Goal: Task Accomplishment & Management: Use online tool/utility

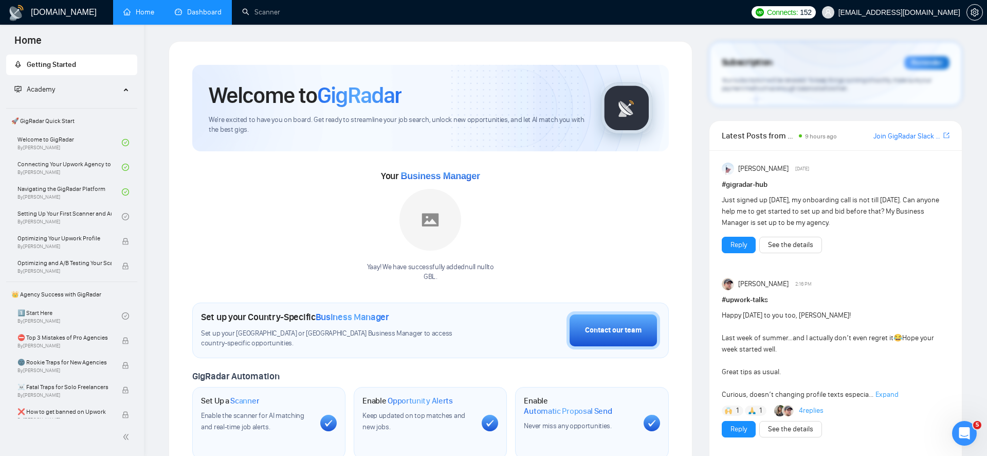
click at [208, 11] on link "Dashboard" at bounding box center [198, 12] width 47 height 9
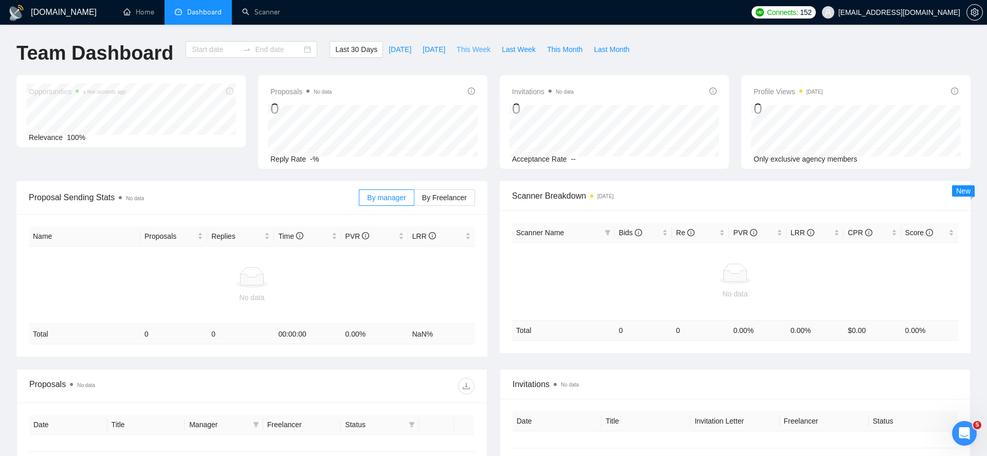
type input "[DATE]"
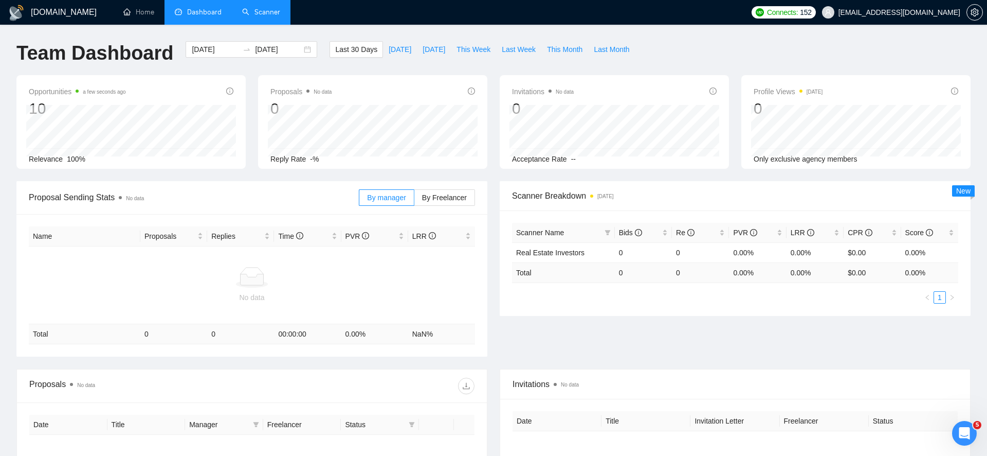
click at [280, 11] on link "Scanner" at bounding box center [261, 12] width 38 height 9
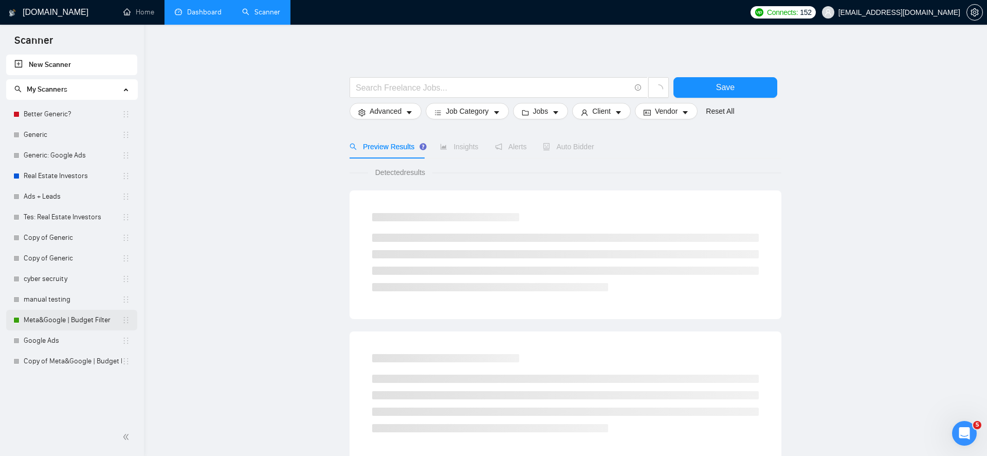
click at [88, 324] on link "Meta&Google | Budget Filter" at bounding box center [73, 320] width 98 height 21
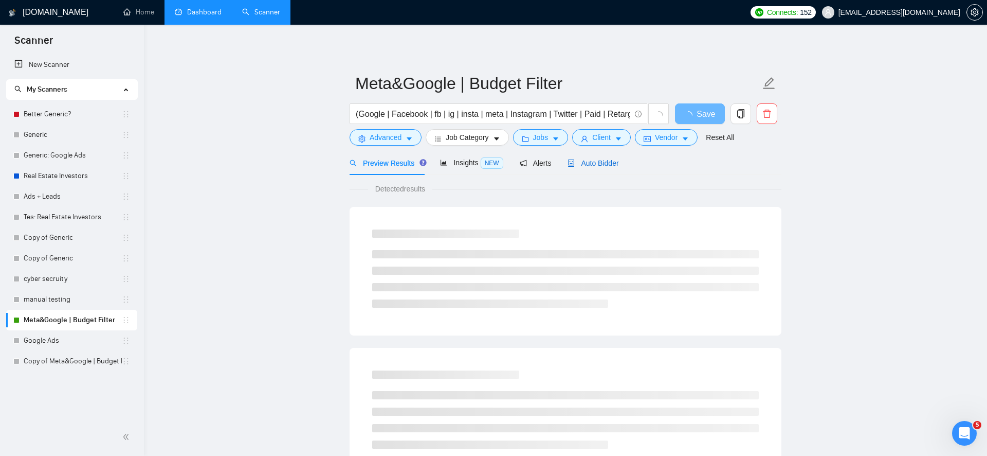
click at [583, 160] on span "Auto Bidder" at bounding box center [593, 163] width 51 height 8
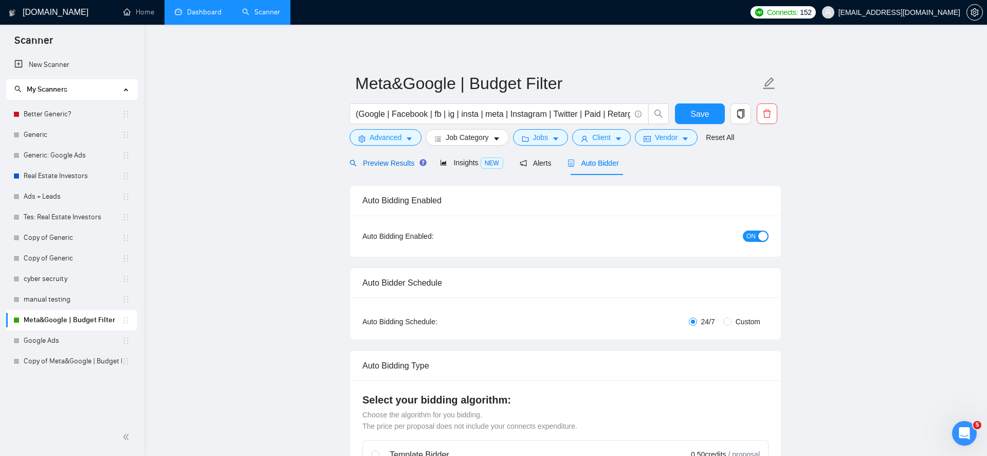
click at [405, 161] on span "Preview Results" at bounding box center [387, 163] width 74 height 8
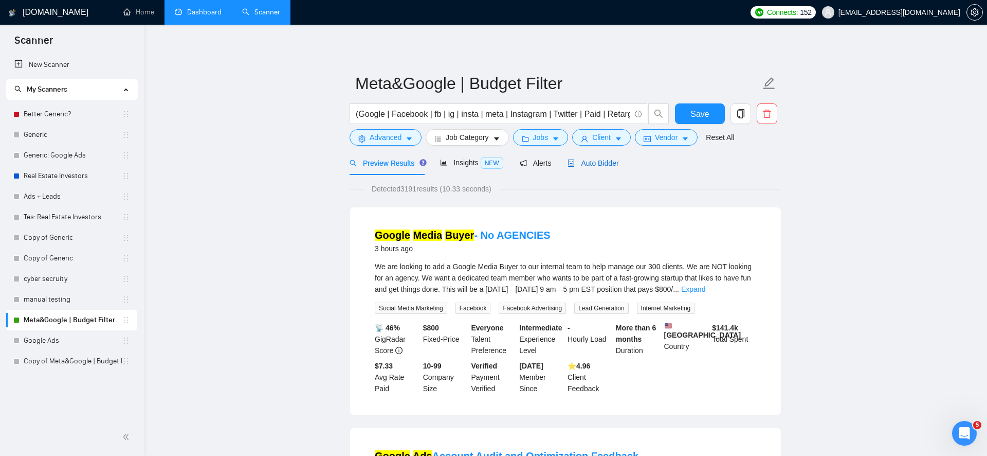
click at [585, 161] on span "Auto Bidder" at bounding box center [593, 163] width 51 height 8
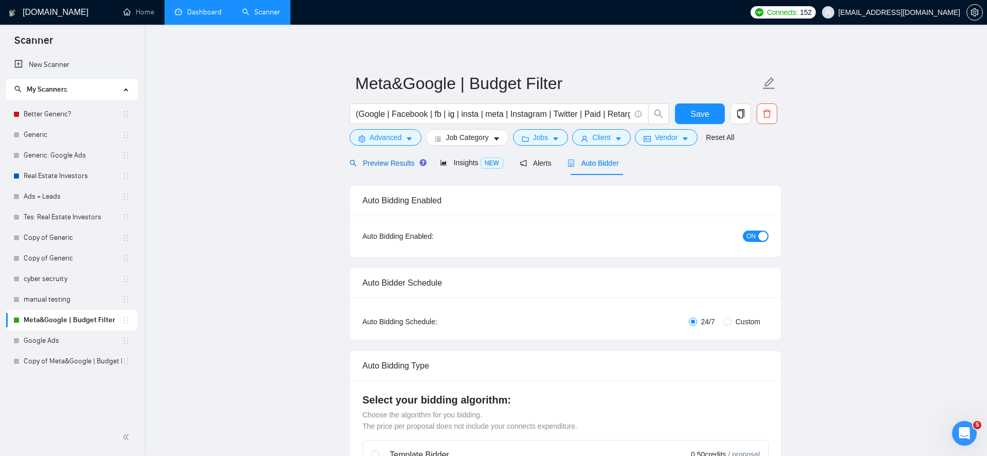
click at [390, 167] on span "Preview Results" at bounding box center [387, 163] width 74 height 8
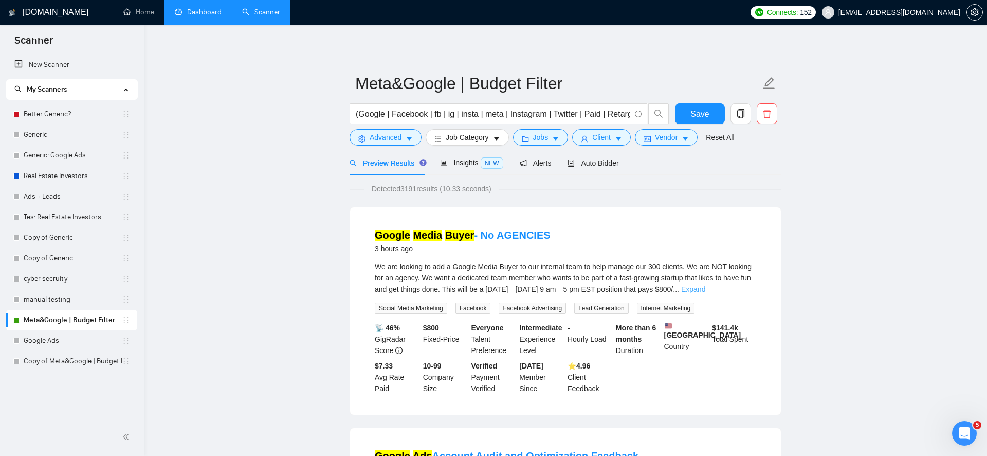
click at [705, 289] on link "Expand" at bounding box center [693, 289] width 24 height 8
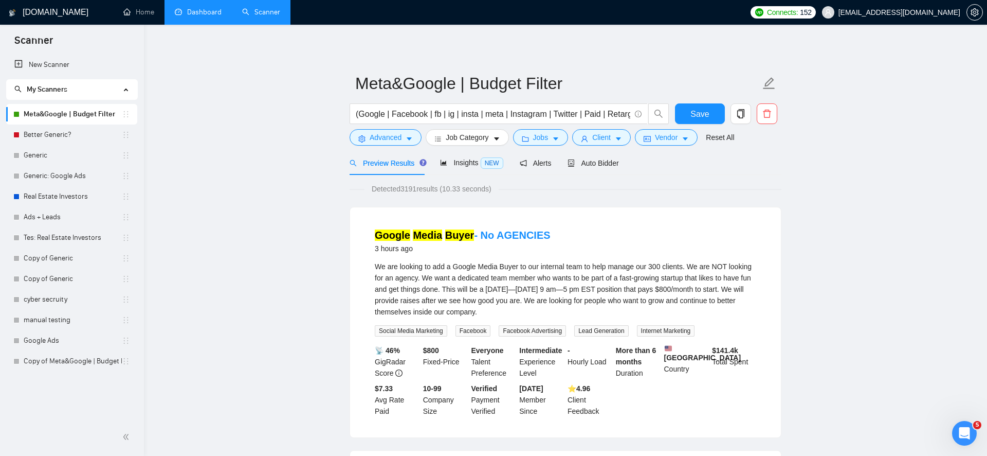
drag, startPoint x: 125, startPoint y: 322, endPoint x: 187, endPoint y: 3, distance: 324.8
click at [739, 113] on icon "copy" at bounding box center [740, 113] width 9 height 9
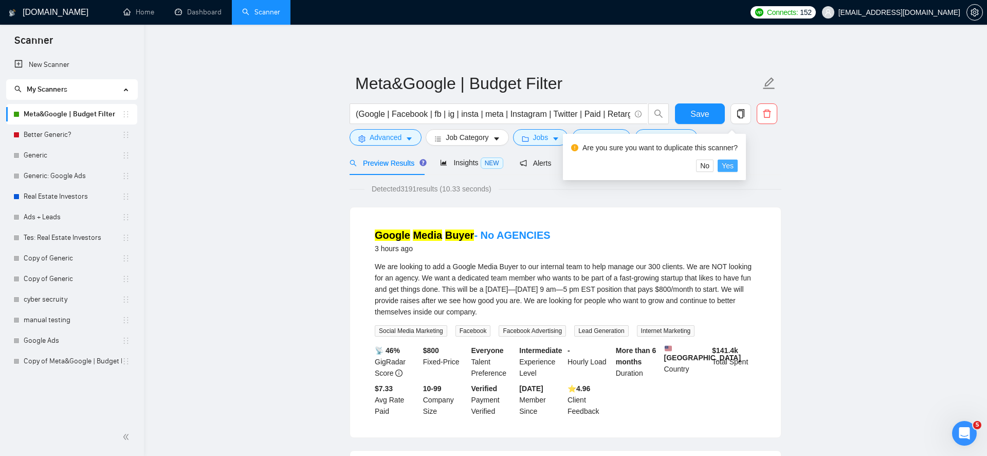
click at [738, 167] on button "Yes" at bounding box center [728, 165] width 20 height 12
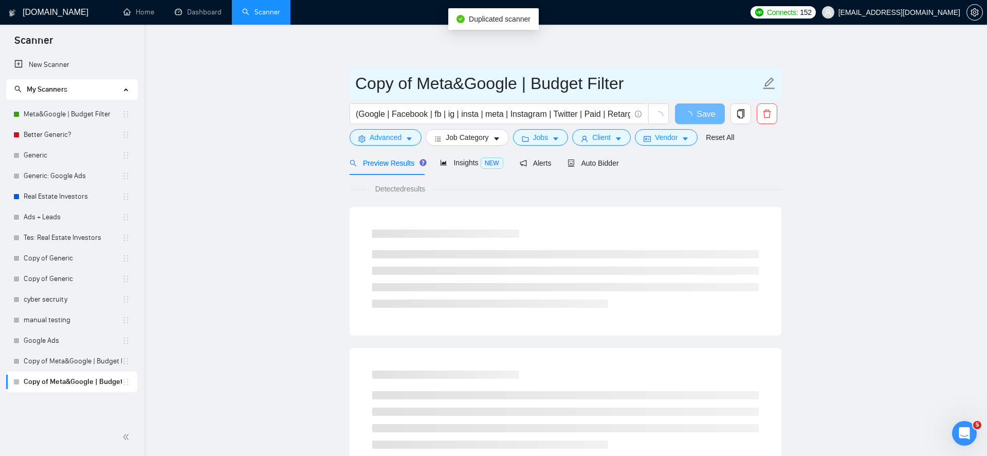
click at [465, 86] on input "Copy of Meta&Google | Budget Filter" at bounding box center [557, 83] width 405 height 26
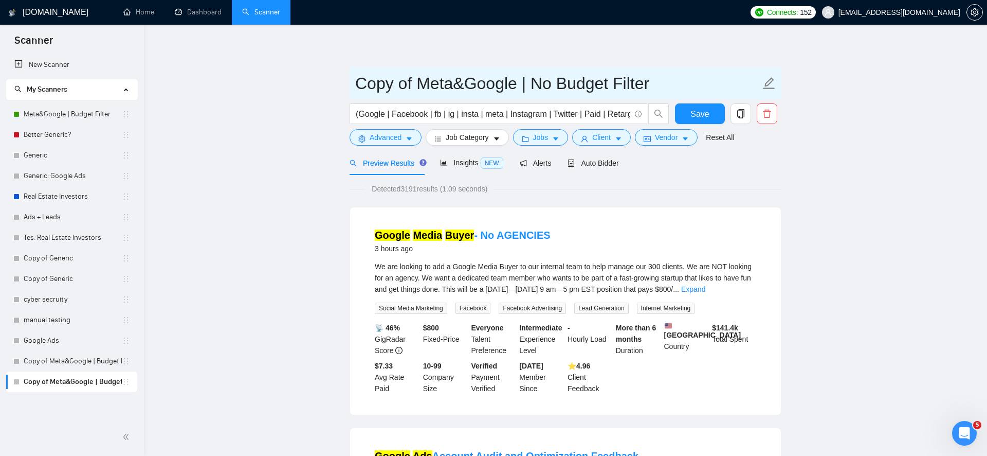
click at [401, 86] on input "Copy of Meta&Google | No Budget Filter" at bounding box center [557, 83] width 405 height 26
type input "Meta&Google | No Budget Filter"
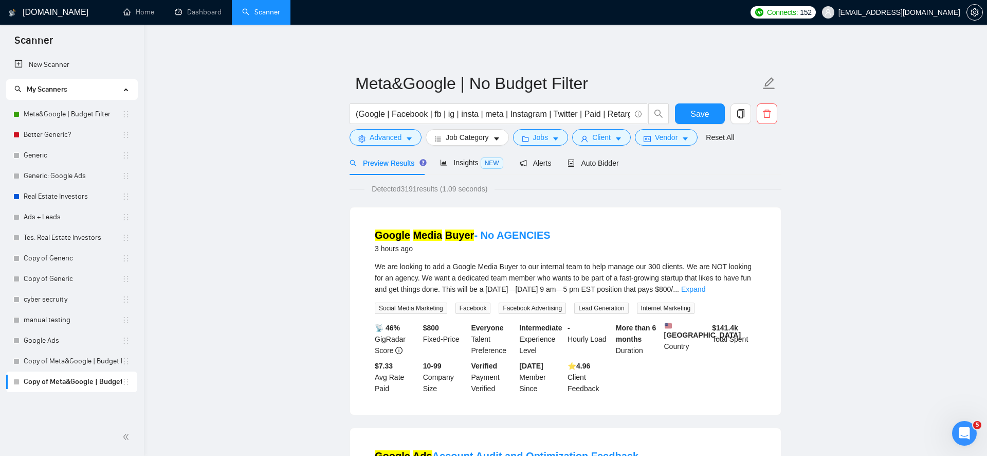
click at [377, 135] on span "Advanced" at bounding box center [386, 137] width 32 height 11
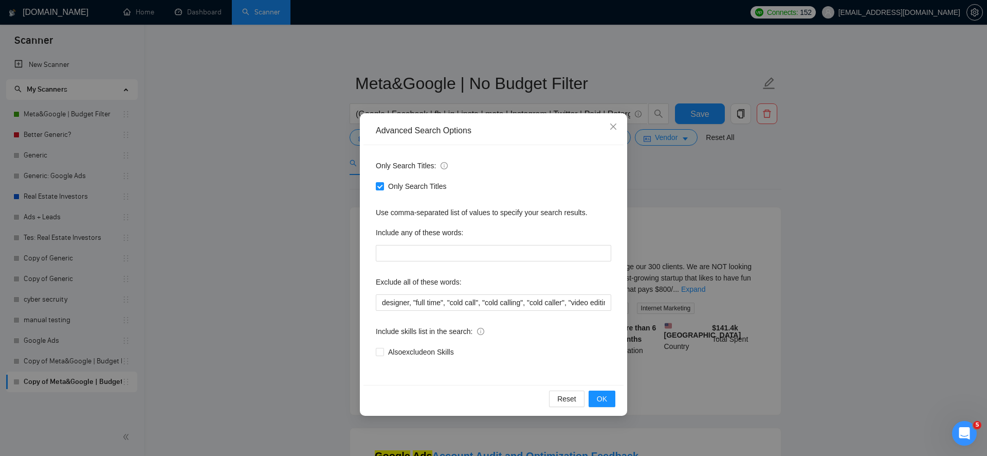
click at [300, 237] on div "Advanced Search Options Only Search Titles: Only Search Titles Use comma-separa…" at bounding box center [493, 228] width 987 height 456
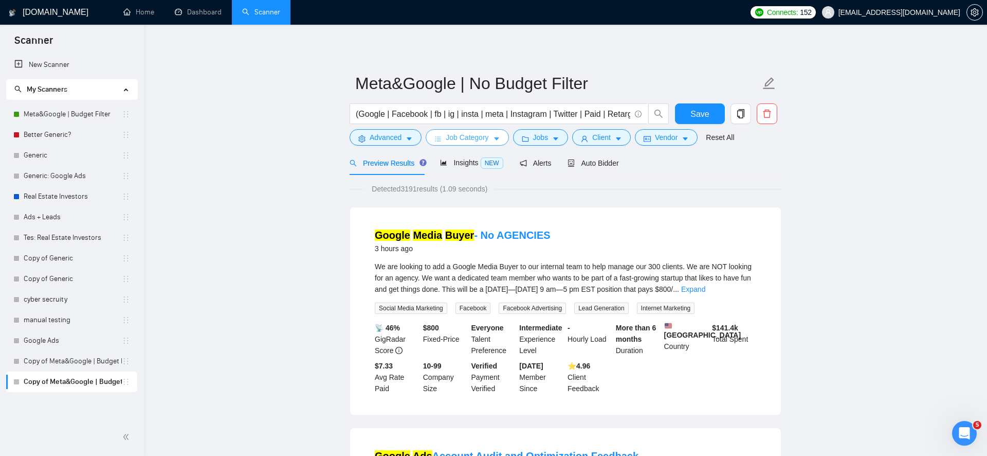
click at [469, 140] on span "Job Category" at bounding box center [467, 137] width 43 height 11
click at [544, 134] on span "Jobs" at bounding box center [540, 137] width 15 height 11
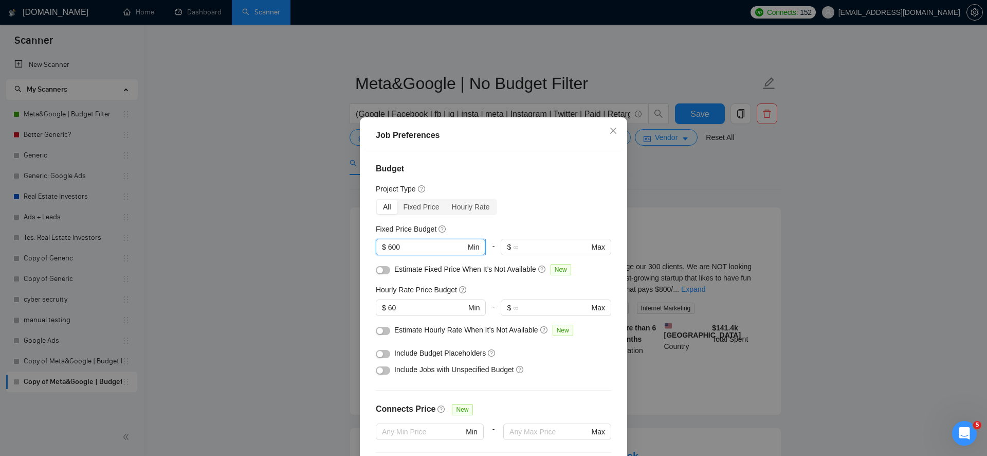
click at [432, 245] on input "600" at bounding box center [427, 246] width 78 height 11
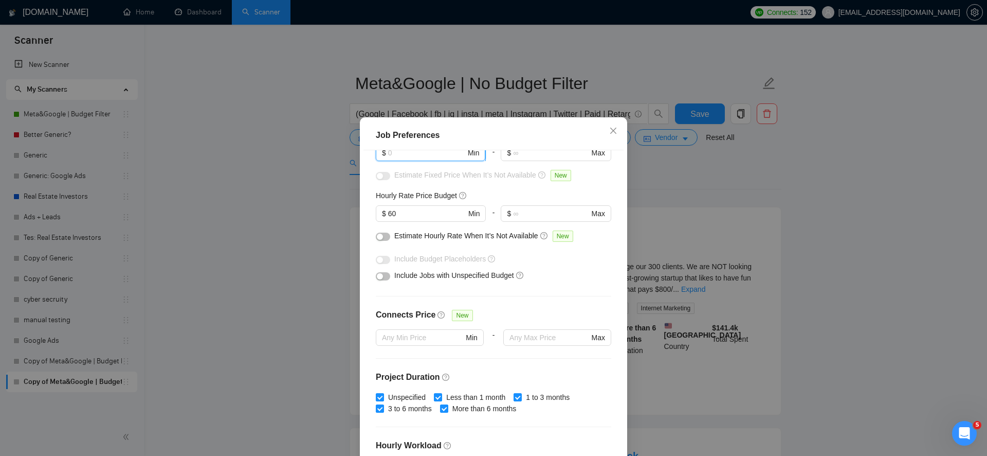
scroll to position [92, 0]
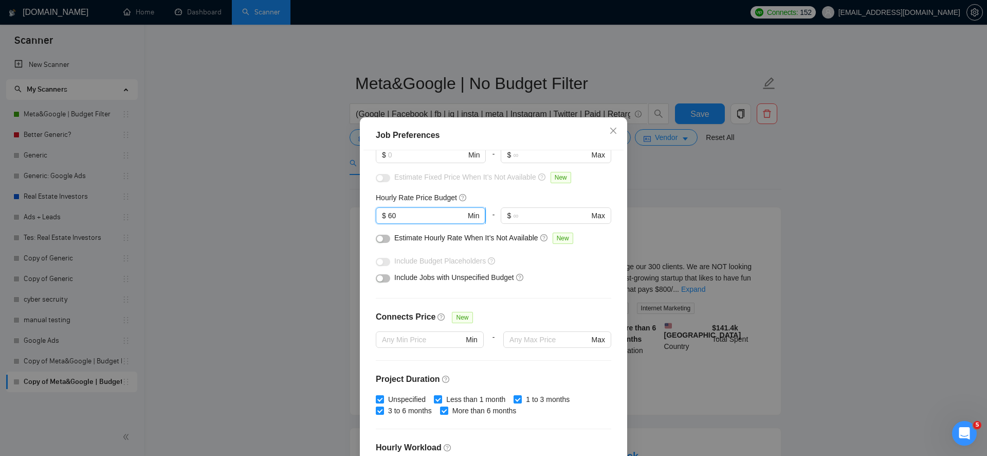
click at [433, 217] on input "60" at bounding box center [427, 215] width 78 height 11
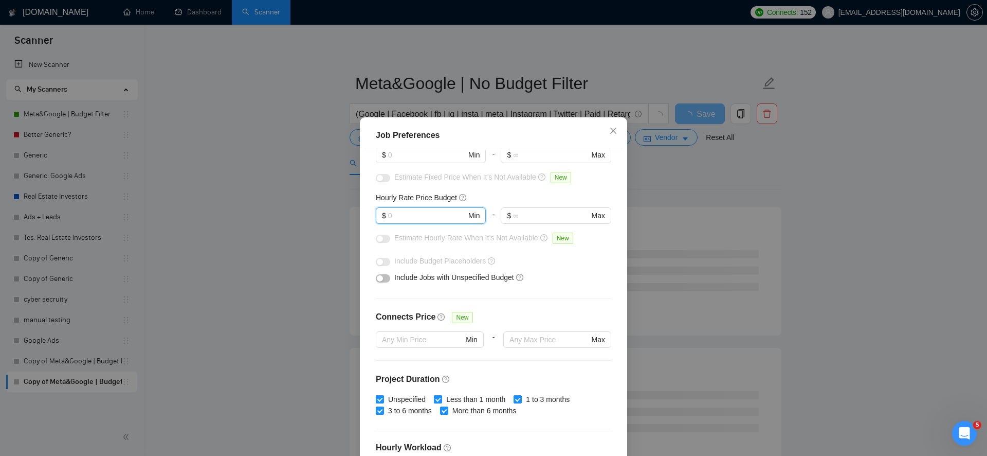
click at [387, 278] on button "button" at bounding box center [383, 278] width 14 height 8
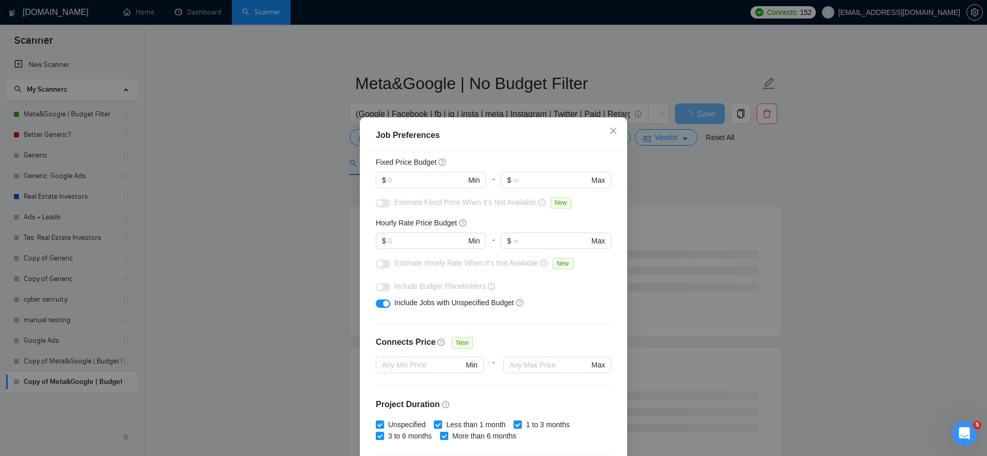
scroll to position [57, 0]
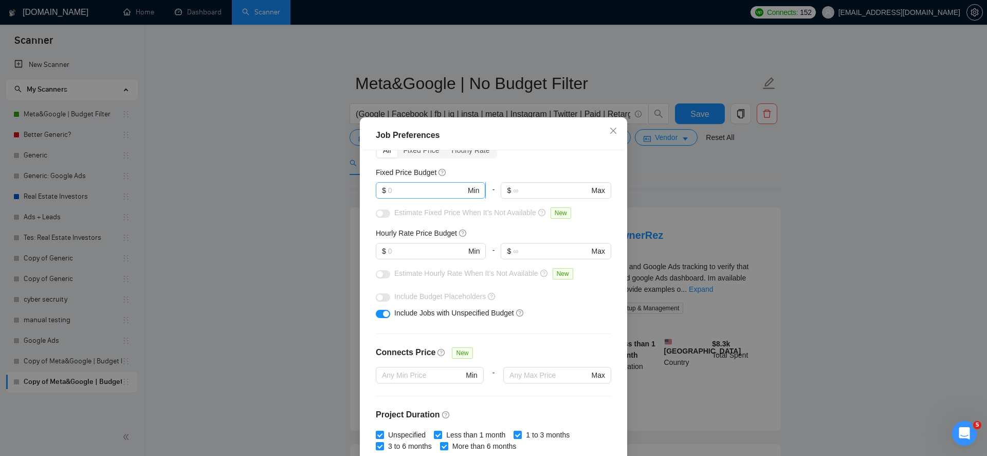
click at [425, 187] on input "text" at bounding box center [427, 190] width 78 height 11
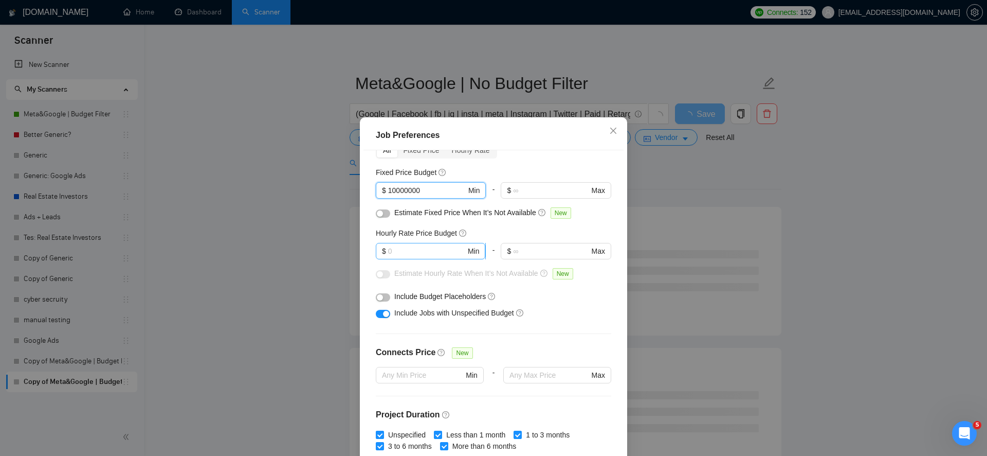
type input "10000000"
click at [415, 253] on input "text" at bounding box center [427, 250] width 78 height 11
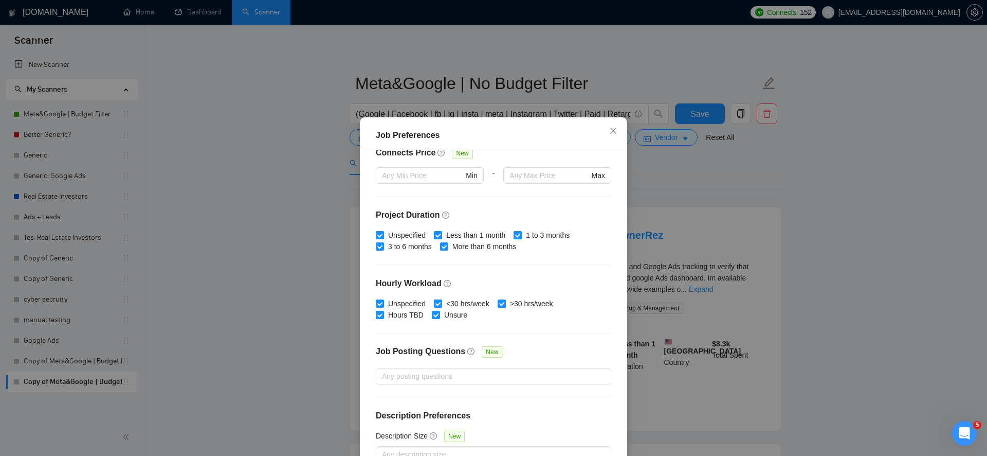
scroll to position [261, 0]
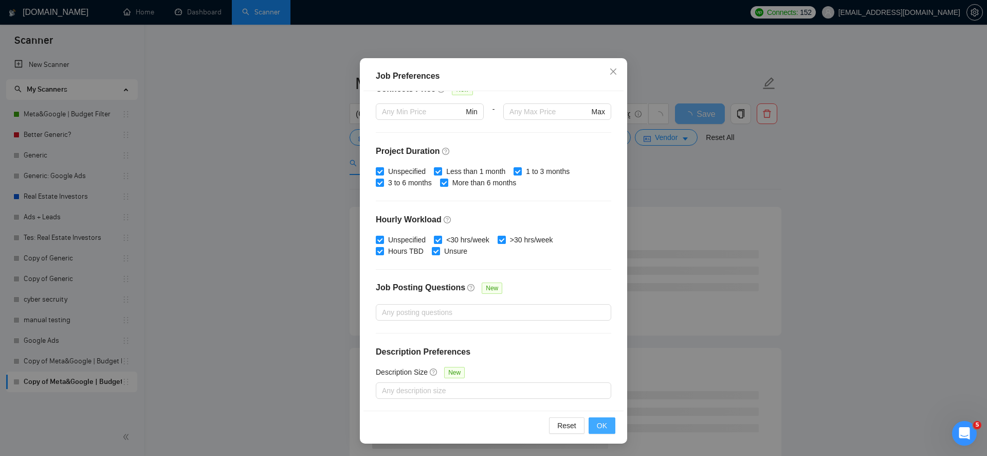
type input "10000000"
click at [599, 423] on span "OK" at bounding box center [602, 425] width 10 height 11
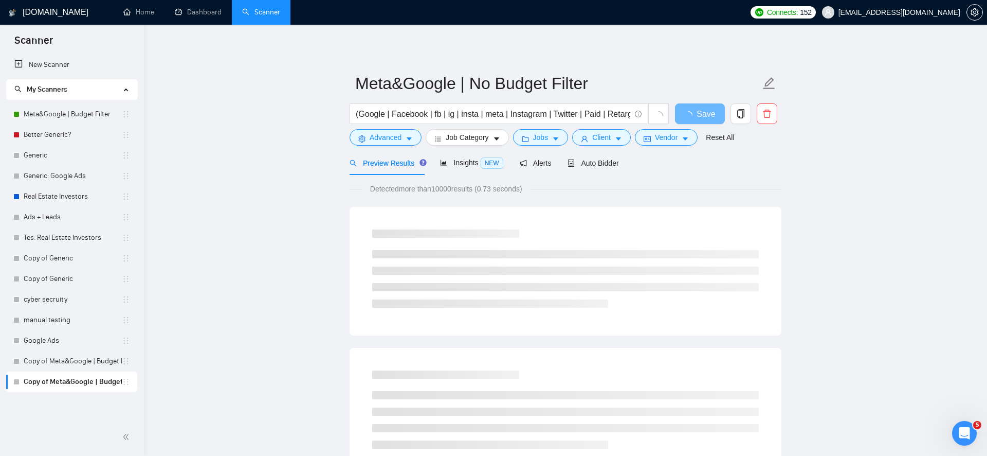
scroll to position [3, 0]
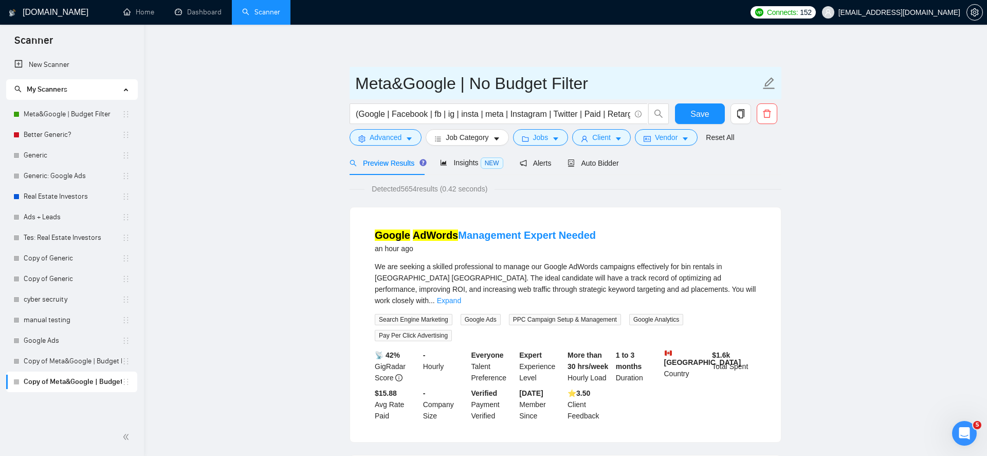
click at [475, 78] on input "Meta&Google | No Budget Filter" at bounding box center [557, 83] width 405 height 26
click at [479, 82] on input "Meta&Google | No Budget Filter" at bounding box center [557, 83] width 405 height 26
drag, startPoint x: 479, startPoint y: 82, endPoint x: 581, endPoint y: 83, distance: 102.8
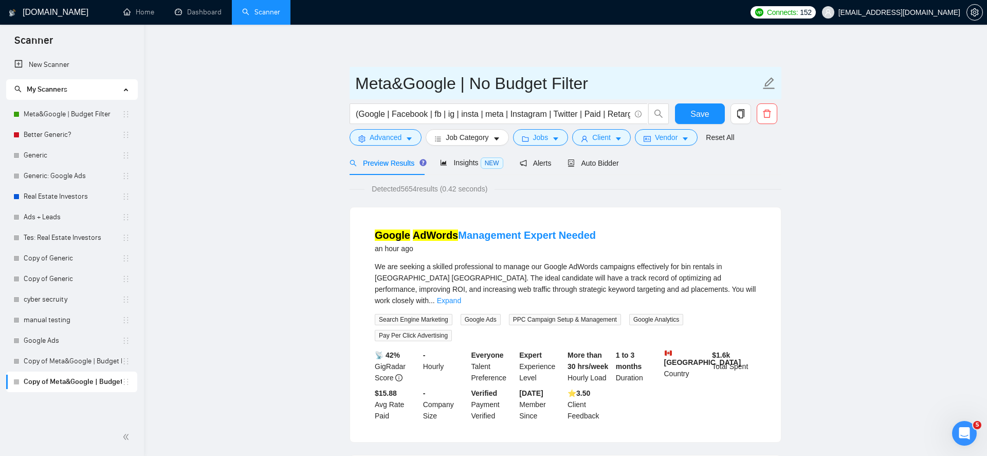
click at [581, 83] on input "Meta&Google | No Budget Filter" at bounding box center [557, 83] width 405 height 26
type input "Meta&Google | No Budget Specified"
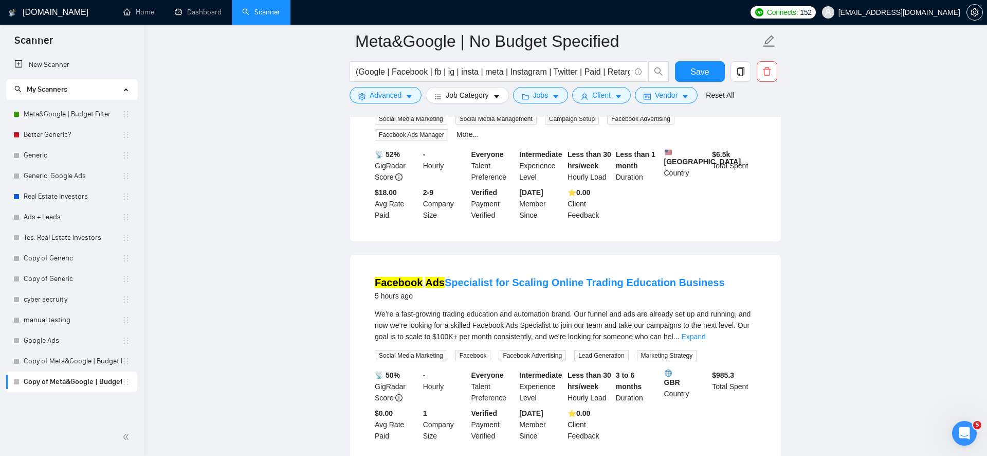
scroll to position [0, 0]
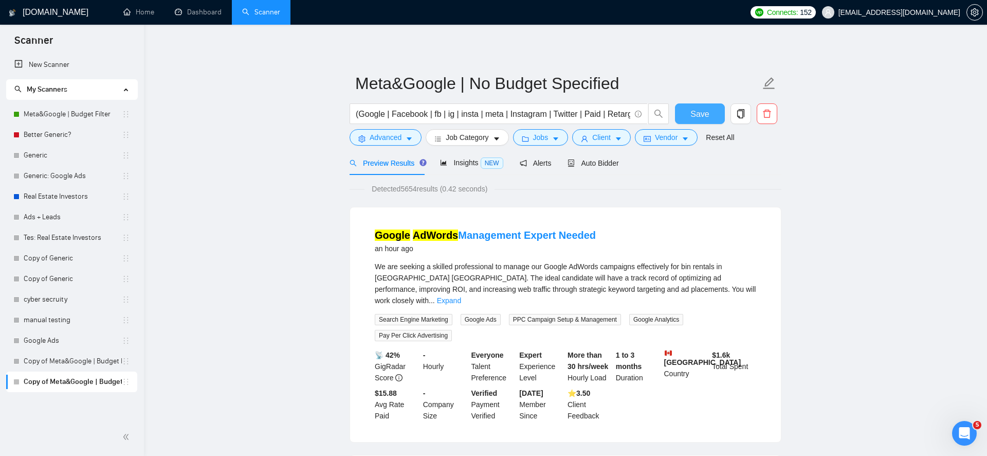
click at [700, 114] on span "Save" at bounding box center [699, 113] width 19 height 13
click at [588, 168] on div "Auto Bidder" at bounding box center [593, 162] width 51 height 11
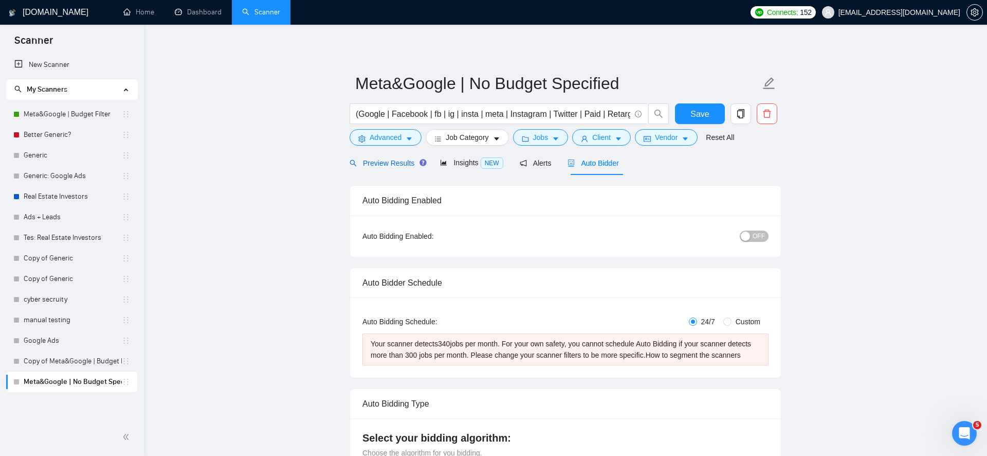
click at [389, 162] on span "Preview Results" at bounding box center [387, 163] width 74 height 8
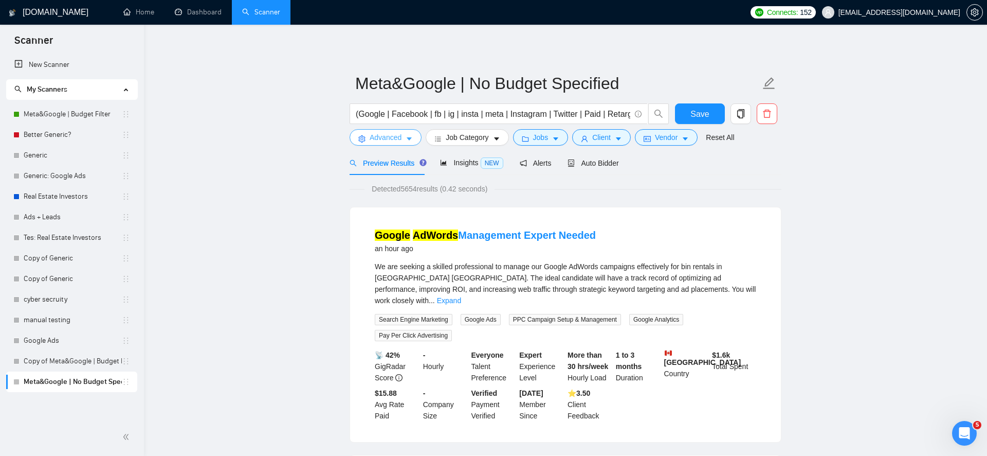
click at [394, 136] on span "Advanced" at bounding box center [386, 137] width 32 height 11
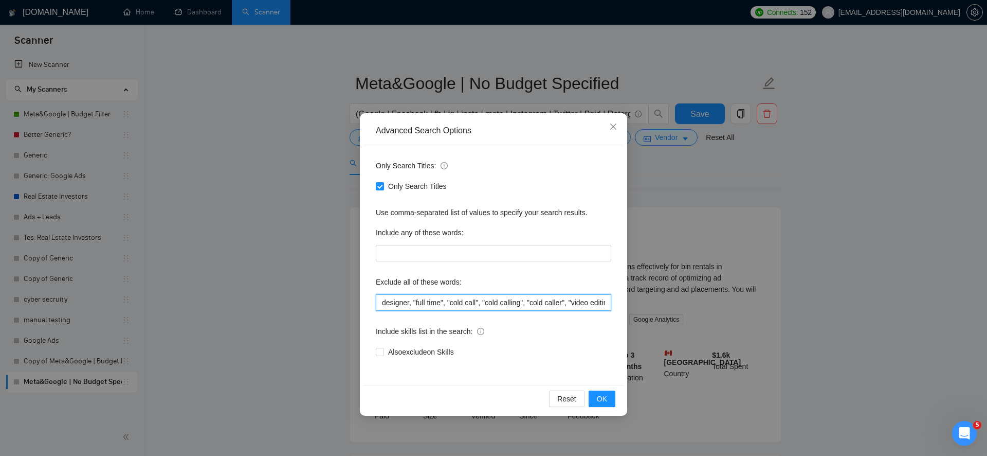
click at [387, 302] on input "designer, "full time", "cold call", "cold calling", "cold caller", "video editi…" at bounding box center [493, 302] width 235 height 16
click at [340, 299] on div "Advanced Search Options Only Search Titles: Only Search Titles Use comma-separa…" at bounding box center [493, 228] width 987 height 456
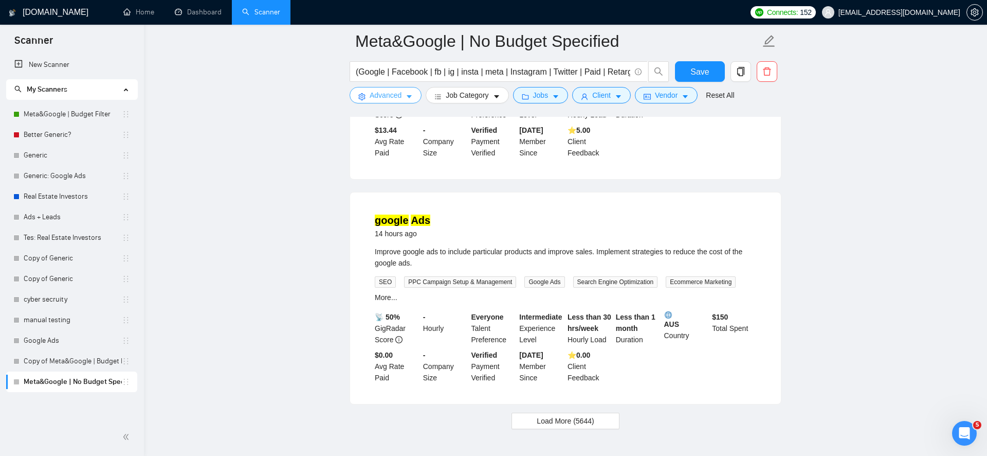
scroll to position [2175, 0]
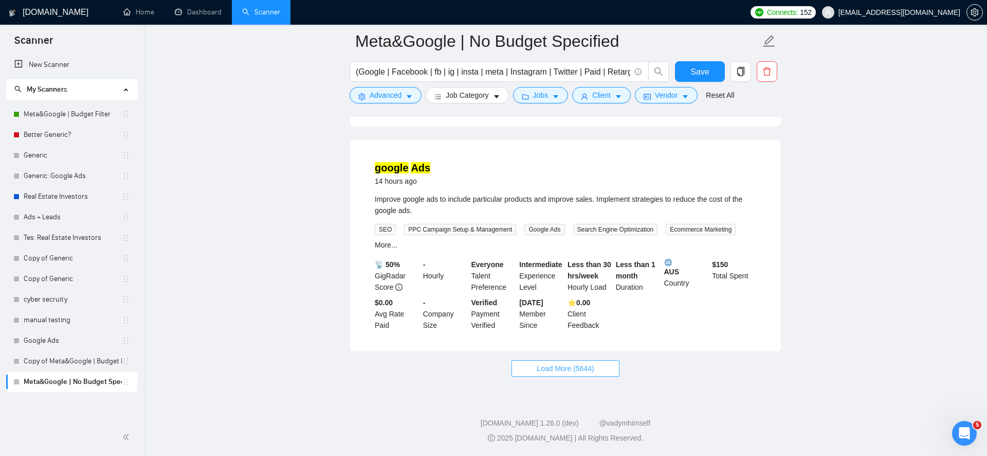
click at [546, 365] on span "Load More (5644)" at bounding box center [565, 367] width 57 height 11
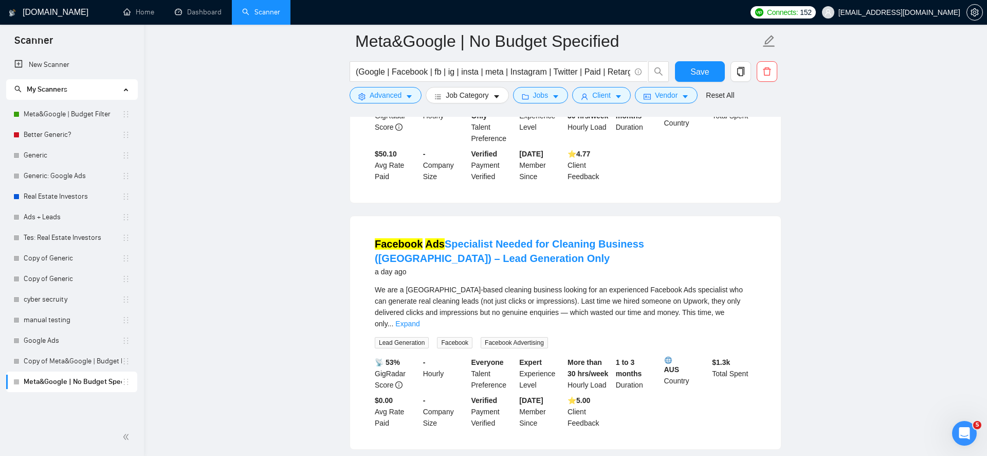
scroll to position [4531, 0]
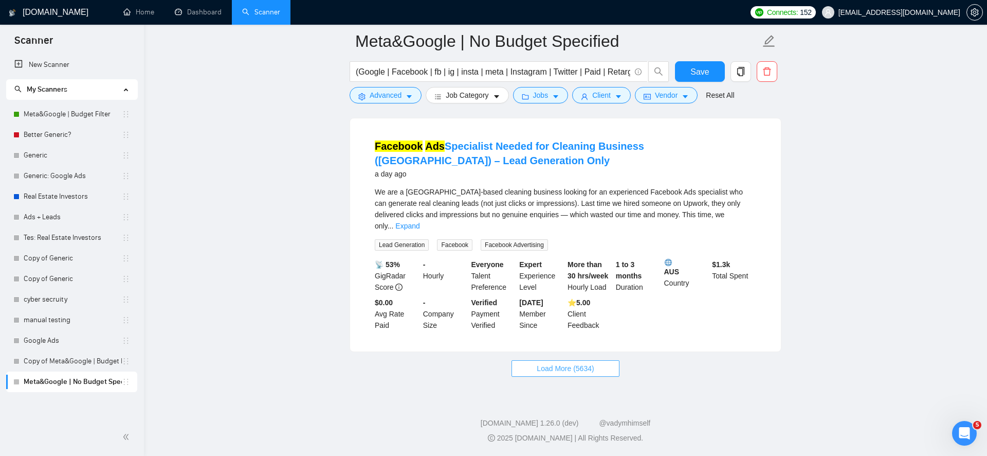
click at [580, 376] on button "Load More (5634)" at bounding box center [565, 368] width 107 height 16
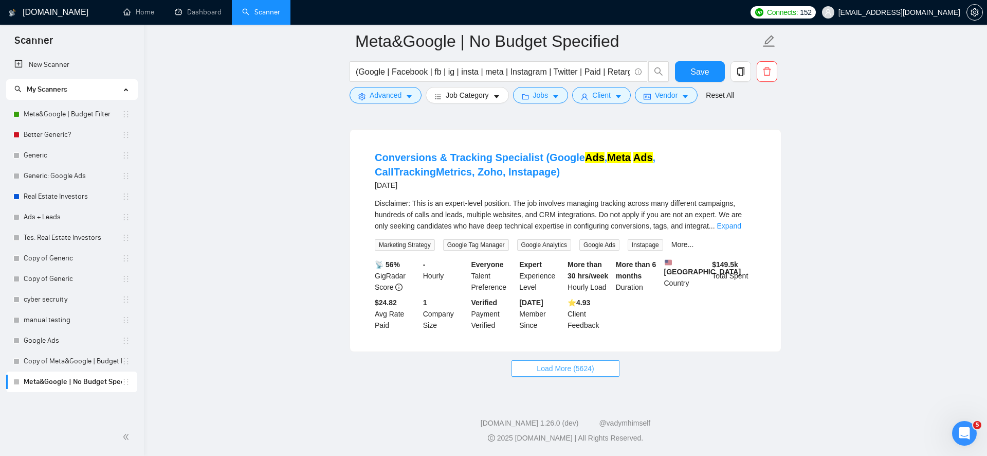
scroll to position [6869, 0]
click at [577, 374] on button "Load More (5624)" at bounding box center [565, 368] width 107 height 16
click at [395, 96] on span "Advanced" at bounding box center [386, 94] width 32 height 11
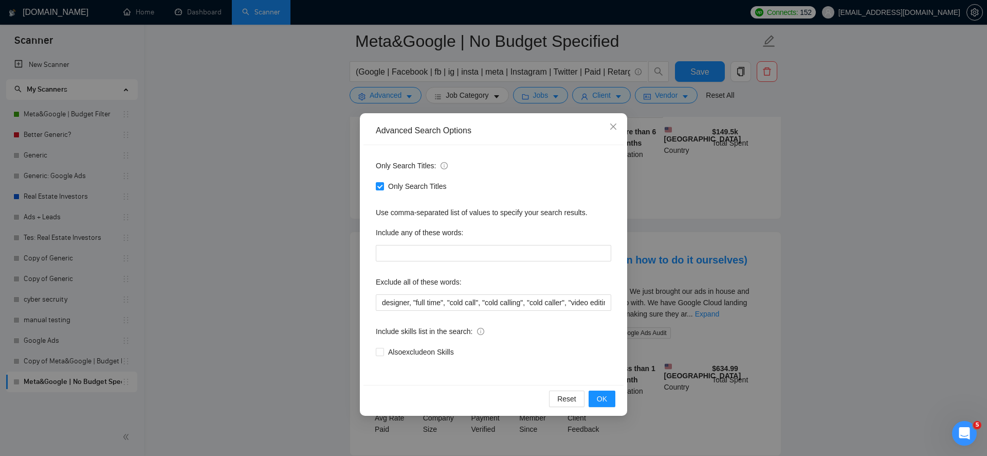
click at [324, 335] on div "Advanced Search Options Only Search Titles: Only Search Titles Use comma-separa…" at bounding box center [493, 228] width 987 height 456
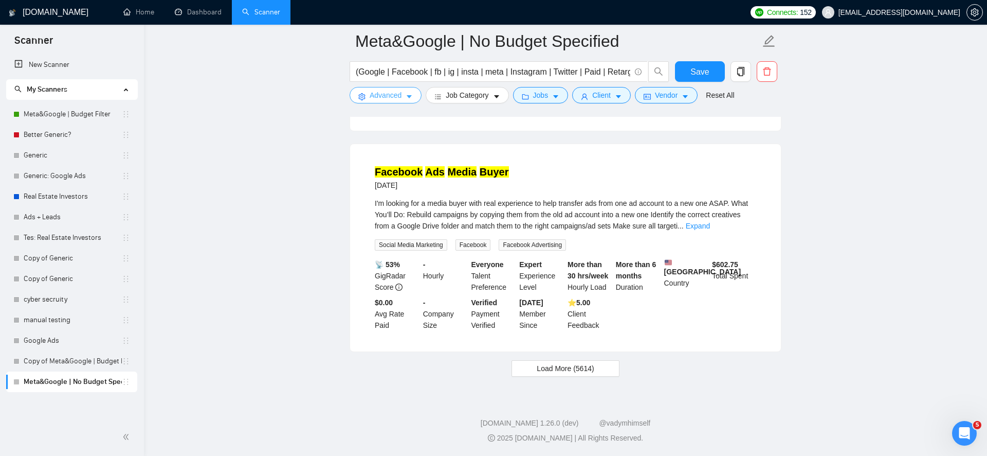
scroll to position [9202, 0]
click at [576, 372] on span "Load More (5614)" at bounding box center [565, 367] width 57 height 11
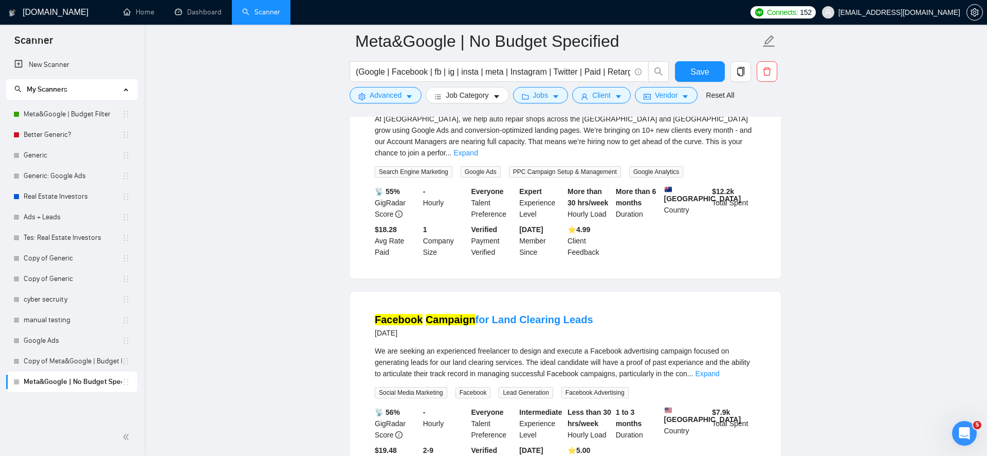
scroll to position [9815, 0]
click at [478, 156] on link "Expand" at bounding box center [465, 152] width 24 height 8
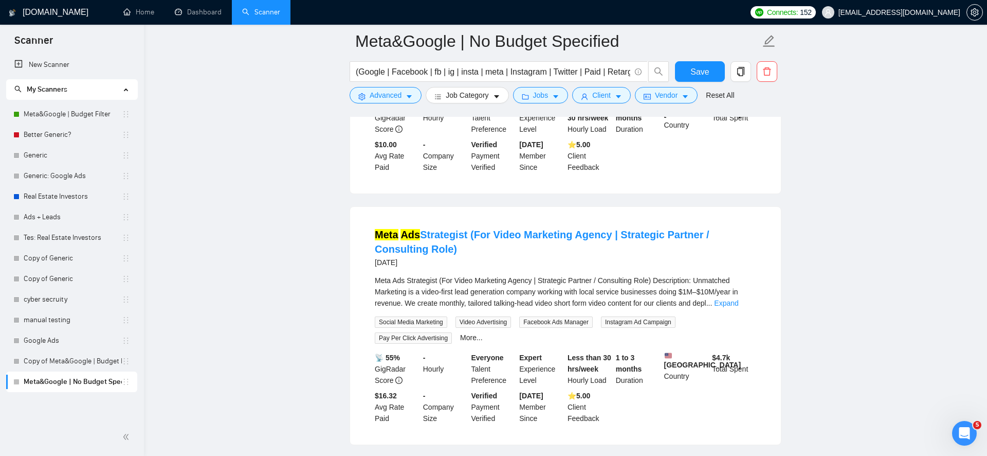
scroll to position [10829, 0]
click at [737, 71] on link "Expand" at bounding box center [725, 67] width 24 height 8
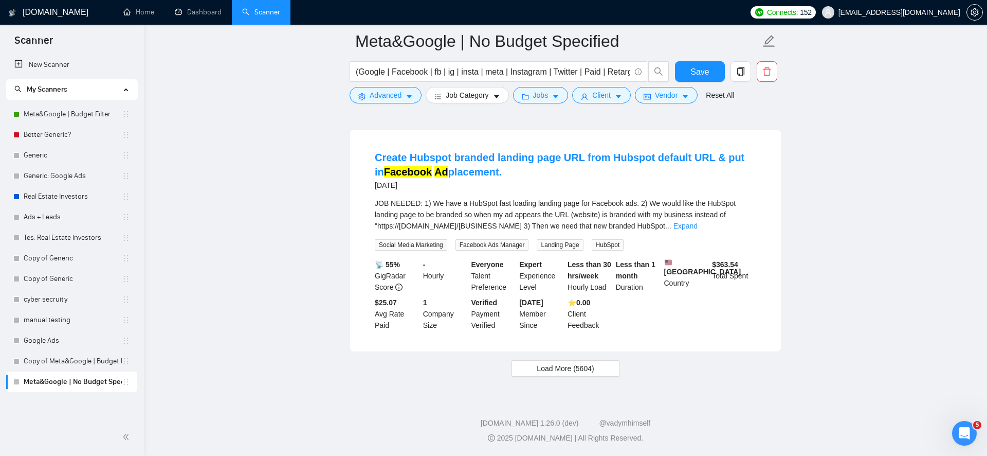
scroll to position [11920, 0]
click at [564, 374] on span "Load More (5604)" at bounding box center [565, 367] width 57 height 11
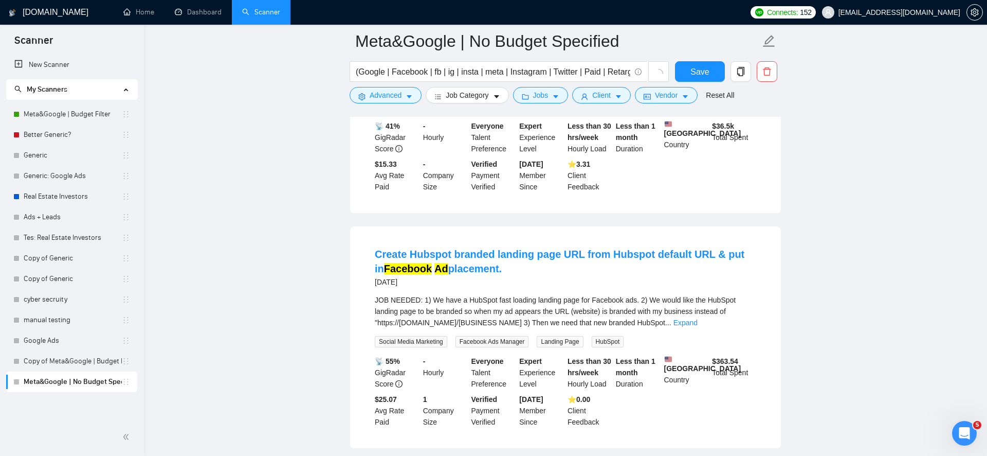
scroll to position [11651, 0]
click at [738, 77] on link "Expand" at bounding box center [731, 73] width 24 height 8
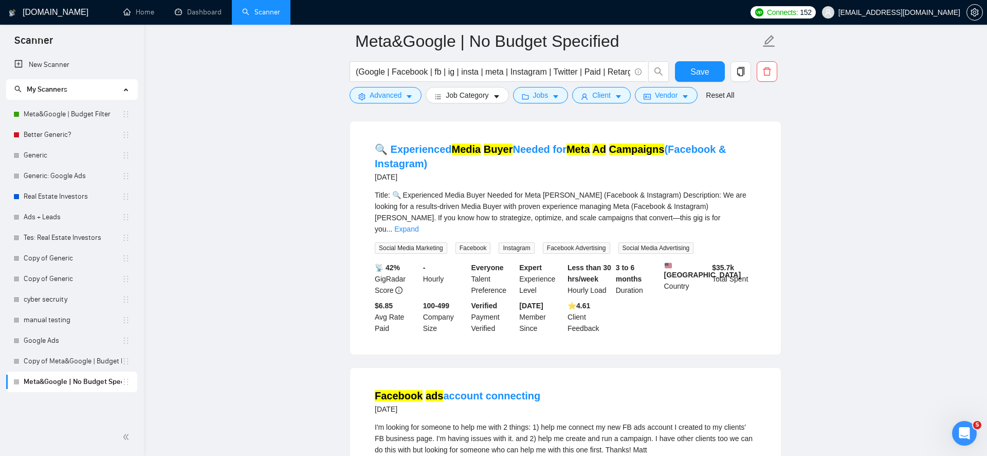
scroll to position [13612, 0]
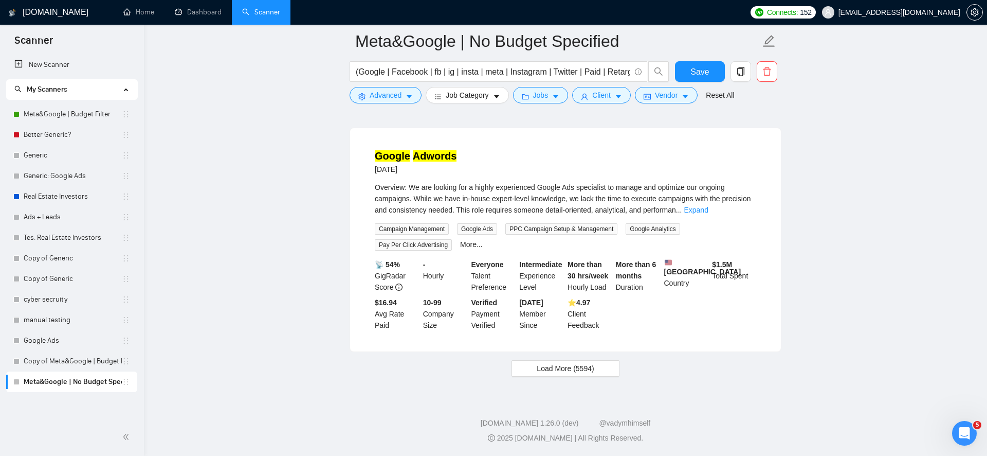
scroll to position [14532, 0]
click at [549, 371] on span "Load More (5594)" at bounding box center [565, 367] width 57 height 11
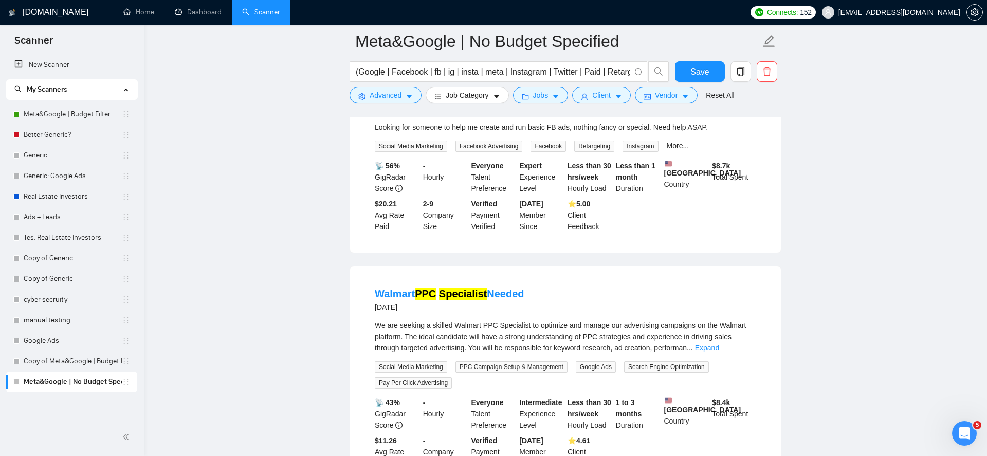
scroll to position [16170, 0]
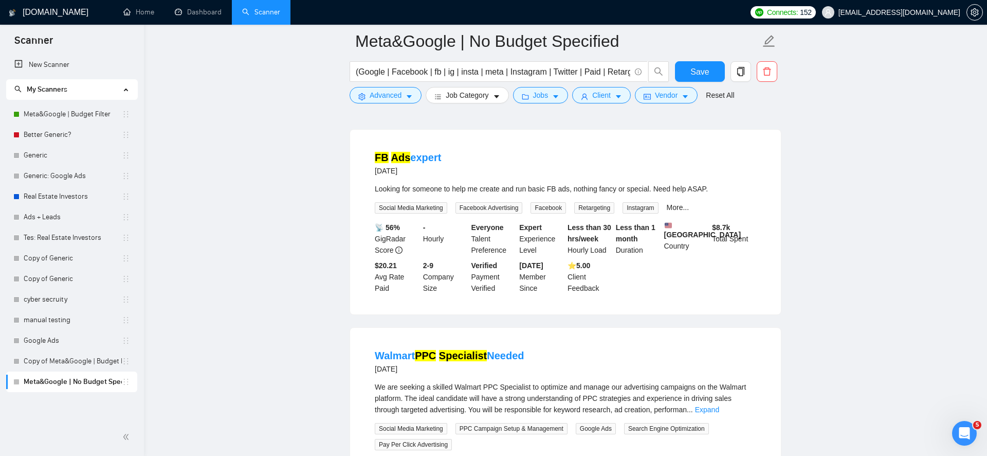
scroll to position [16167, 0]
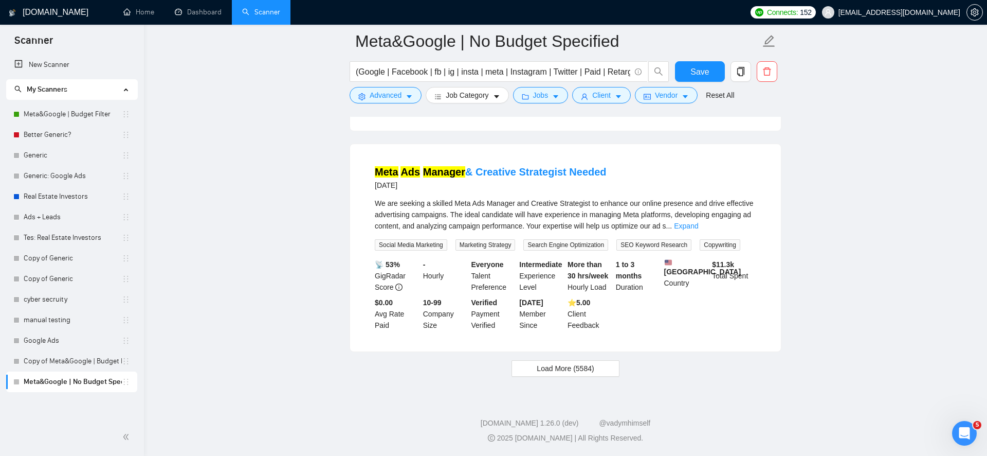
scroll to position [16891, 0]
click at [402, 96] on button "Advanced" at bounding box center [386, 95] width 72 height 16
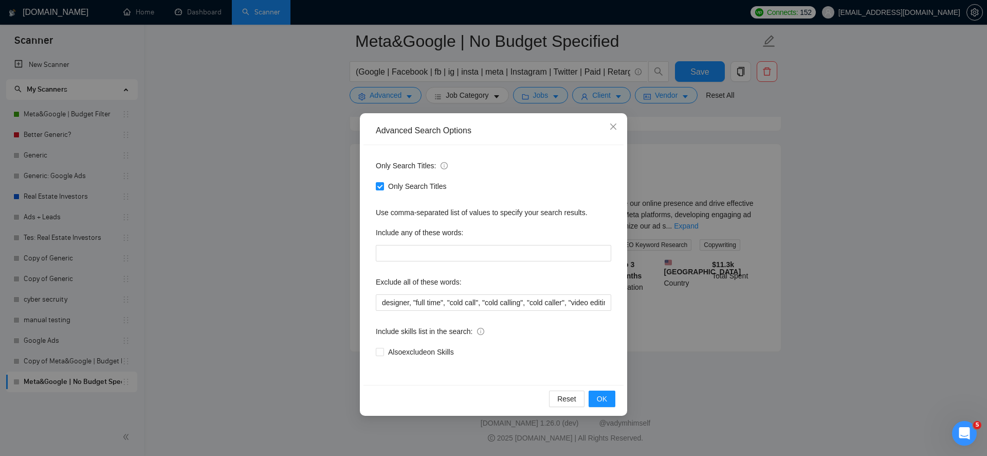
click at [318, 250] on div "Advanced Search Options Only Search Titles: Only Search Titles Use comma-separa…" at bounding box center [493, 228] width 987 height 456
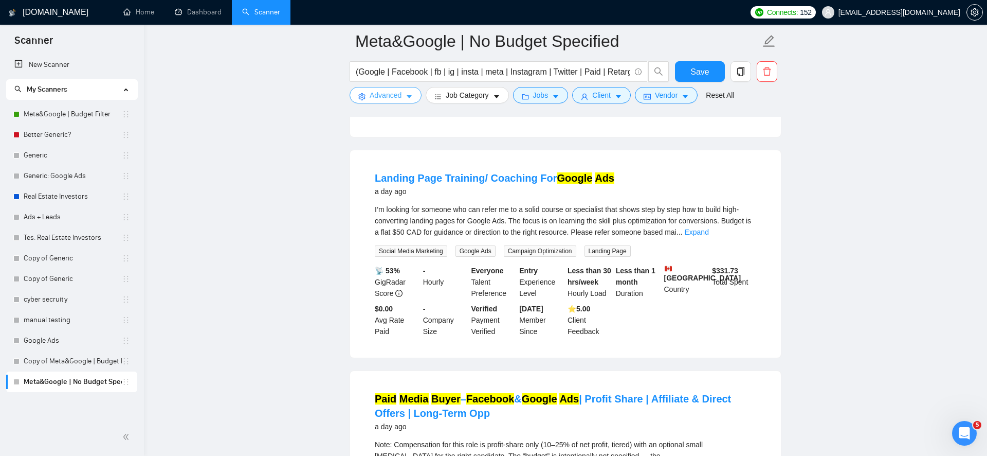
scroll to position [3880, 0]
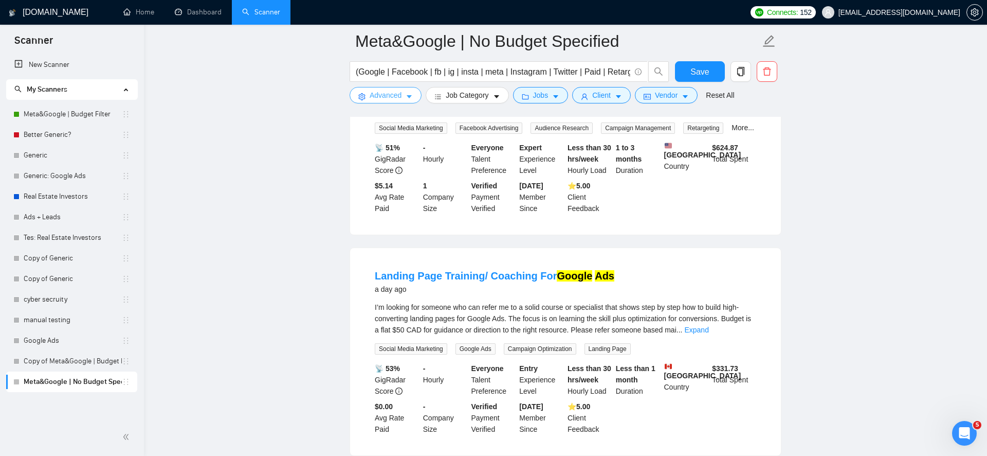
click at [391, 96] on span "Advanced" at bounding box center [386, 94] width 32 height 11
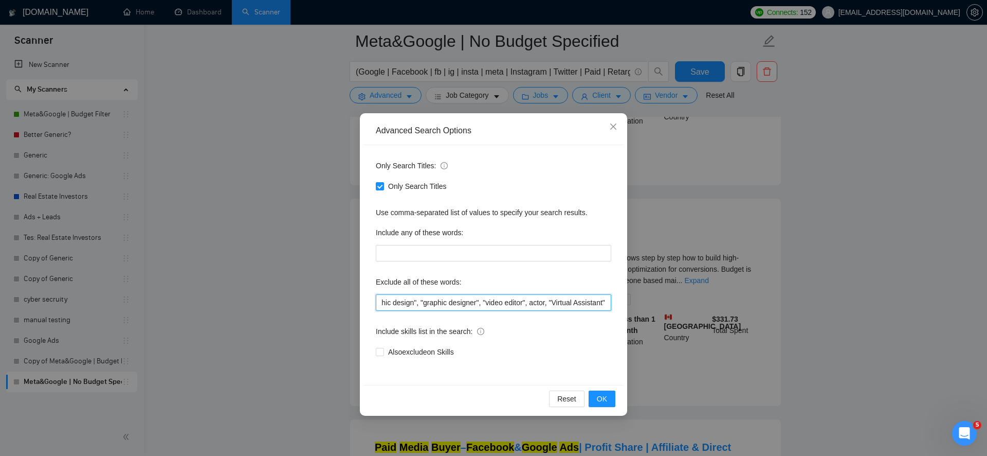
scroll to position [0, 1000]
drag, startPoint x: 444, startPoint y: 305, endPoint x: 628, endPoint y: 314, distance: 184.3
click at [628, 314] on div "Advanced Search Options Only Search Titles: Only Search Titles Use comma-separa…" at bounding box center [493, 228] width 987 height 456
click at [240, 286] on div "Advanced Search Options Only Search Titles: Only Search Titles Use comma-separa…" at bounding box center [493, 228] width 987 height 456
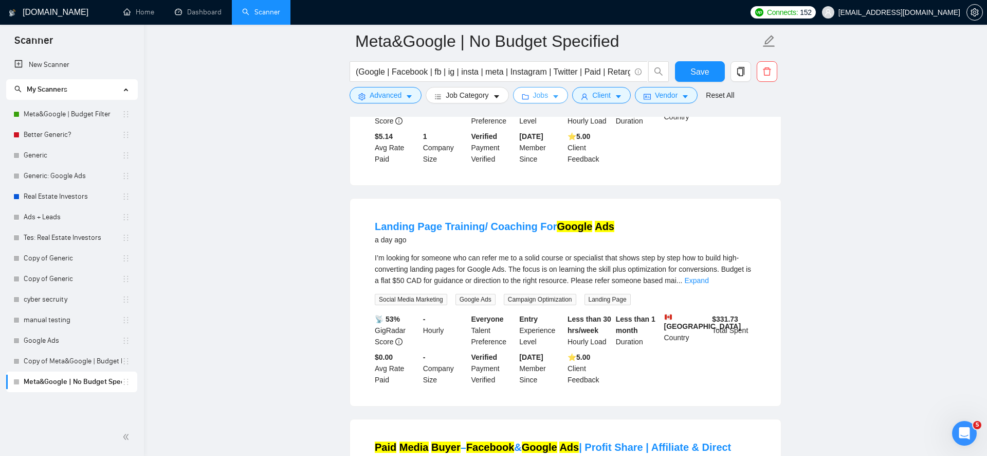
click at [541, 97] on span "Jobs" at bounding box center [540, 94] width 15 height 11
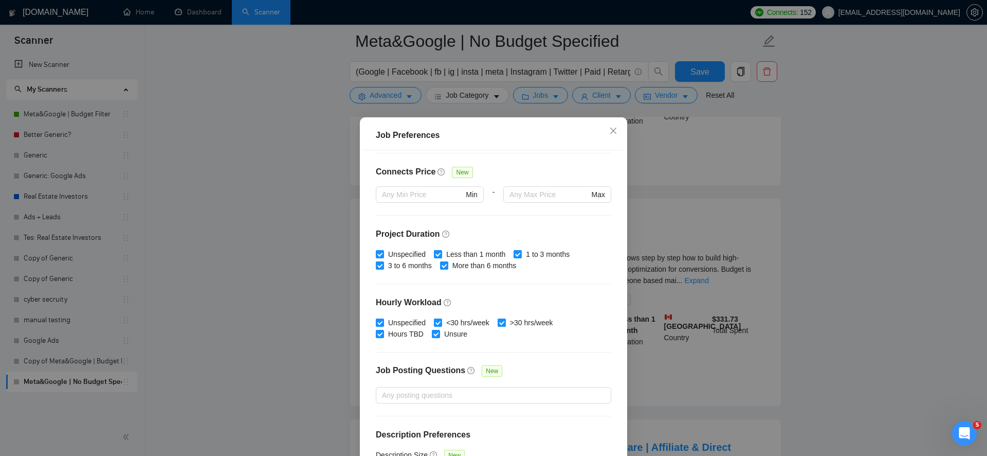
scroll to position [261, 0]
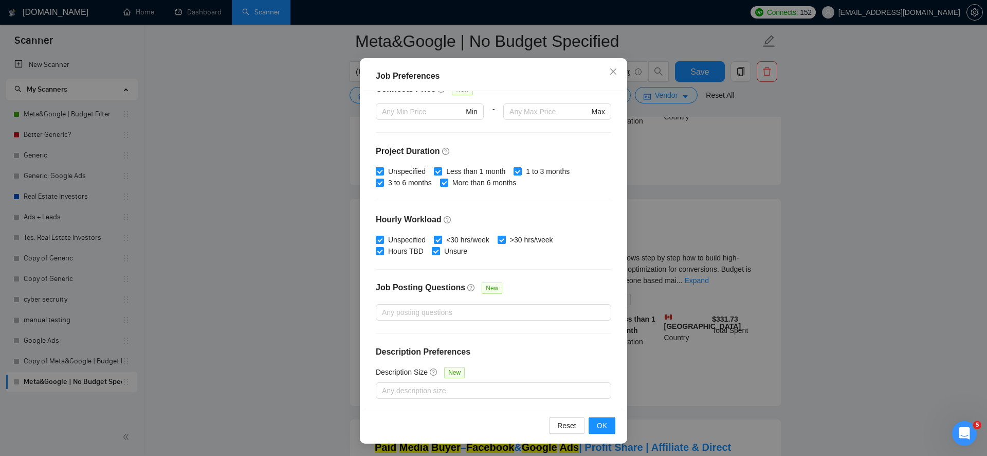
click at [663, 341] on div "Job Preferences Budget Project Type All Fixed Price Hourly Rate Fixed Price Bud…" at bounding box center [493, 228] width 987 height 456
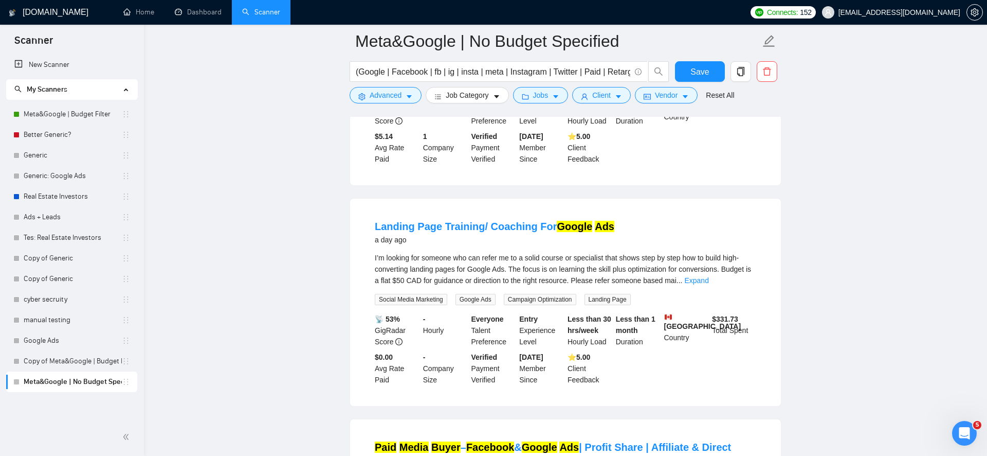
scroll to position [3, 0]
click at [549, 96] on span "Jobs" at bounding box center [540, 94] width 15 height 11
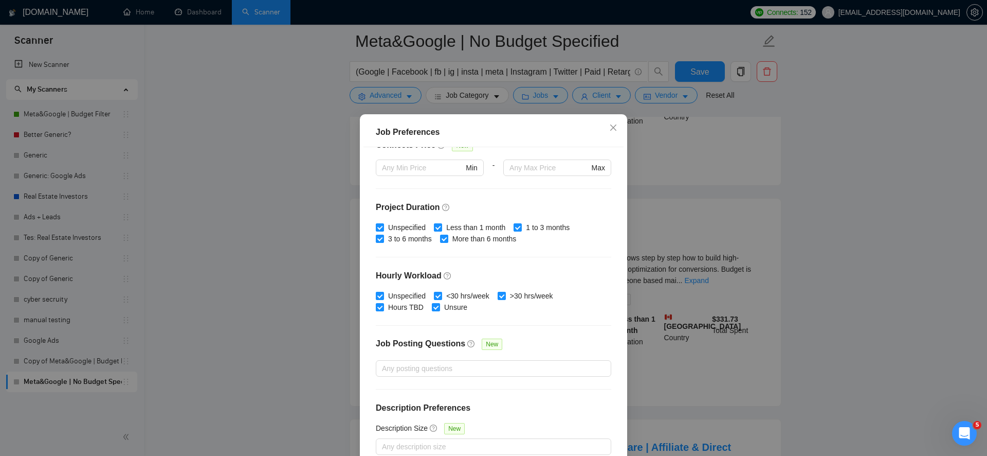
click at [645, 212] on div "Job Preferences Budget Project Type All Fixed Price Hourly Rate Fixed Price Bud…" at bounding box center [493, 228] width 987 height 456
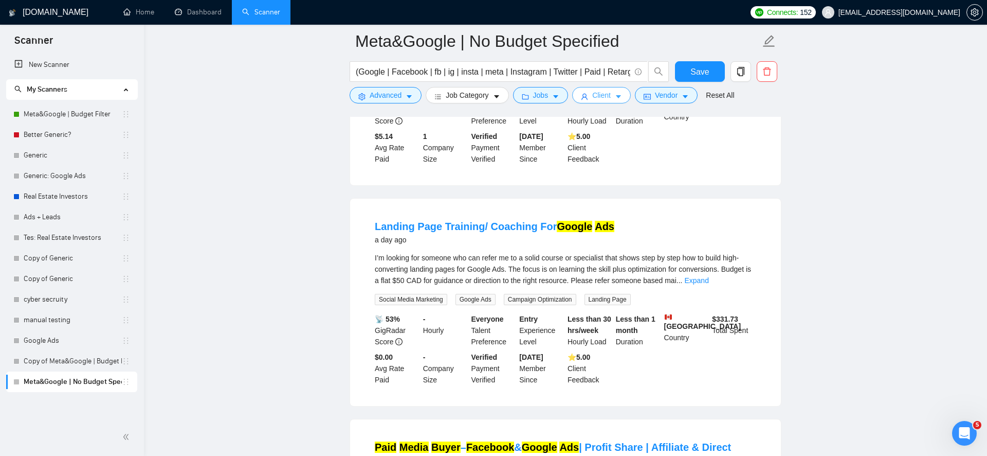
click at [610, 96] on span "Client" at bounding box center [601, 94] width 19 height 11
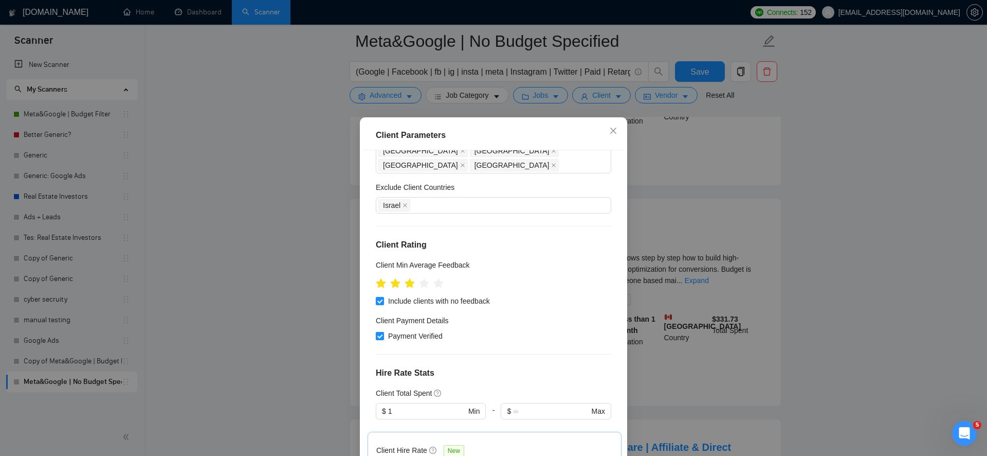
scroll to position [60, 0]
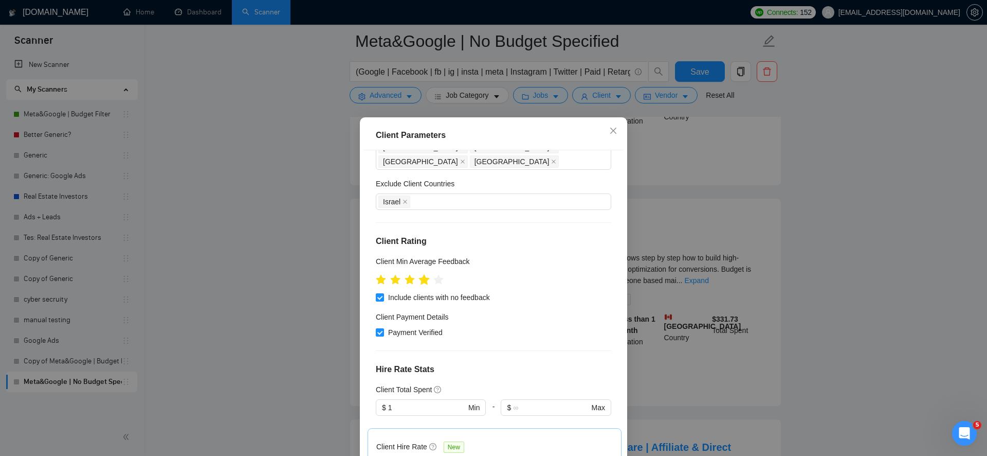
click at [426, 274] on icon "star" at bounding box center [424, 279] width 11 height 10
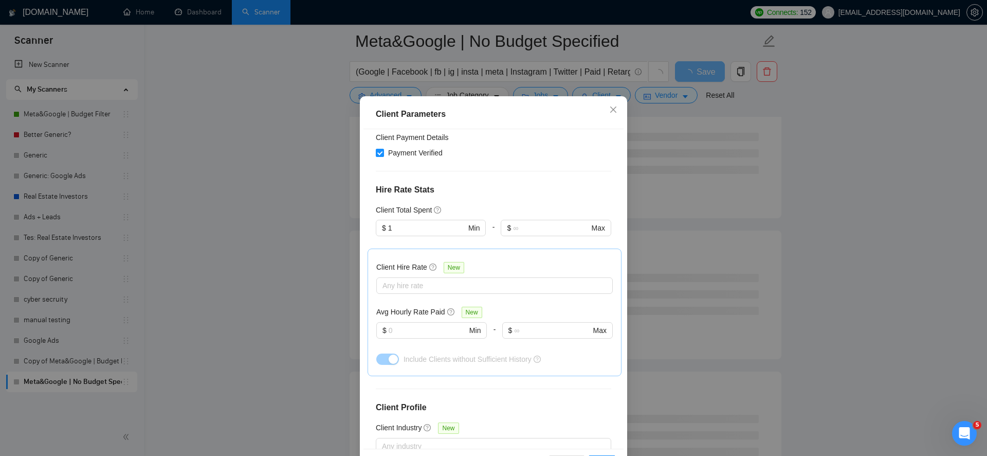
scroll to position [323, 0]
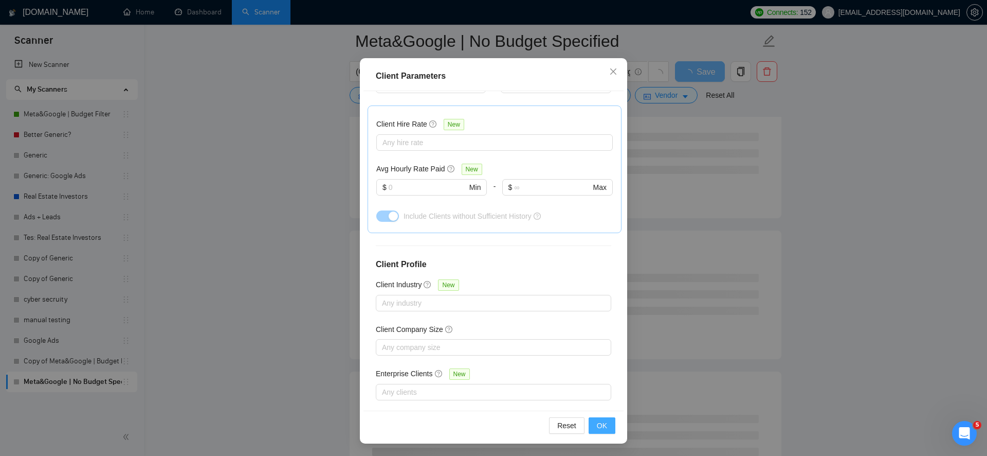
click at [606, 431] on button "OK" at bounding box center [602, 425] width 27 height 16
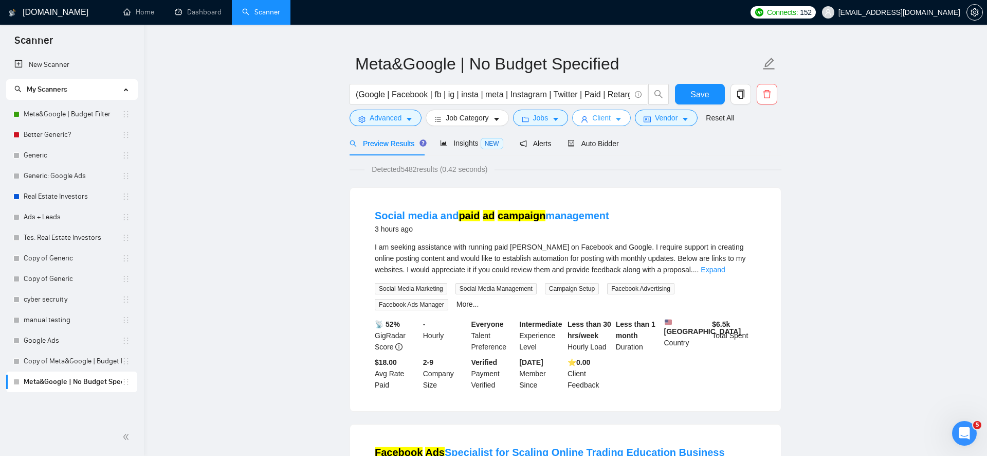
scroll to position [0, 0]
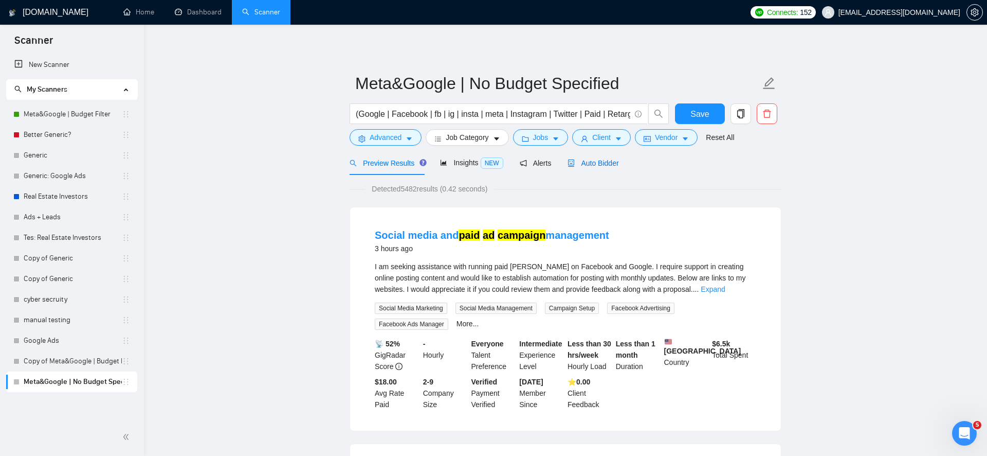
click at [617, 159] on span "Auto Bidder" at bounding box center [593, 163] width 51 height 8
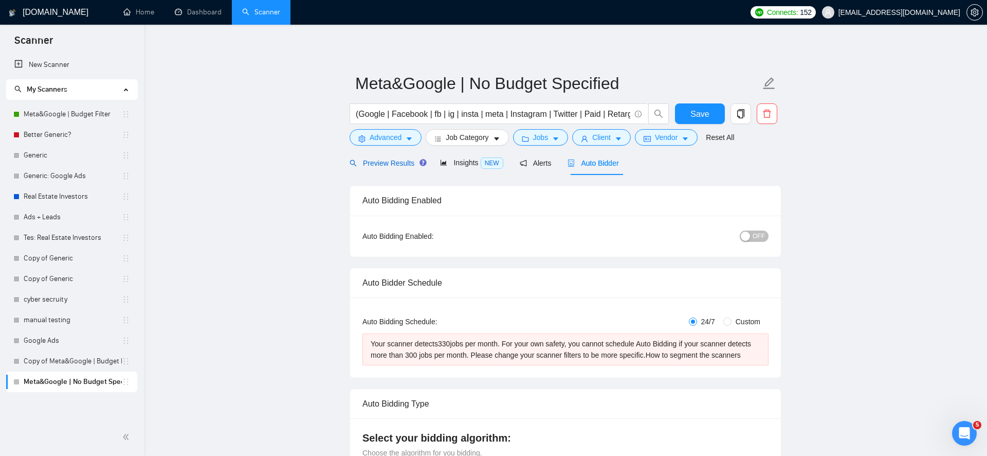
click at [388, 167] on span "Preview Results" at bounding box center [387, 163] width 74 height 8
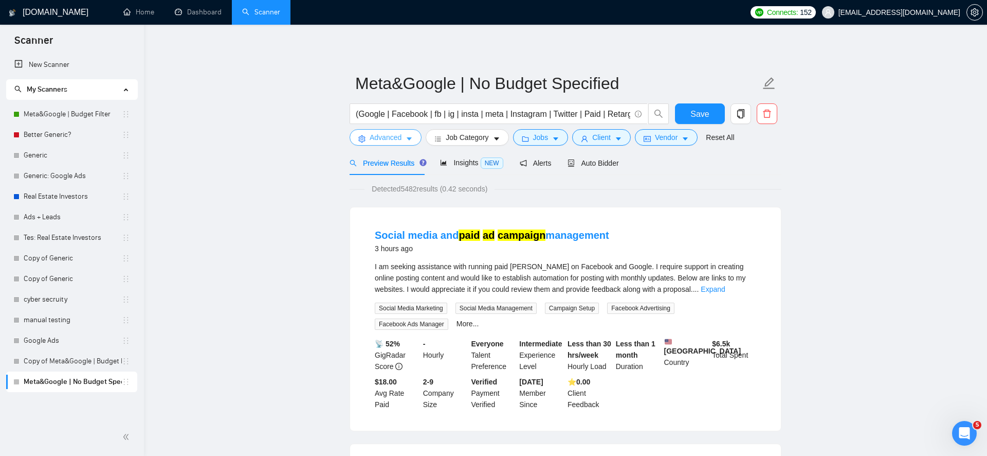
click at [398, 138] on span "Advanced" at bounding box center [386, 137] width 32 height 11
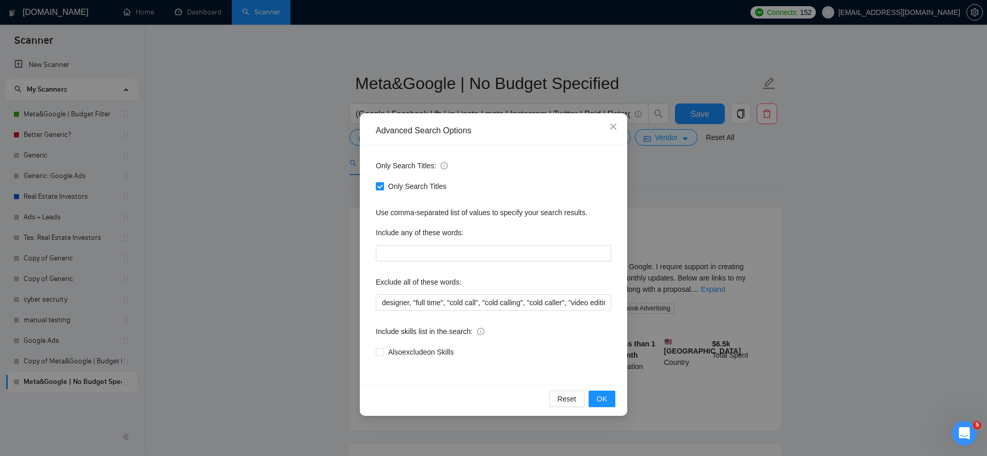
click at [248, 184] on div "Advanced Search Options Only Search Titles: Only Search Titles Use comma-separa…" at bounding box center [493, 228] width 987 height 456
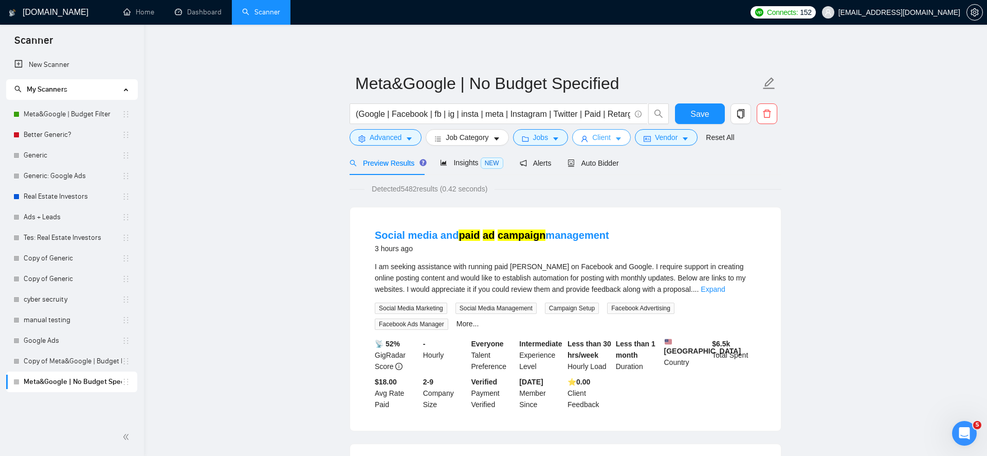
click at [586, 140] on icon "user" at bounding box center [584, 139] width 6 height 6
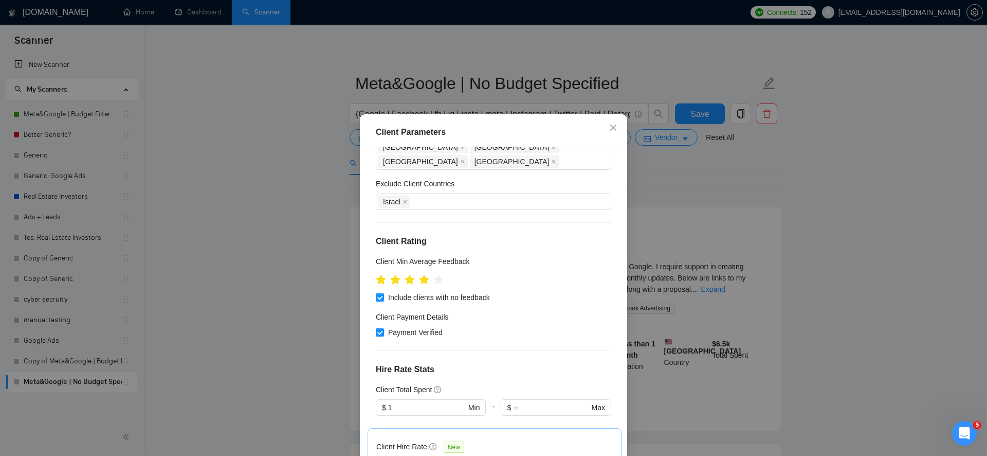
scroll to position [53, 0]
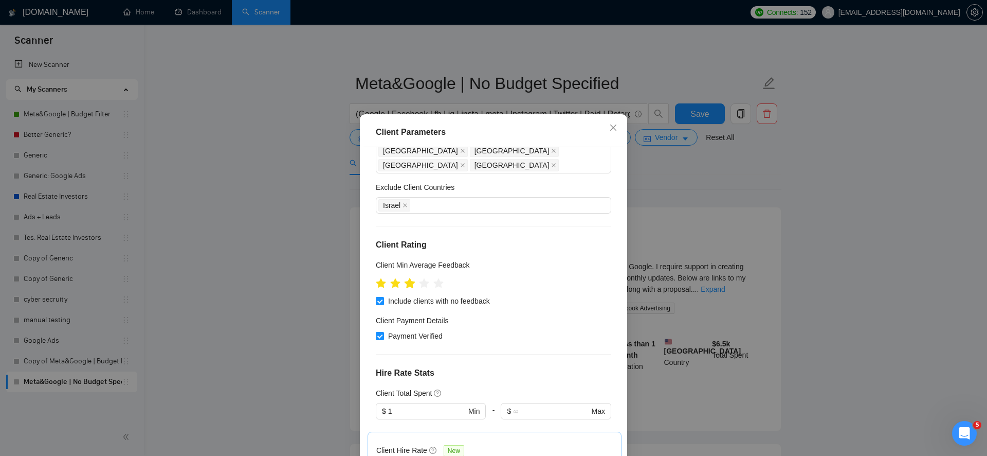
click at [413, 278] on icon "star" at bounding box center [409, 283] width 11 height 11
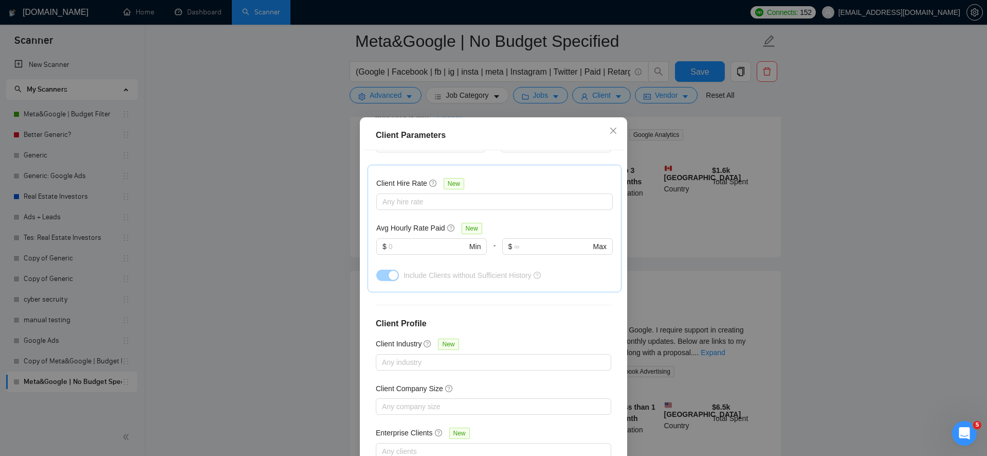
scroll to position [0, 0]
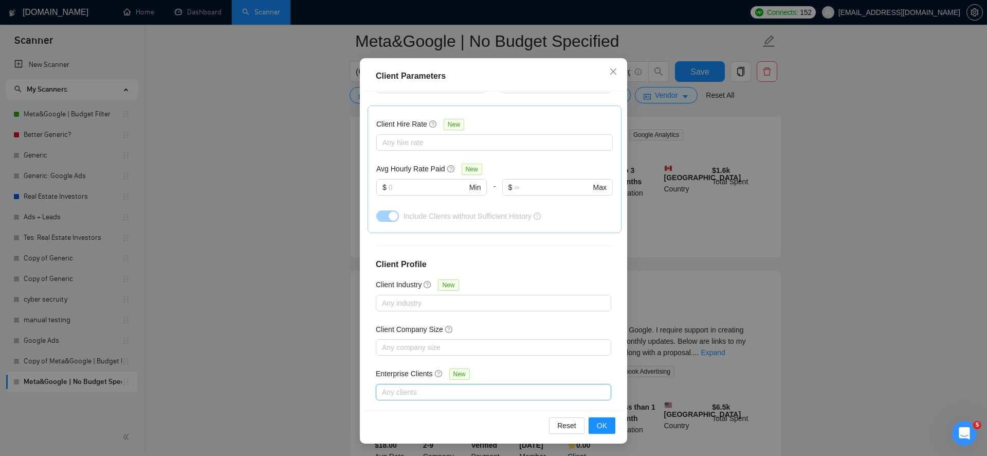
click at [567, 386] on div at bounding box center [488, 392] width 220 height 12
click at [495, 395] on div "Enterprise Clients" at bounding box center [493, 397] width 223 height 11
checkbox input "true"
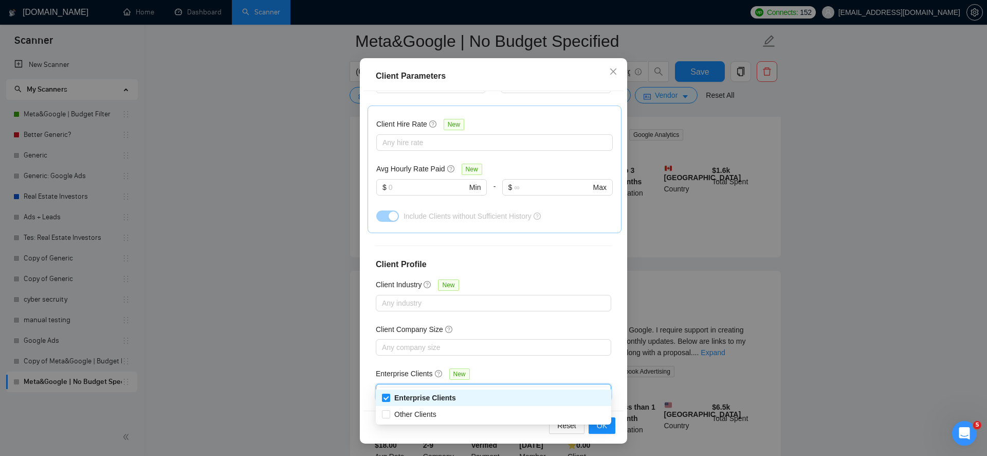
click at [578, 368] on div "Enterprise Clients New" at bounding box center [493, 376] width 235 height 16
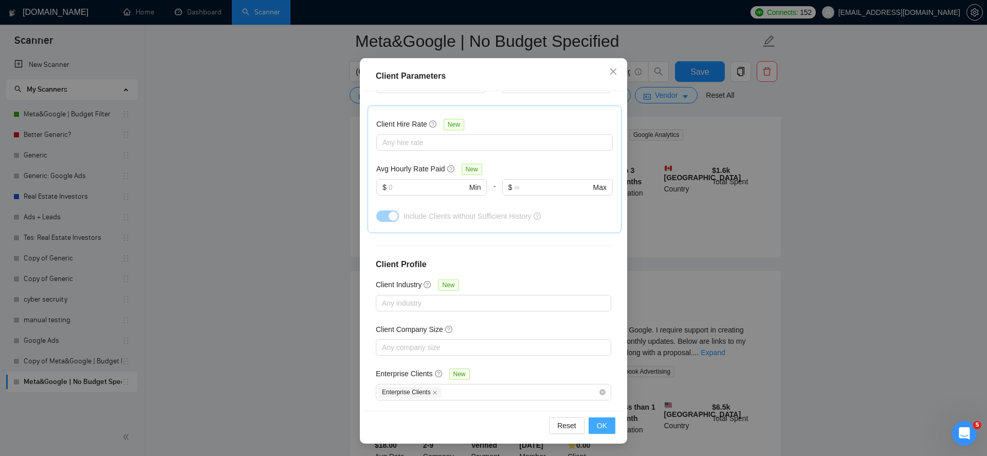
click at [597, 426] on span "OK" at bounding box center [602, 425] width 10 height 11
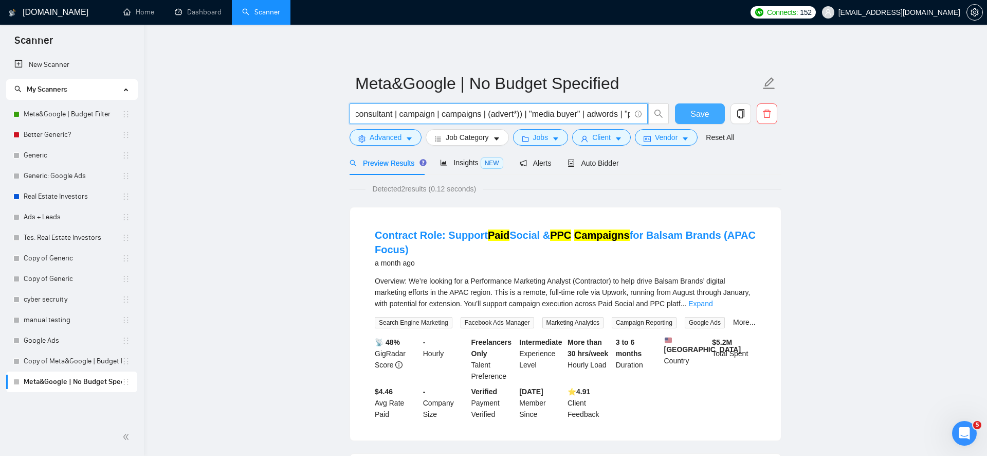
scroll to position [0, 960]
drag, startPoint x: 486, startPoint y: 114, endPoint x: 683, endPoint y: 114, distance: 197.4
click at [683, 114] on div "(Google | Facebook | fb | ig | insta | meta | Instagram | Twitter | Paid | Reta…" at bounding box center [564, 116] width 432 height 26
click at [649, 174] on div "Preview Results Insights NEW Alerts Auto Bidder" at bounding box center [566, 163] width 432 height 24
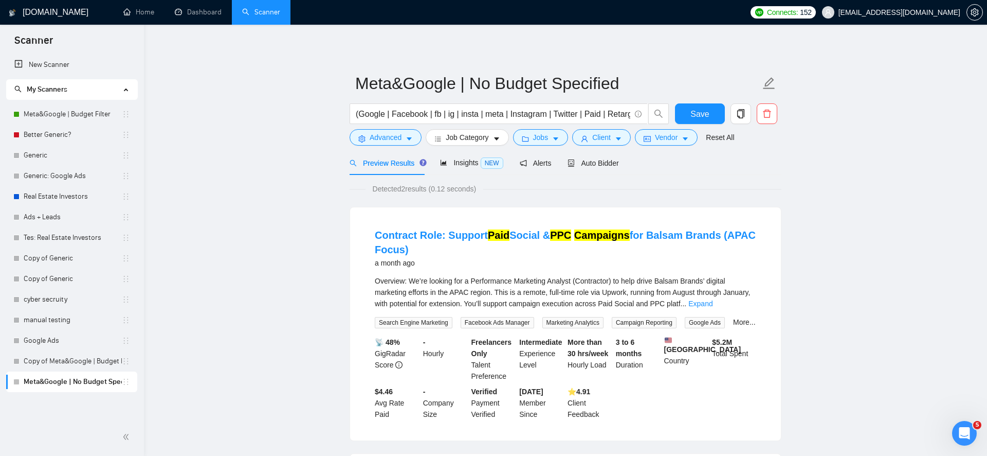
click at [667, 147] on form "Meta&Google | No Budget Specified (Google | Facebook | fb | ig | insta | meta |…" at bounding box center [566, 109] width 432 height 84
click at [669, 141] on span "Vendor" at bounding box center [666, 137] width 23 height 11
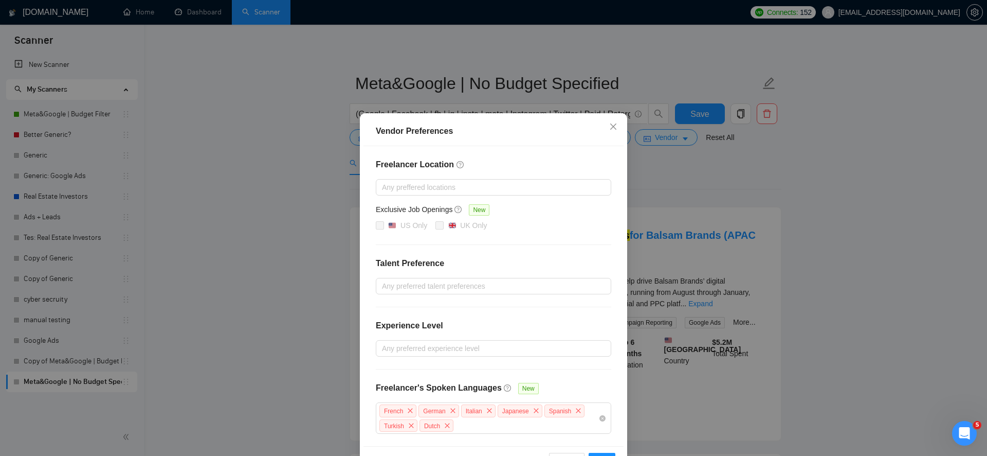
click at [318, 246] on div "Vendor Preferences Freelancer Location Any preffered locations Exclusive Job Op…" at bounding box center [493, 228] width 987 height 456
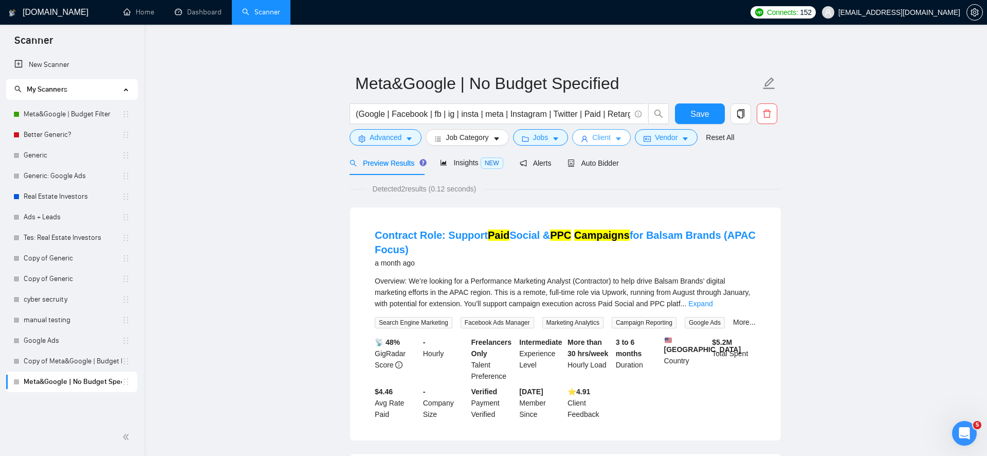
click at [598, 133] on span "Client" at bounding box center [601, 137] width 19 height 11
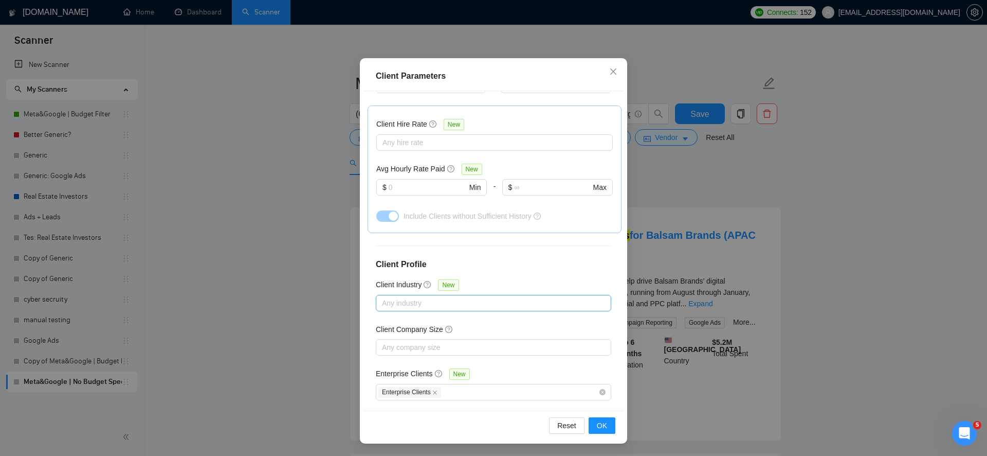
scroll to position [127, 0]
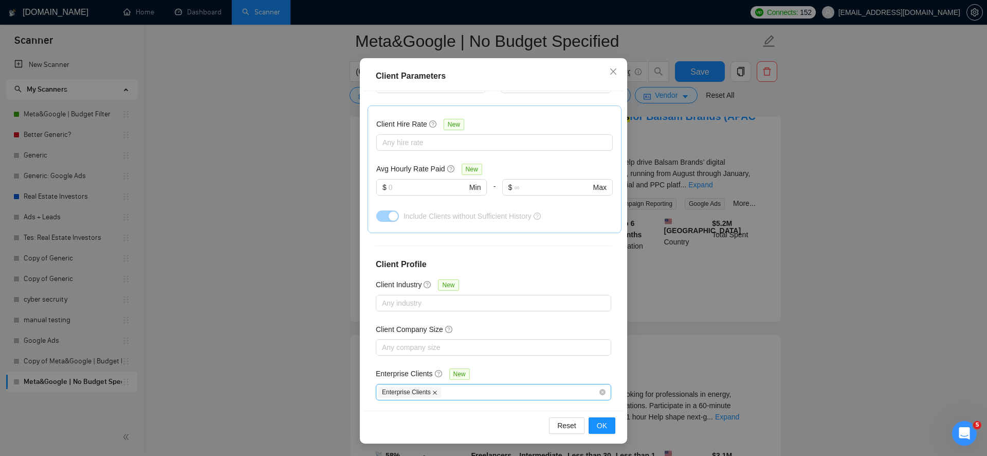
click at [435, 390] on icon "close" at bounding box center [434, 392] width 5 height 5
click at [594, 419] on button "OK" at bounding box center [602, 425] width 27 height 16
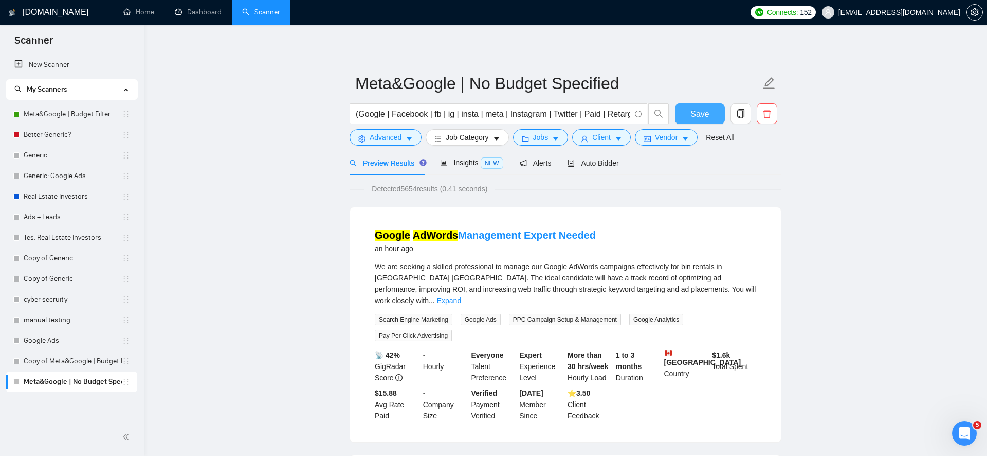
click at [694, 111] on span "Save" at bounding box center [699, 113] width 19 height 13
click at [601, 168] on div "Auto Bidder" at bounding box center [593, 162] width 51 height 11
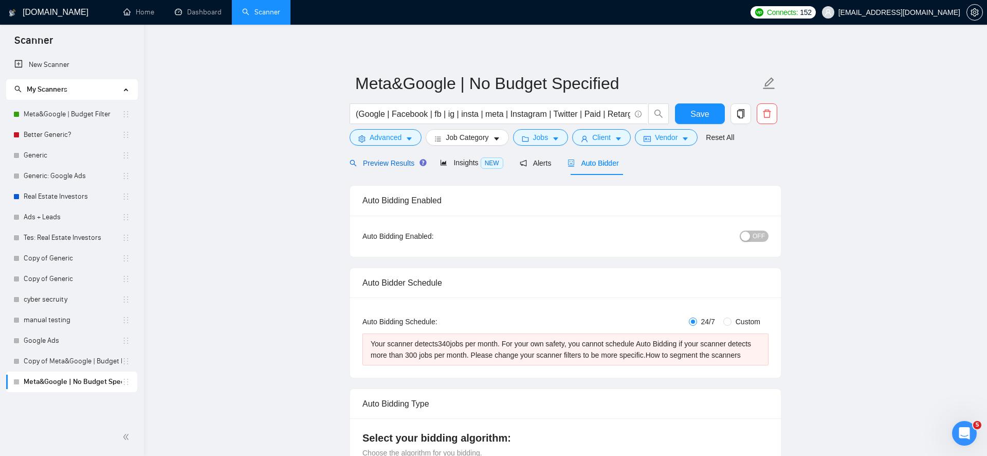
click at [369, 160] on span "Preview Results" at bounding box center [387, 163] width 74 height 8
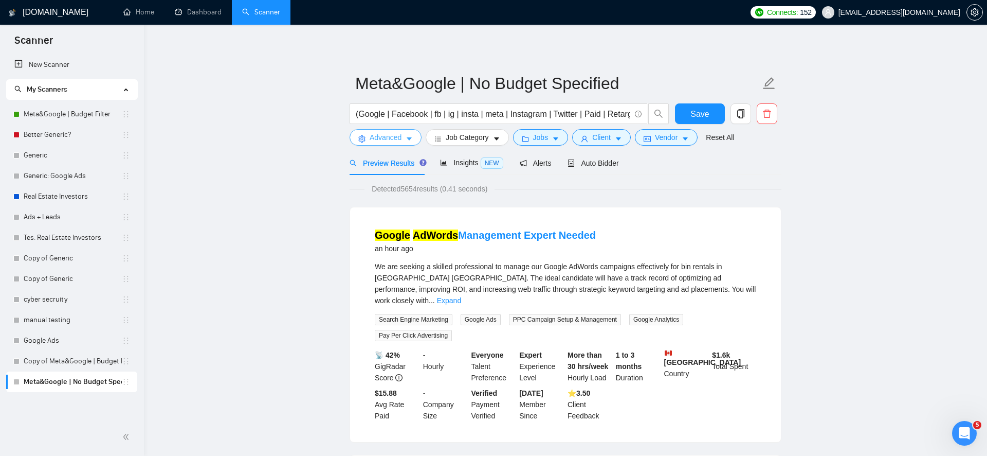
click at [406, 133] on button "Advanced" at bounding box center [386, 137] width 72 height 16
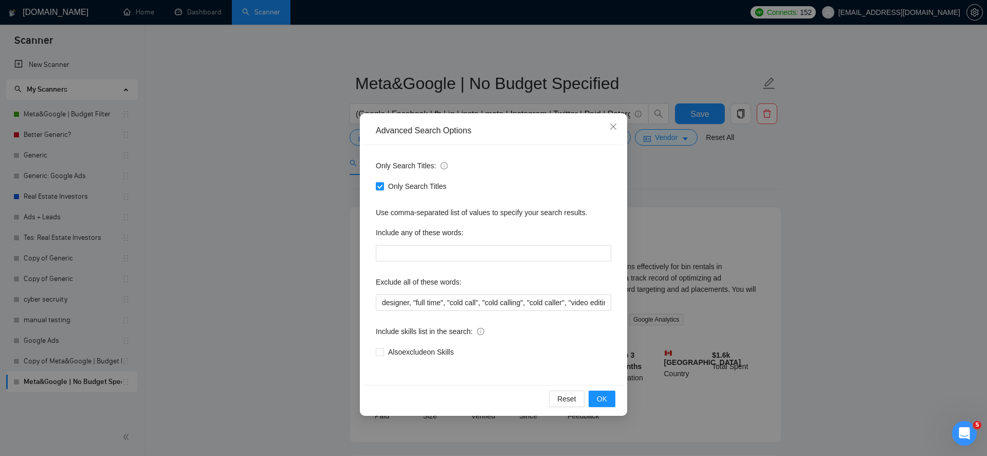
click at [289, 234] on div "Advanced Search Options Only Search Titles: Only Search Titles Use comma-separa…" at bounding box center [493, 228] width 987 height 456
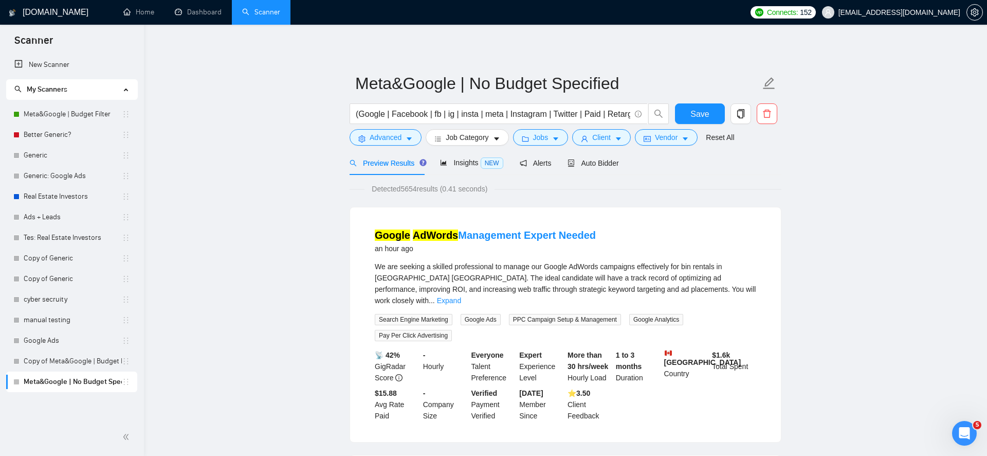
click at [536, 146] on div "Jobs" at bounding box center [541, 137] width 60 height 16
click at [548, 134] on span "Jobs" at bounding box center [540, 137] width 15 height 11
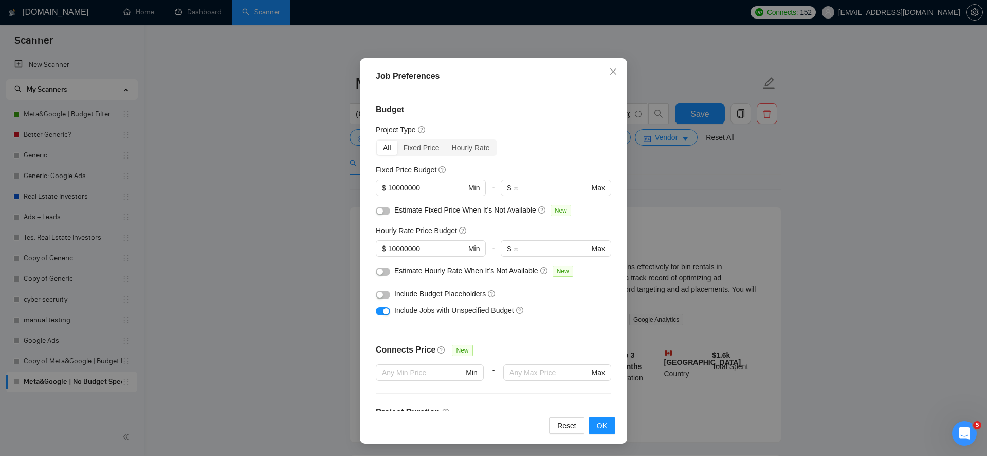
click at [308, 288] on div "Job Preferences Budget Project Type All Fixed Price Hourly Rate Fixed Price Bud…" at bounding box center [493, 228] width 987 height 456
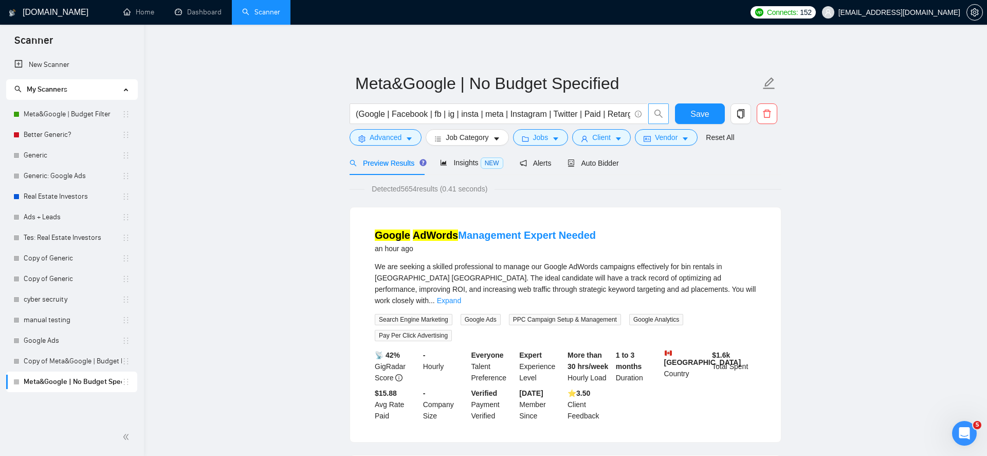
scroll to position [3, 0]
click at [612, 130] on button "Client" at bounding box center [601, 137] width 59 height 16
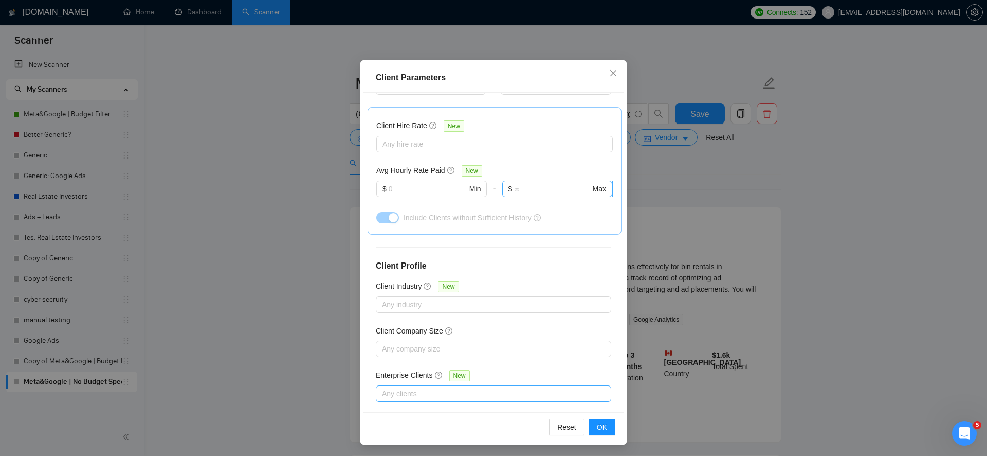
scroll to position [59, 0]
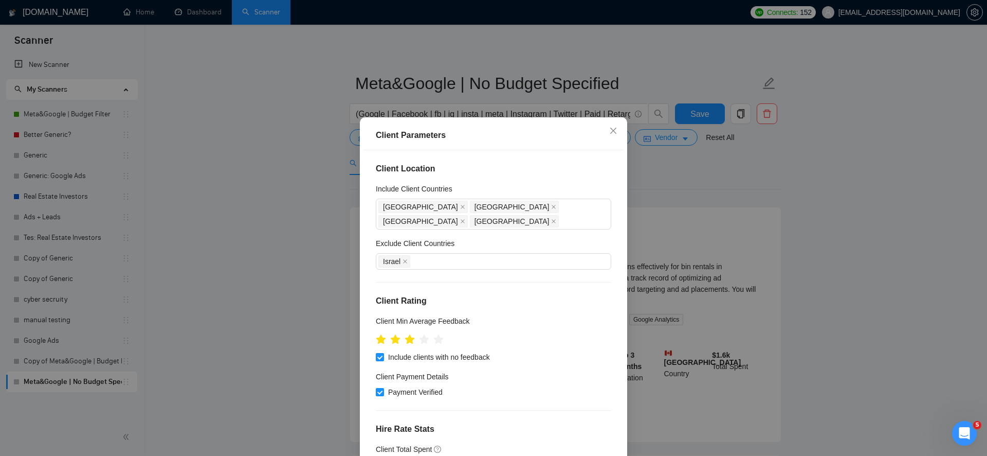
click at [673, 247] on div "Client Parameters Client Location Include Client Countries [GEOGRAPHIC_DATA] [G…" at bounding box center [493, 228] width 987 height 456
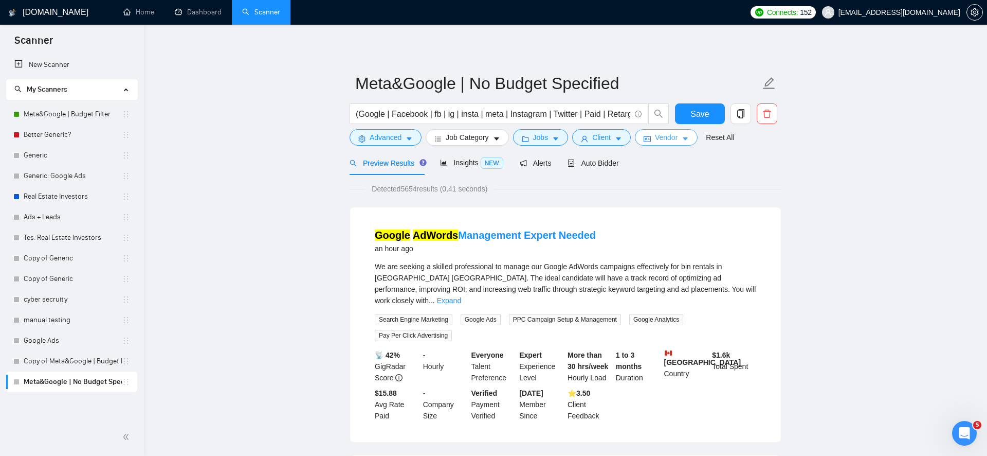
click at [672, 130] on button "Vendor" at bounding box center [666, 137] width 63 height 16
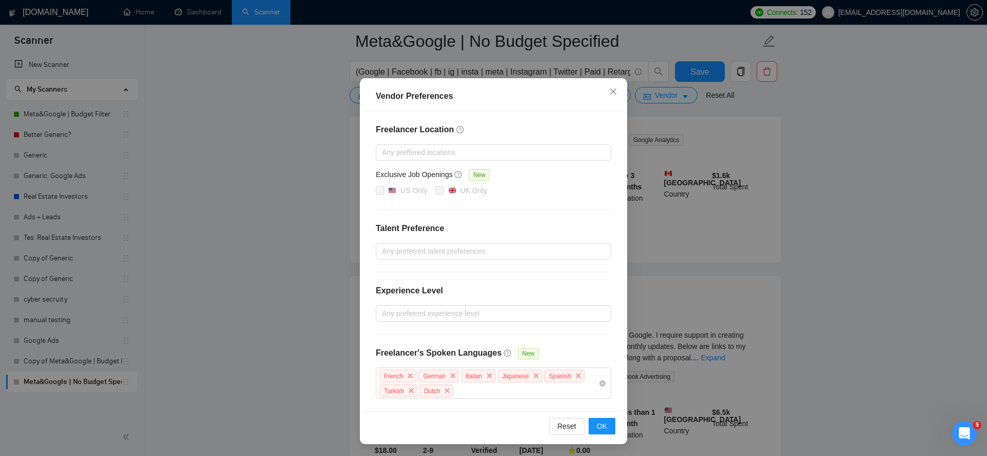
click at [649, 208] on div "Vendor Preferences Freelancer Location Any preffered locations Exclusive Job Op…" at bounding box center [493, 228] width 987 height 456
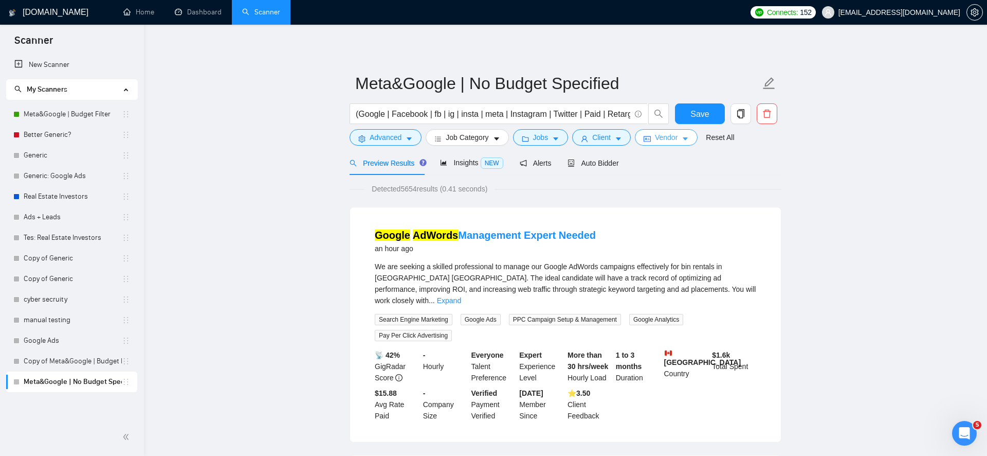
click at [669, 140] on span "Vendor" at bounding box center [666, 137] width 23 height 11
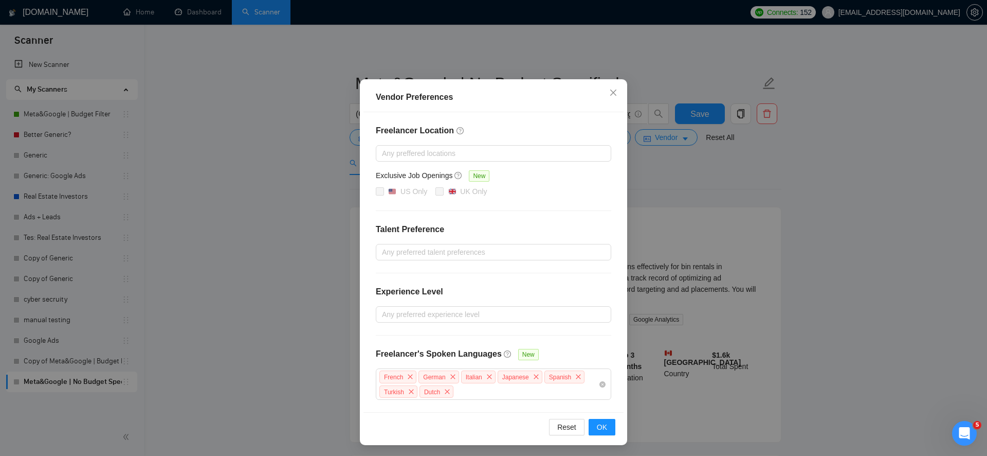
click at [659, 353] on div "Vendor Preferences Freelancer Location Any preffered locations Exclusive Job Op…" at bounding box center [493, 228] width 987 height 456
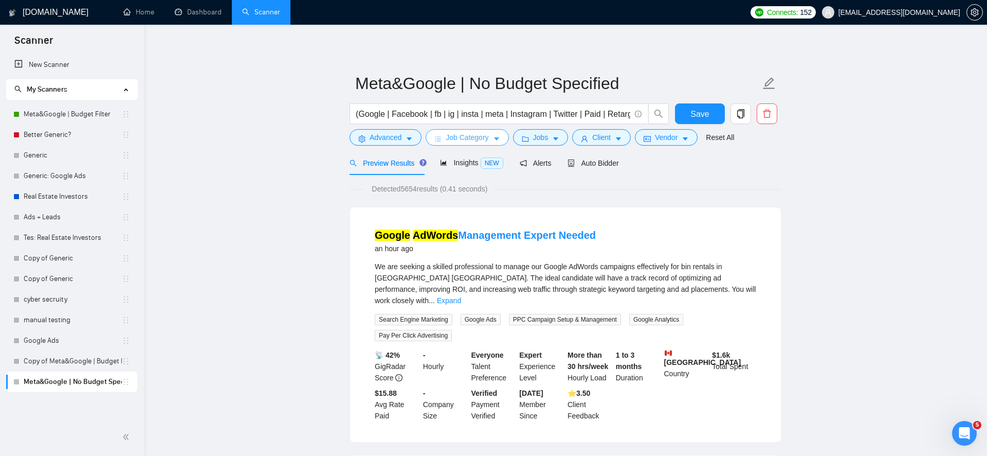
click at [474, 144] on button "Job Category" at bounding box center [467, 137] width 83 height 16
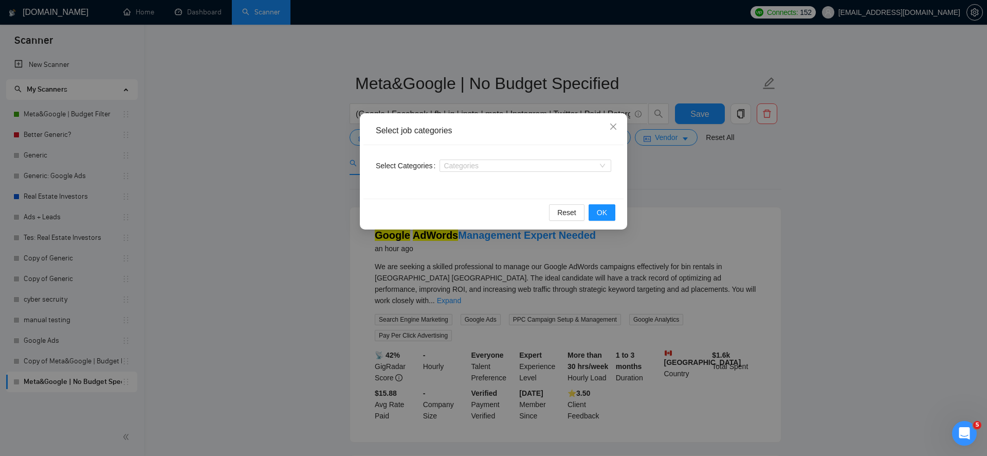
click at [450, 186] on div "Select Categories Categories" at bounding box center [494, 171] width 260 height 53
click at [471, 168] on div at bounding box center [520, 165] width 156 height 8
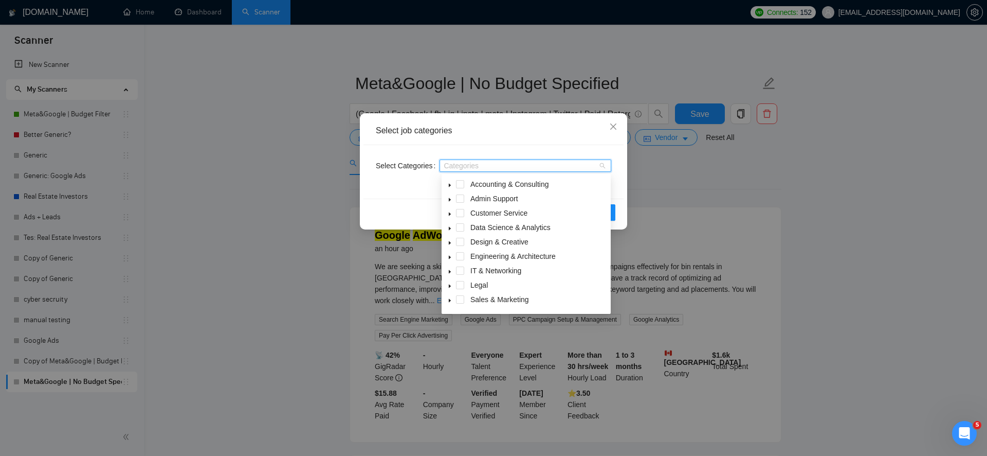
click at [289, 194] on div "Select job categories Select Categories Categories Reset OK" at bounding box center [493, 228] width 987 height 456
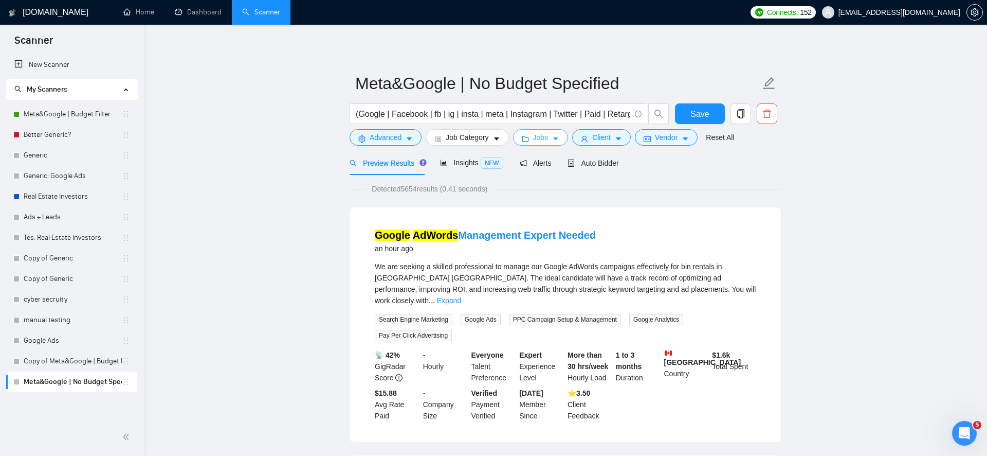
click at [536, 141] on span "Jobs" at bounding box center [540, 137] width 15 height 11
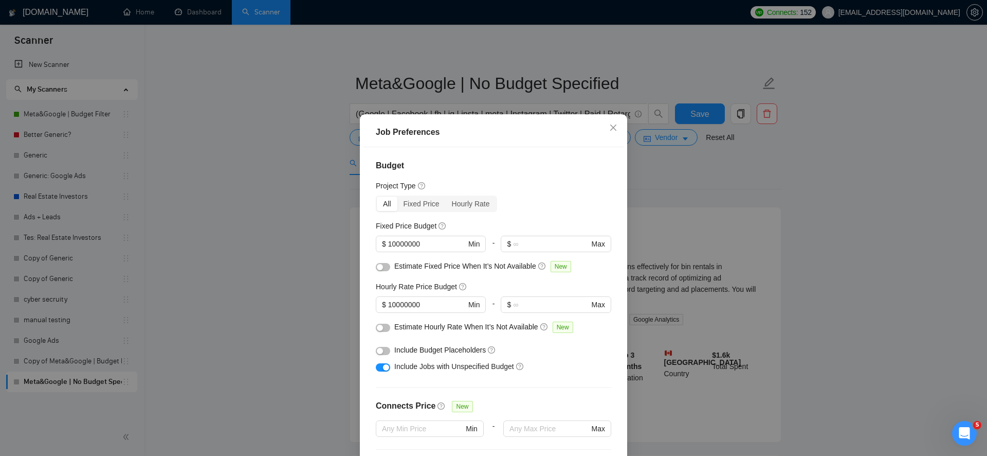
scroll to position [33, 0]
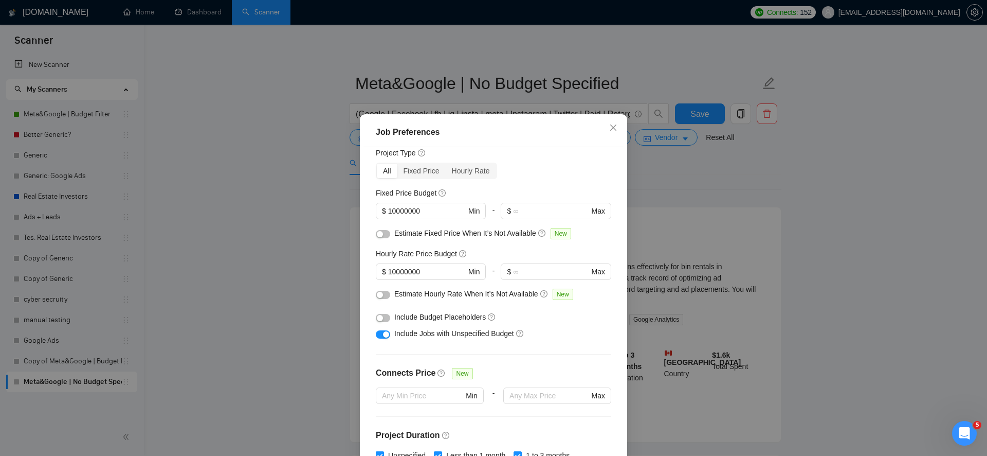
click at [303, 266] on div "Job Preferences Budget Project Type All Fixed Price Hourly Rate Fixed Price Bud…" at bounding box center [493, 228] width 987 height 456
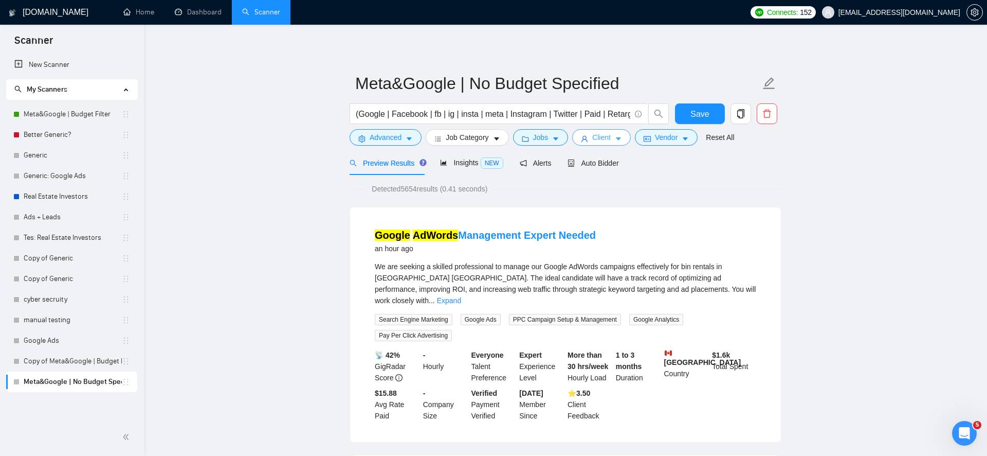
click at [604, 141] on span "Client" at bounding box center [601, 137] width 19 height 11
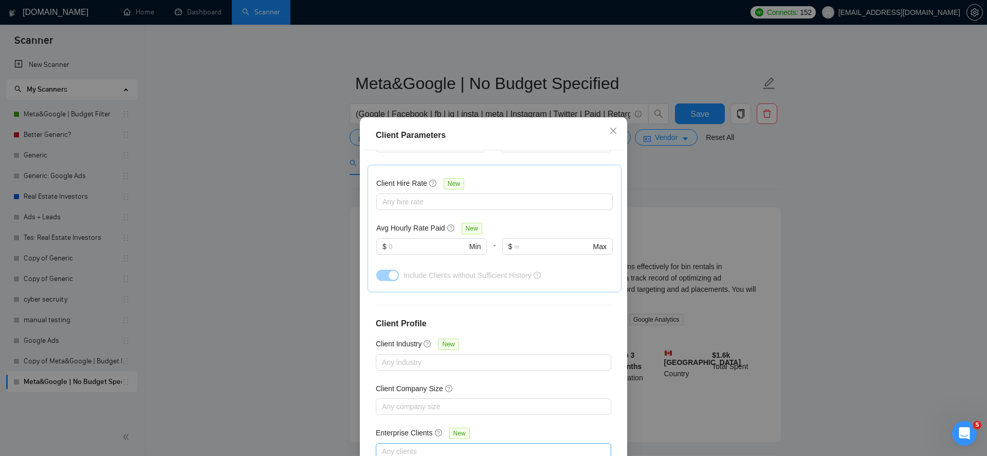
scroll to position [59, 0]
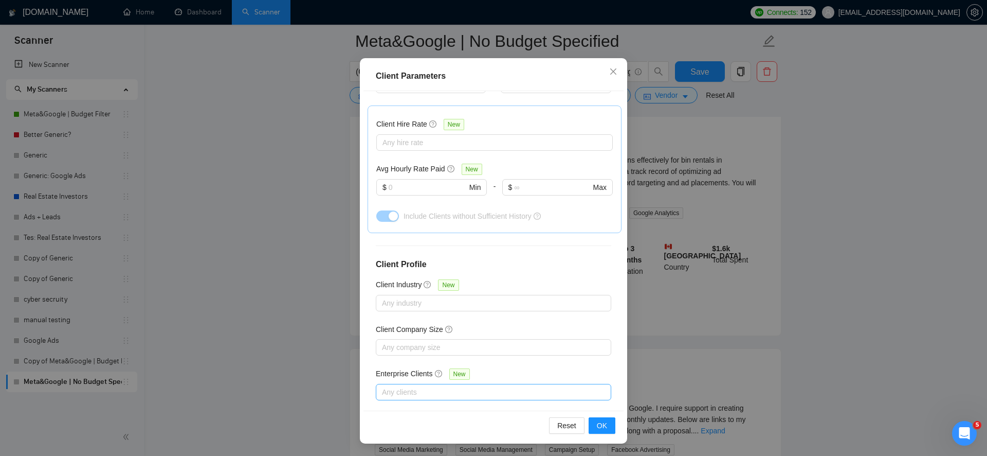
click at [667, 281] on div "Client Parameters Client Location Include Client Countries [GEOGRAPHIC_DATA] [G…" at bounding box center [493, 228] width 987 height 456
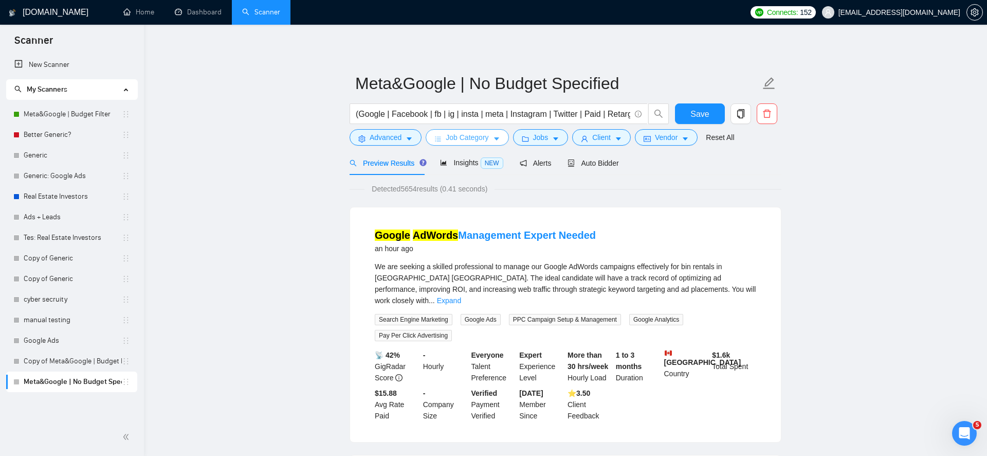
click at [488, 140] on span "Job Category" at bounding box center [467, 137] width 43 height 11
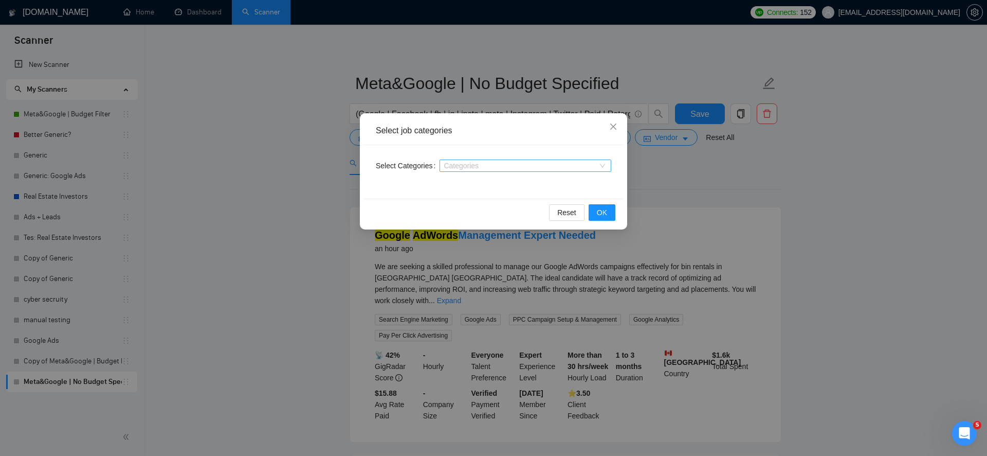
click at [525, 160] on div "Categories" at bounding box center [526, 165] width 172 height 12
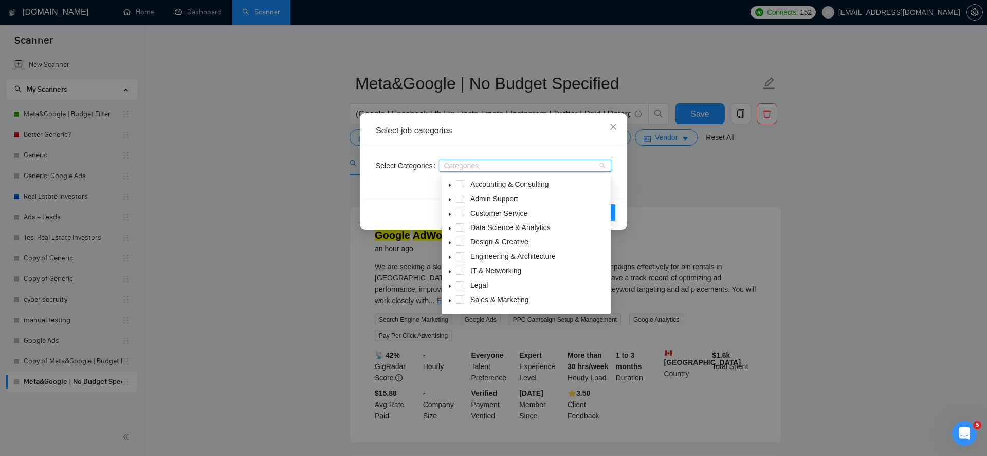
click at [450, 298] on icon "caret-down" at bounding box center [449, 300] width 5 height 5
click at [464, 303] on span at bounding box center [460, 299] width 8 height 8
click at [402, 214] on div "Reset OK" at bounding box center [494, 211] width 260 height 27
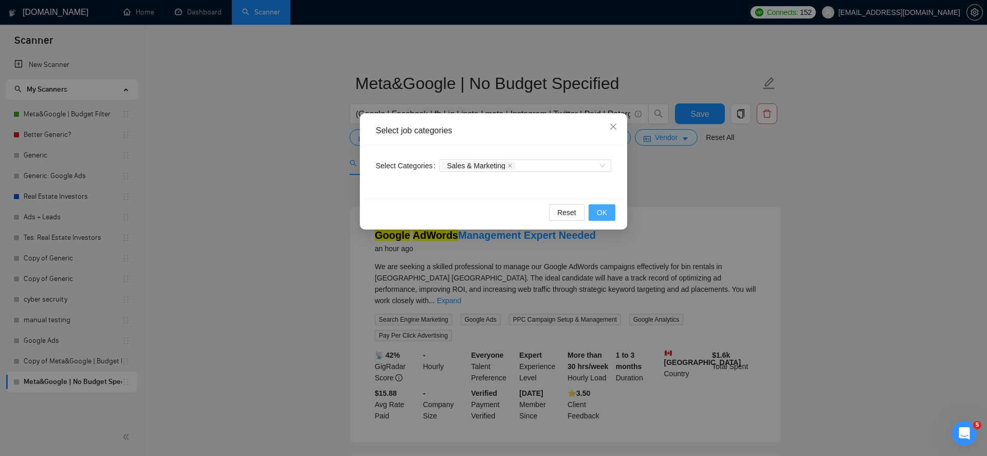
click at [607, 213] on button "OK" at bounding box center [602, 212] width 27 height 16
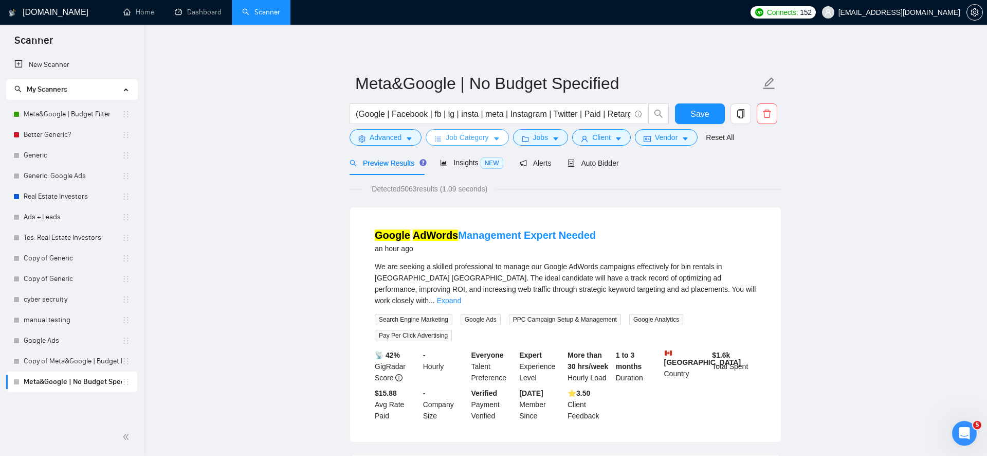
click at [470, 136] on span "Job Category" at bounding box center [467, 137] width 43 height 11
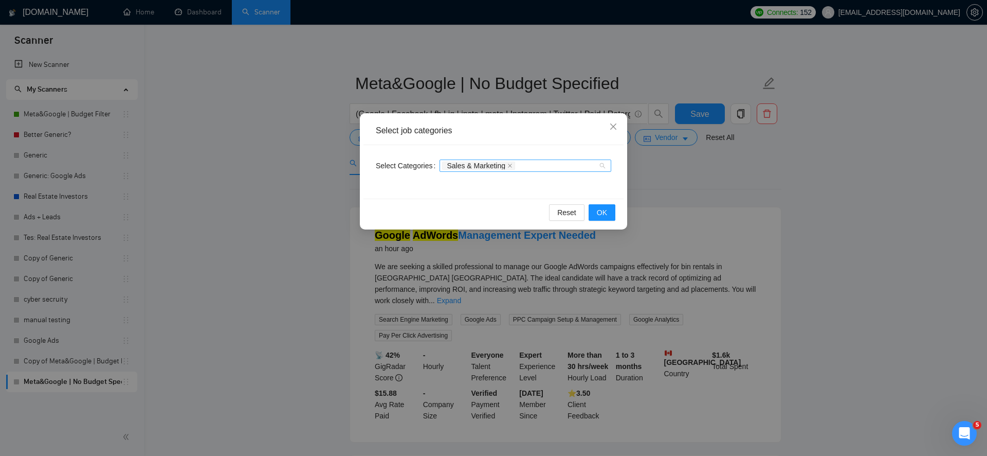
click at [528, 167] on div "Sales & Marketing" at bounding box center [520, 165] width 156 height 10
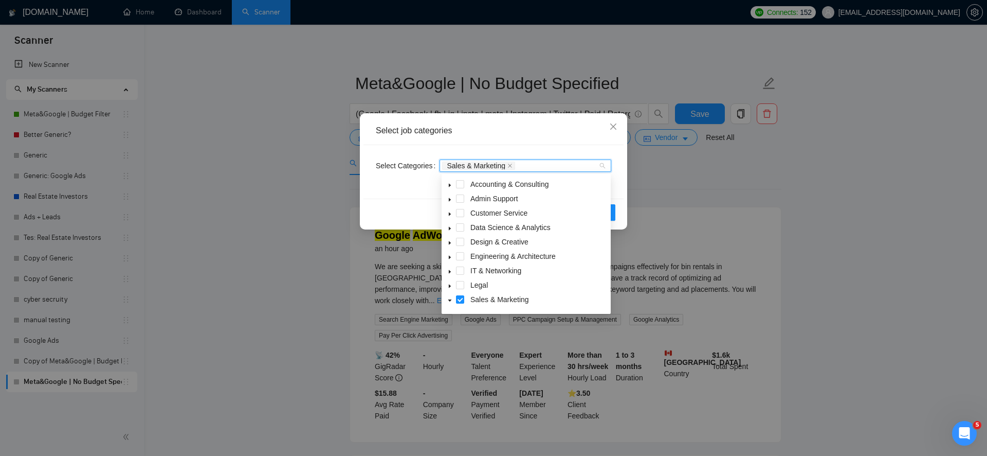
click at [450, 186] on icon "caret-down" at bounding box center [449, 185] width 5 height 5
click at [452, 285] on span at bounding box center [450, 285] width 12 height 12
click at [415, 209] on div "Reset OK" at bounding box center [494, 211] width 260 height 27
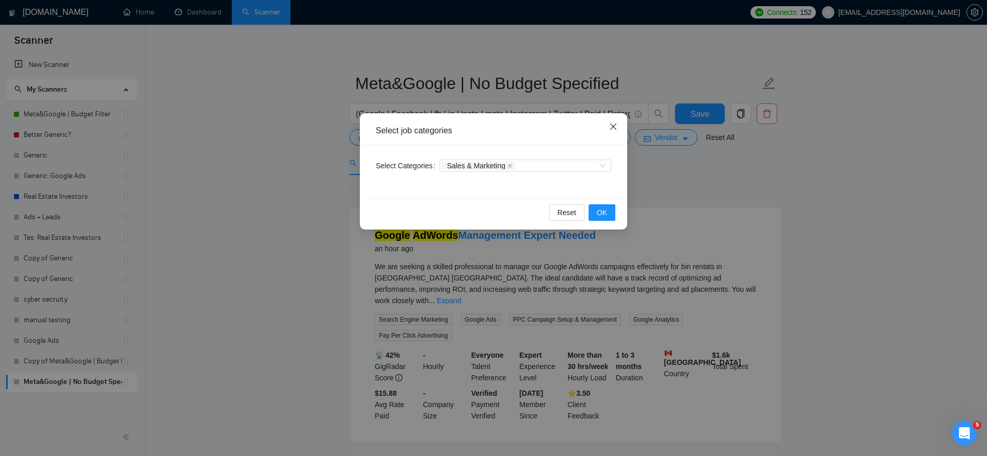
click at [612, 136] on span "Close" at bounding box center [613, 127] width 28 height 28
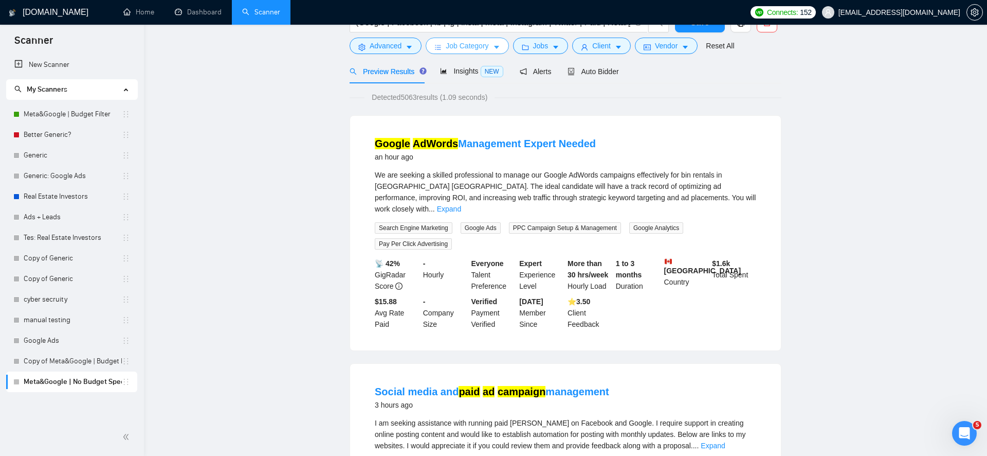
scroll to position [0, 0]
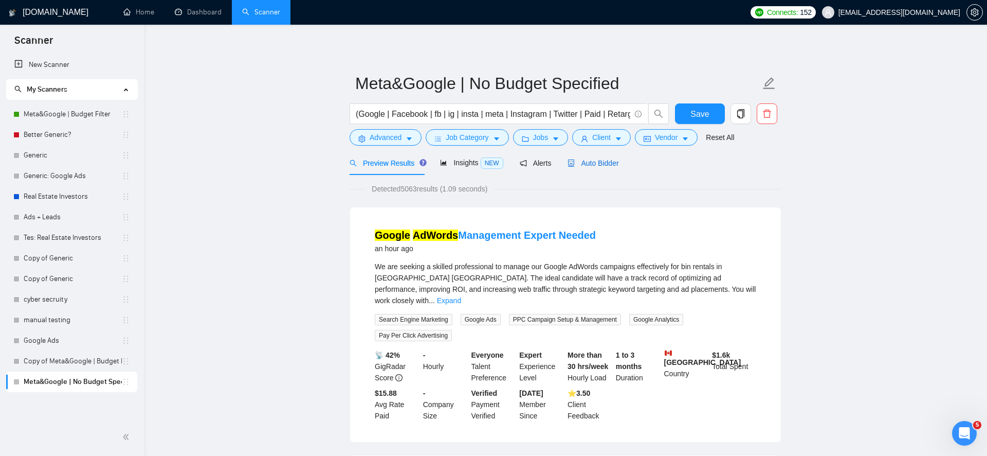
click at [612, 167] on div "Auto Bidder" at bounding box center [593, 162] width 51 height 11
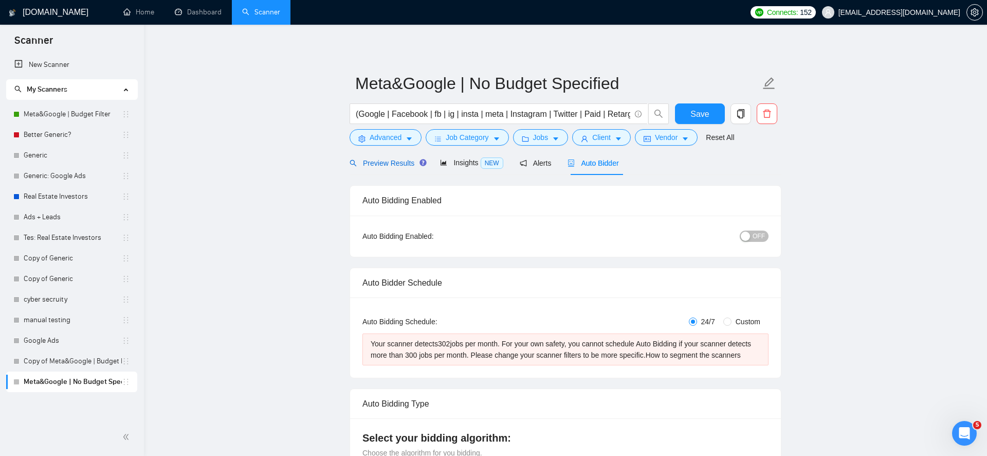
click at [367, 159] on span "Preview Results" at bounding box center [387, 163] width 74 height 8
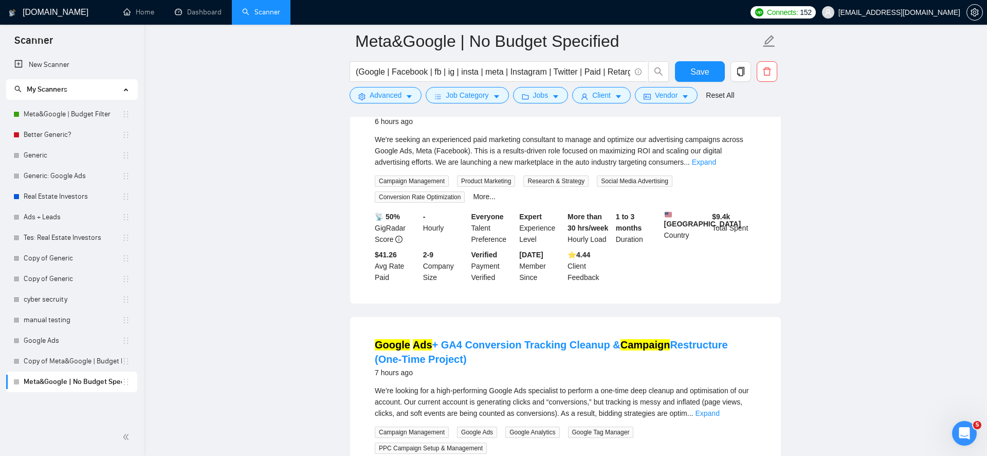
scroll to position [837, 0]
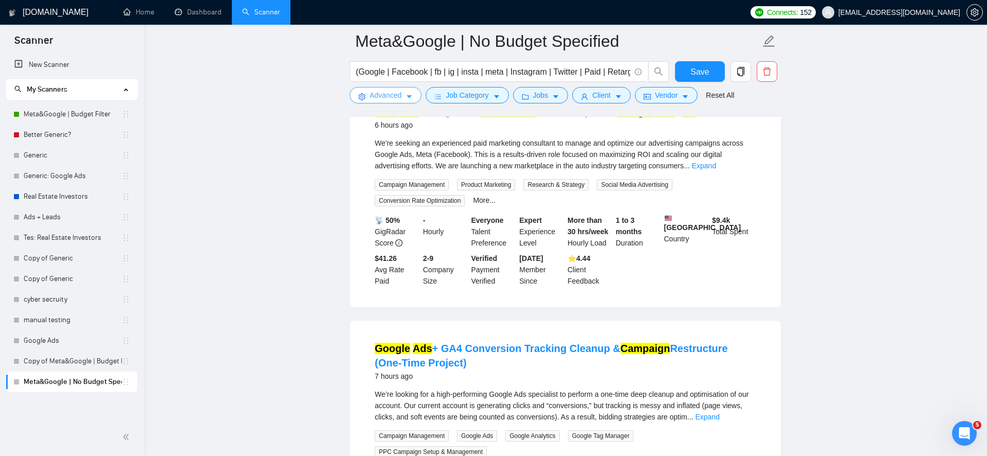
click at [392, 93] on span "Advanced" at bounding box center [386, 94] width 32 height 11
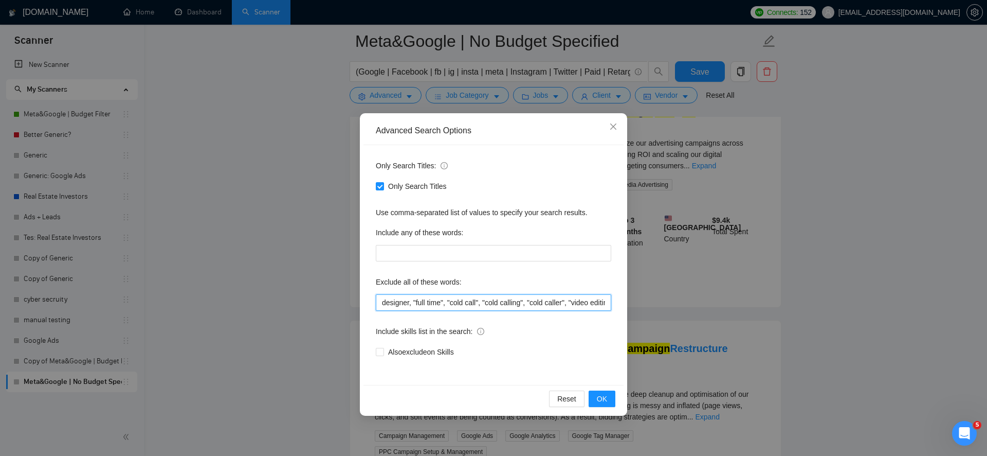
click at [445, 297] on input "designer, "full time", "cold call", "cold calling", "cold caller", "video editi…" at bounding box center [493, 302] width 235 height 16
type input "marketplace, designer, "full time", "cold call", "cold calling", "cold caller",…"
click at [604, 403] on span "OK" at bounding box center [602, 398] width 10 height 11
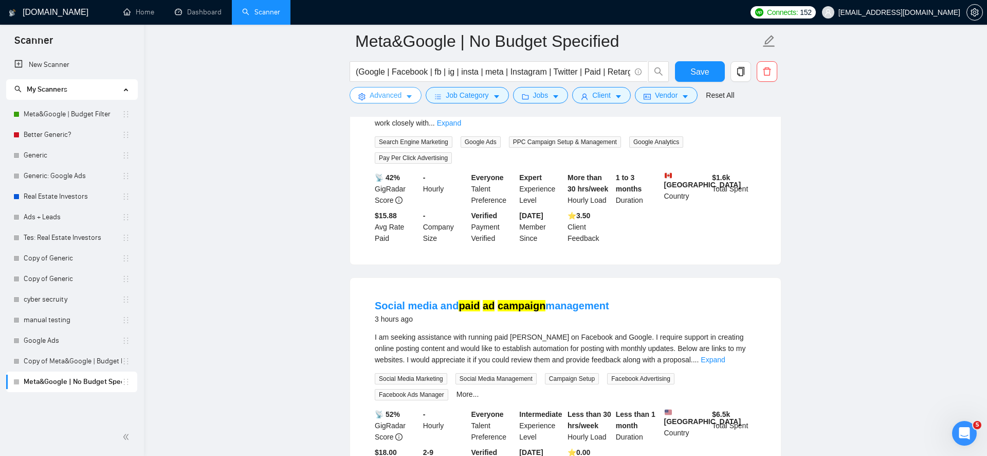
scroll to position [0, 0]
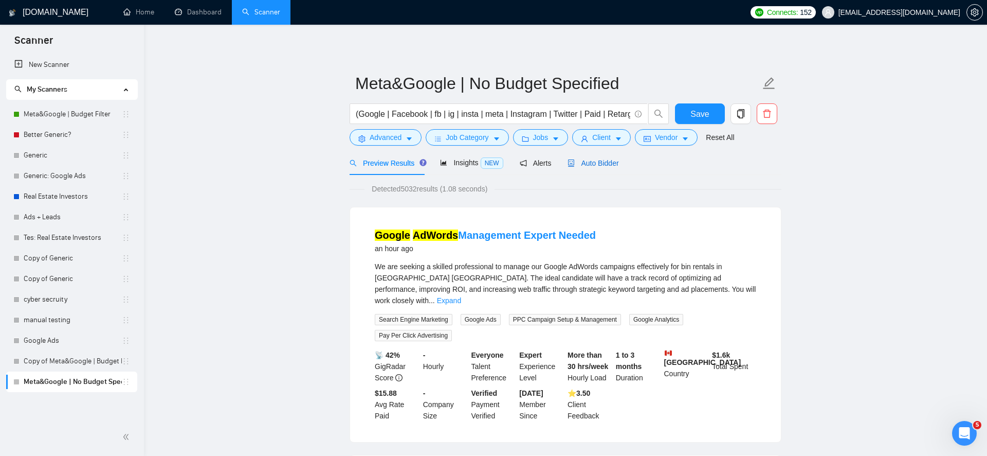
click at [609, 160] on span "Auto Bidder" at bounding box center [593, 163] width 51 height 8
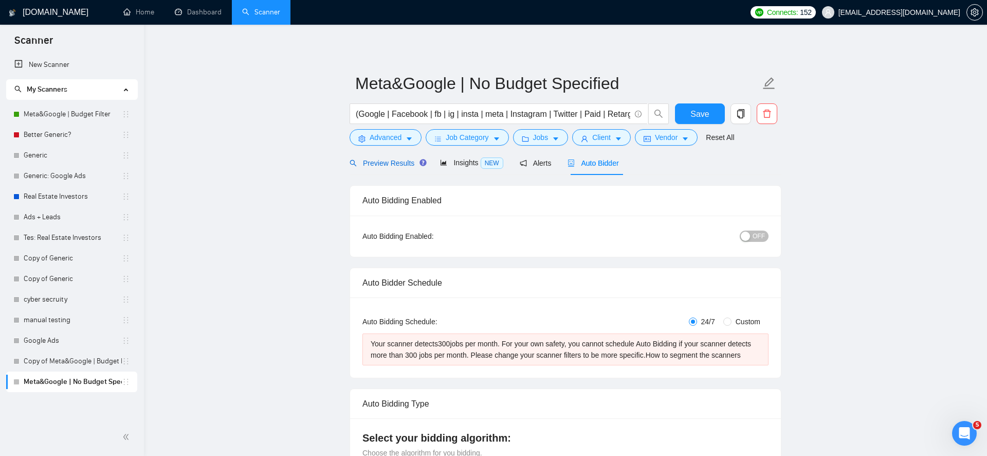
click at [395, 167] on span "Preview Results" at bounding box center [387, 163] width 74 height 8
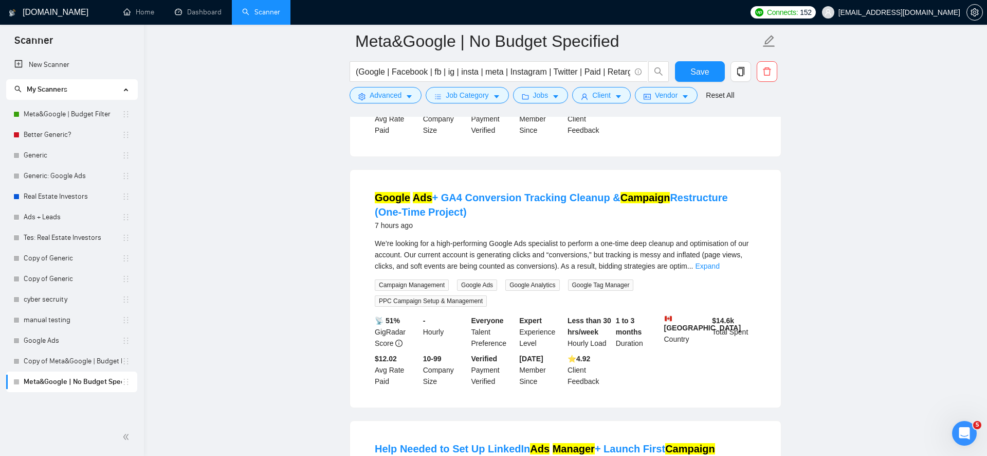
scroll to position [749, 0]
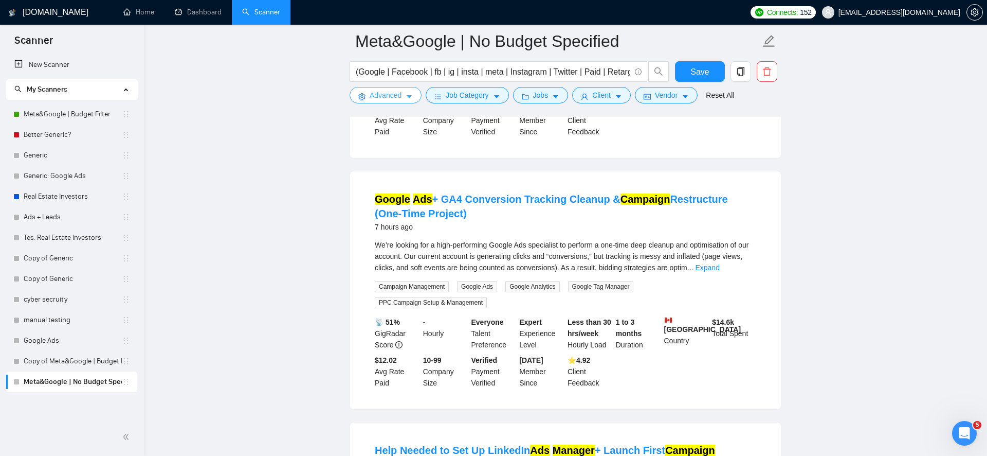
click at [377, 100] on span "Advanced" at bounding box center [386, 94] width 32 height 11
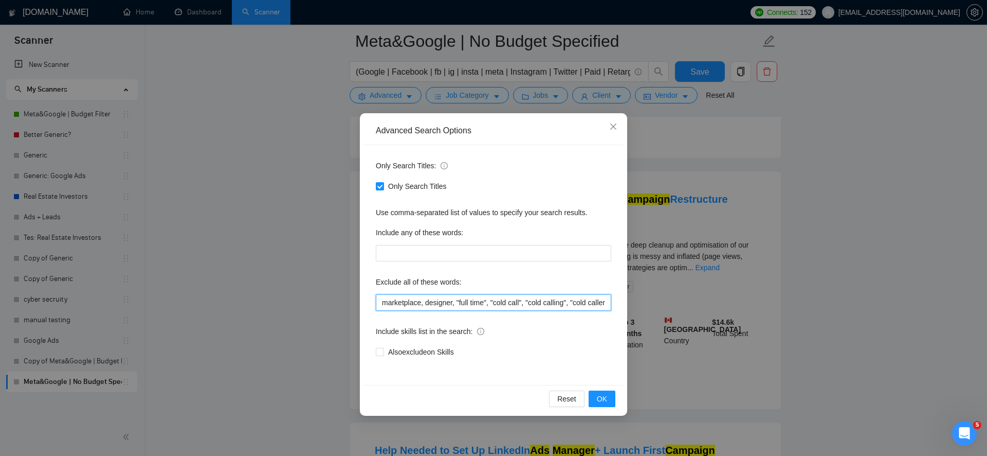
click at [399, 304] on input "marketplace, designer, "full time", "cold call", "cold calling", "cold caller",…" at bounding box center [493, 302] width 235 height 16
type input "one-time, marketplace, designer, "full time", "cold call", "cold calling", "col…"
click at [608, 403] on button "OK" at bounding box center [602, 398] width 27 height 16
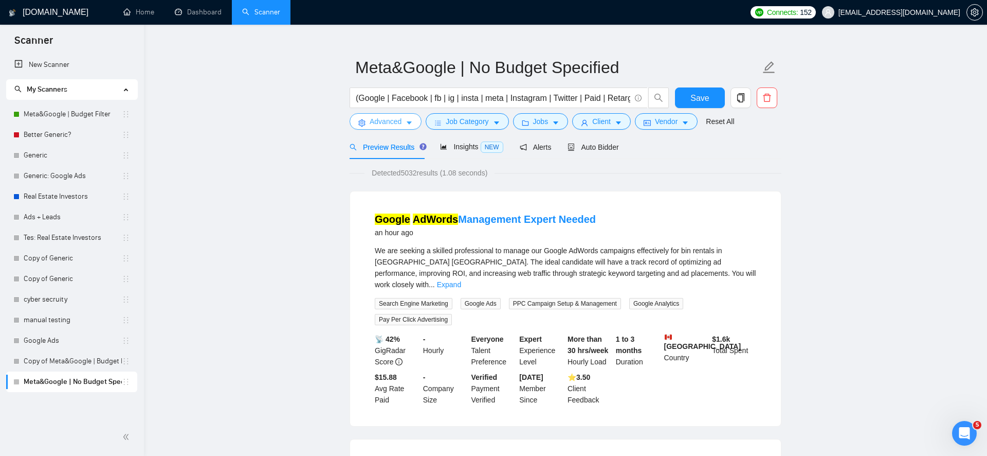
scroll to position [0, 0]
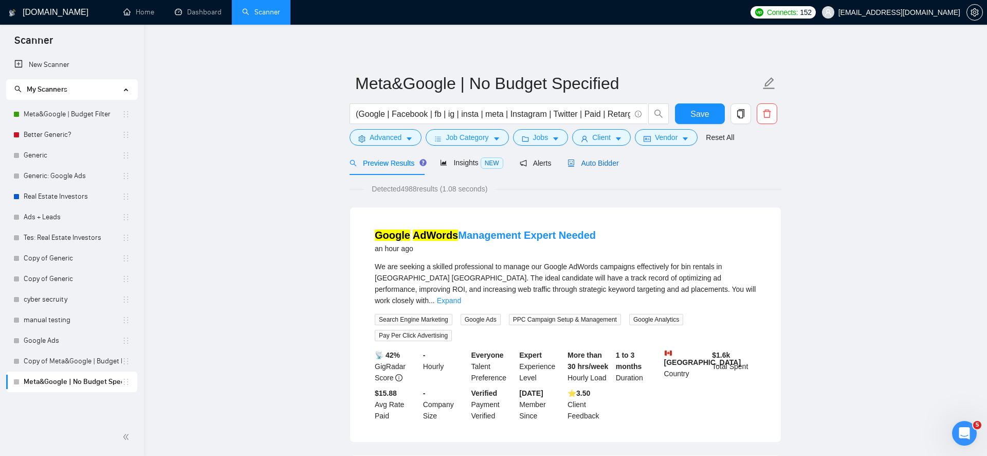
click at [614, 165] on span "Auto Bidder" at bounding box center [593, 163] width 51 height 8
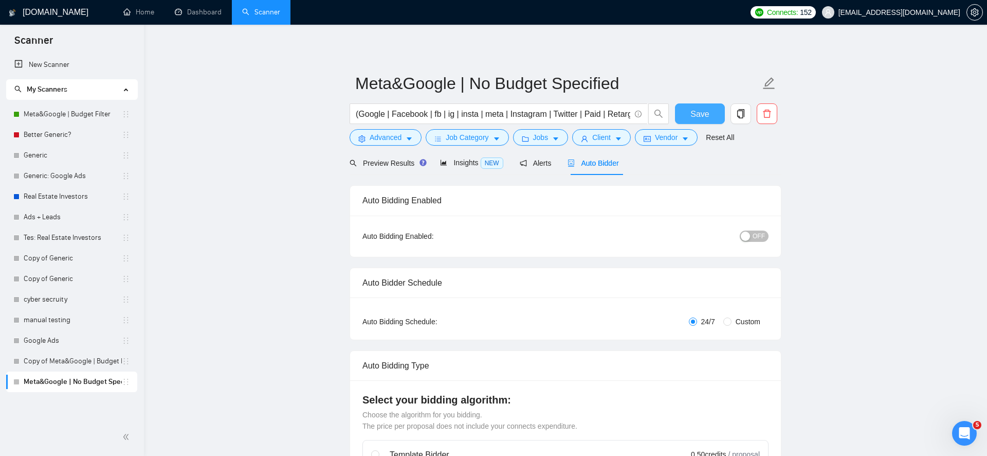
click at [701, 118] on span "Save" at bounding box center [699, 113] width 19 height 13
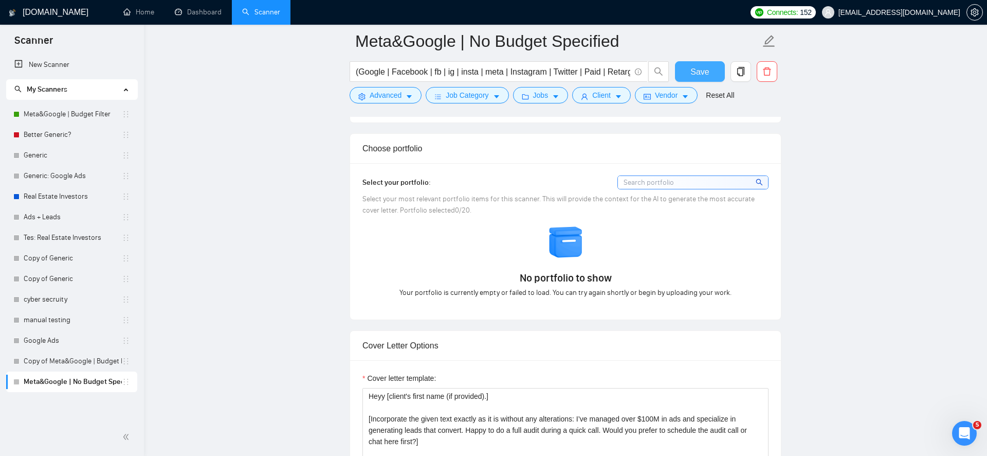
scroll to position [896, 0]
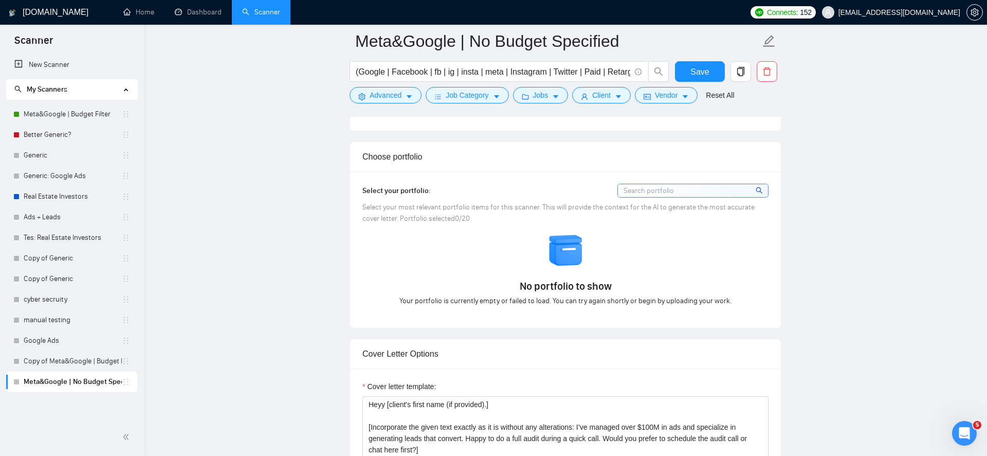
click at [657, 201] on div "Select your portfolio: Select your most relevant portfolio items for this scann…" at bounding box center [565, 250] width 406 height 132
click at [661, 191] on input at bounding box center [693, 190] width 150 height 13
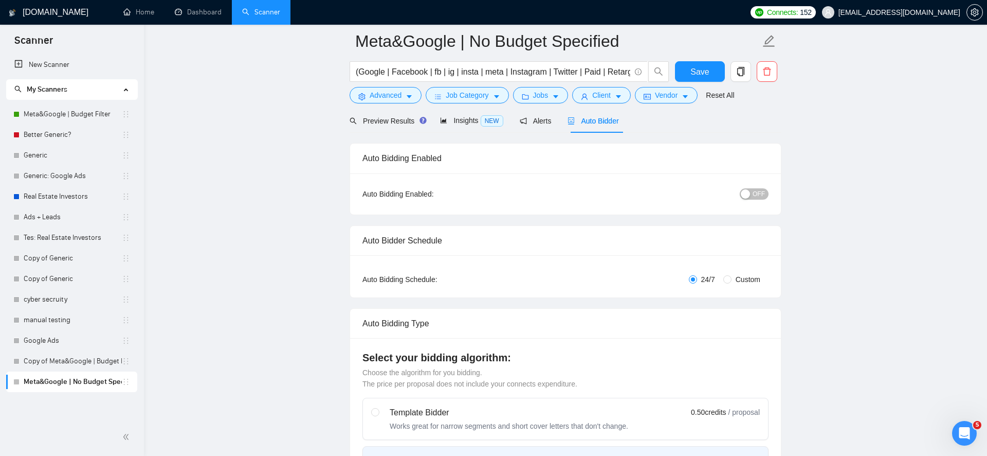
scroll to position [0, 0]
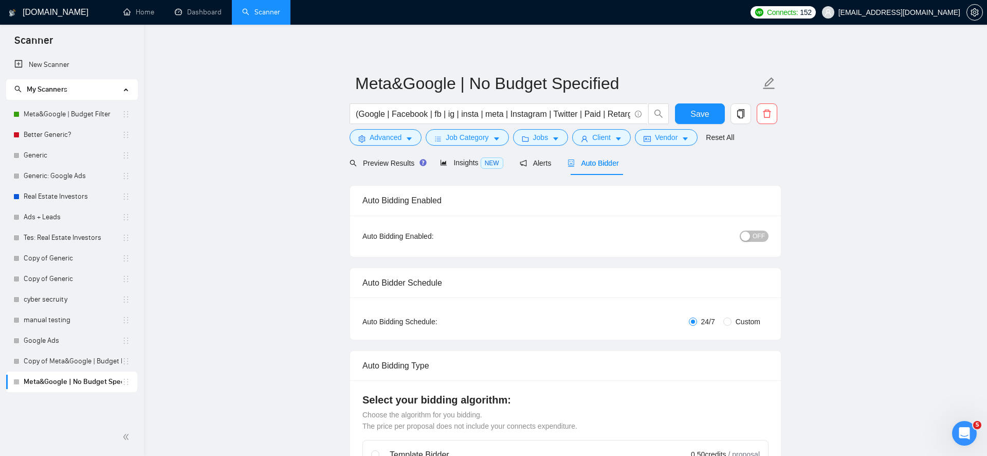
click at [745, 241] on button "OFF" at bounding box center [754, 235] width 29 height 11
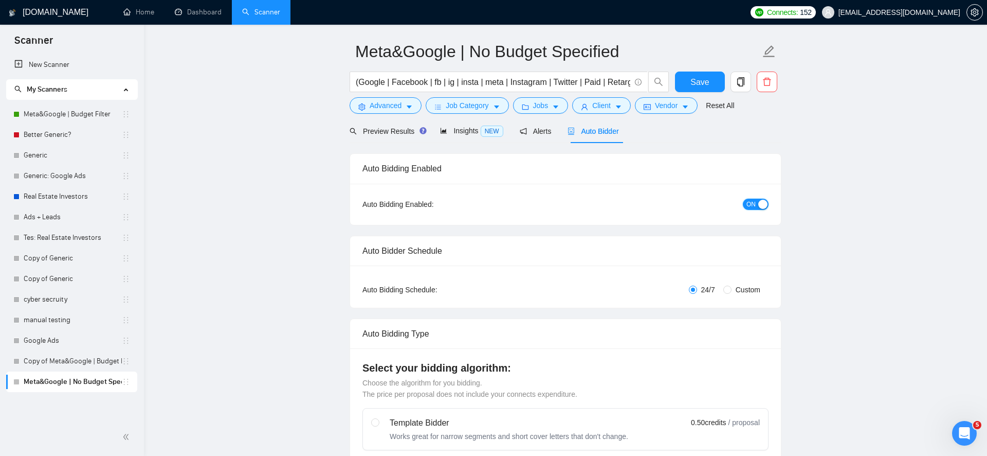
scroll to position [43, 0]
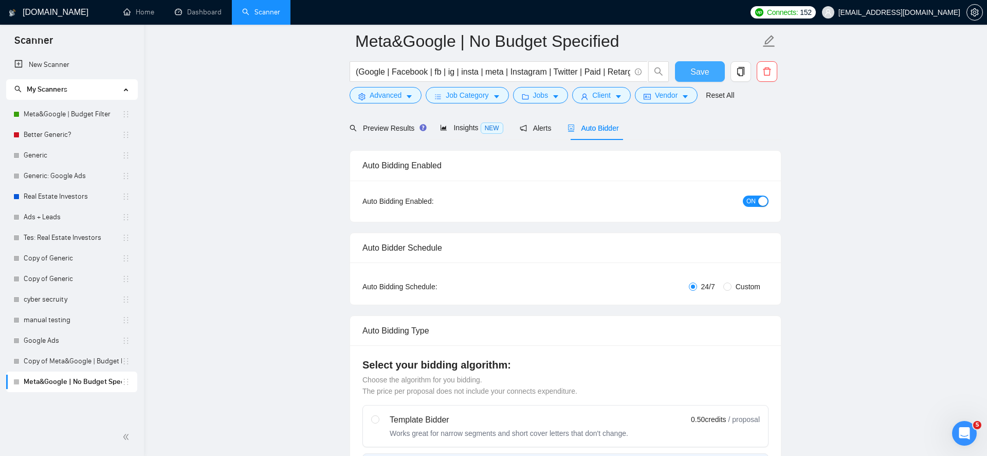
click at [697, 67] on span "Save" at bounding box center [699, 71] width 19 height 13
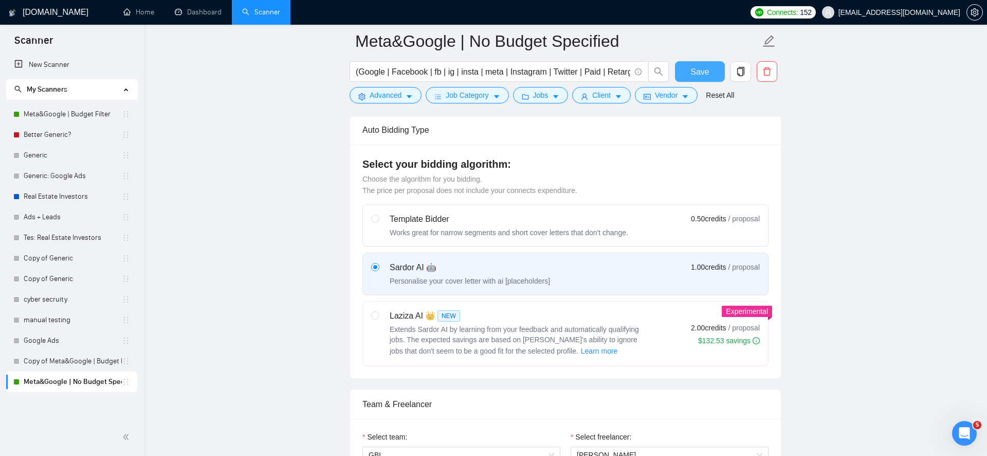
scroll to position [0, 0]
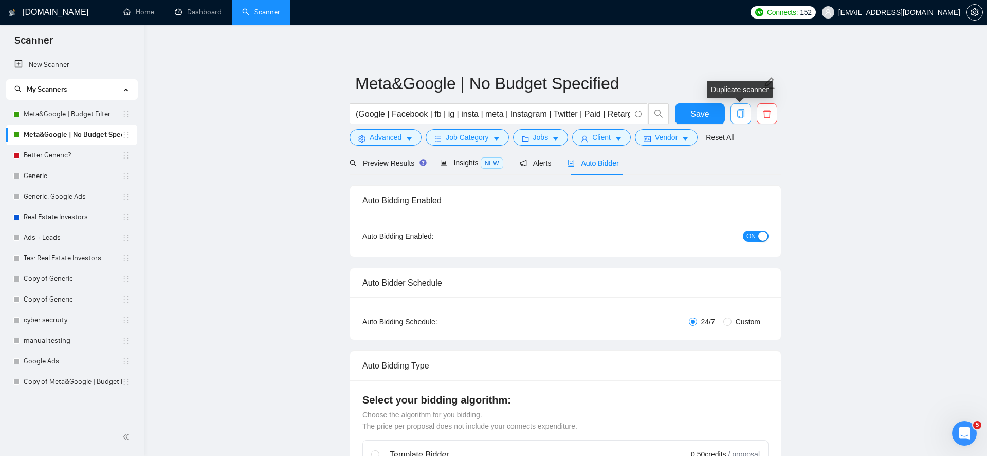
click at [739, 114] on icon "copy" at bounding box center [740, 113] width 9 height 9
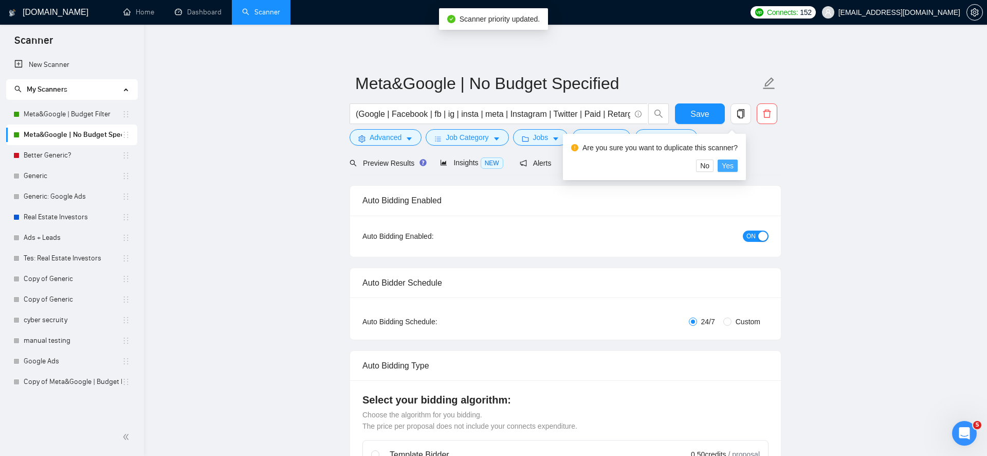
click at [731, 167] on span "Yes" at bounding box center [728, 165] width 12 height 11
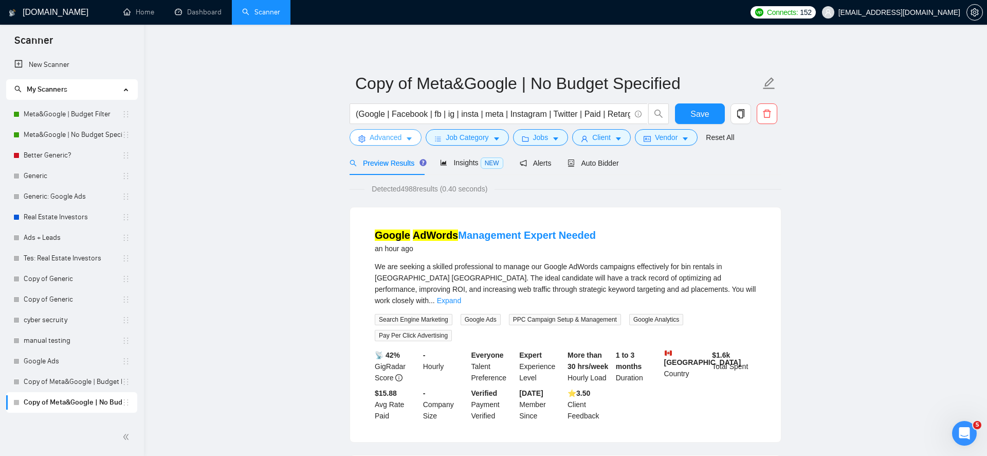
click at [404, 144] on button "Advanced" at bounding box center [386, 137] width 72 height 16
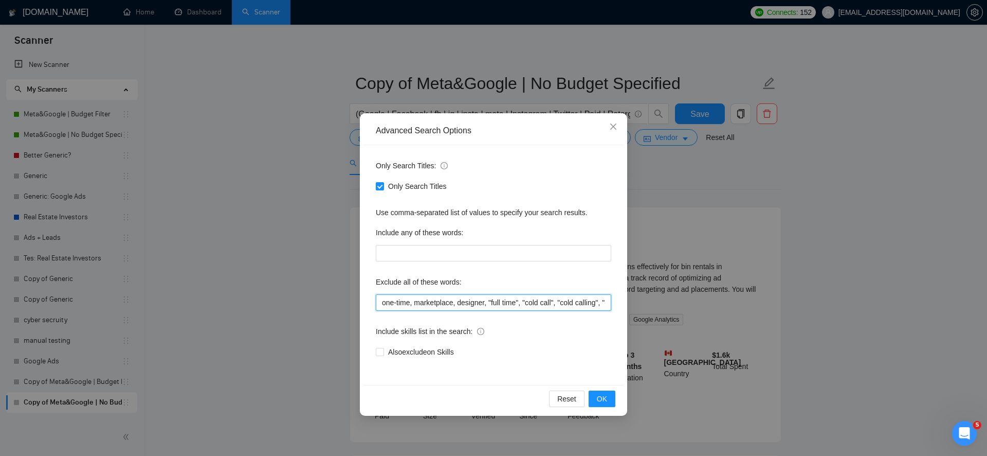
click at [423, 298] on input "one-time, marketplace, designer, "full time", "cold call", "cold calling", "col…" at bounding box center [493, 302] width 235 height 16
type input "one-time, marketplace, designer, "full time", "cold call", "cold calling", "col…"
click at [605, 393] on span "OK" at bounding box center [602, 398] width 10 height 11
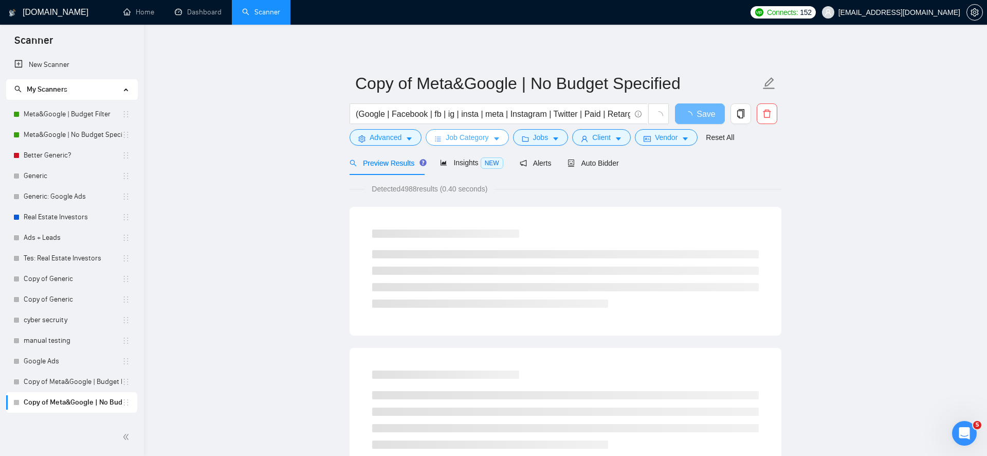
click at [463, 142] on span "Job Category" at bounding box center [467, 137] width 43 height 11
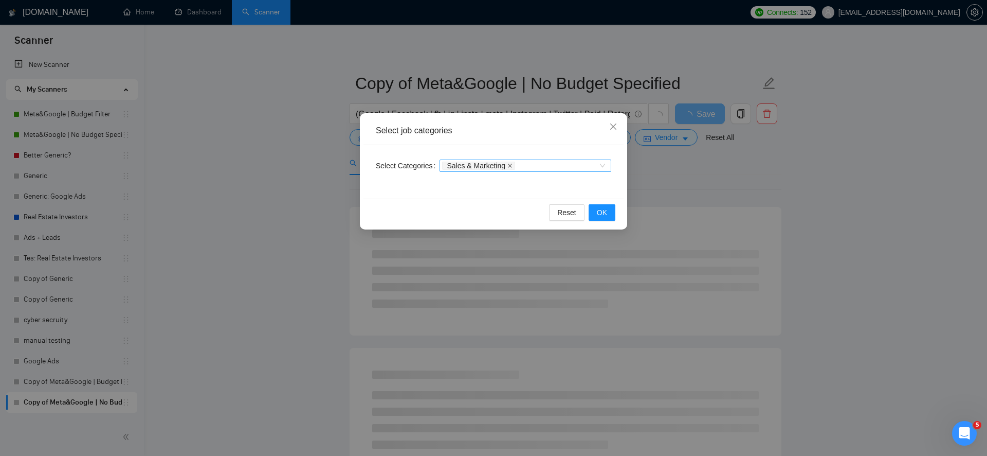
click at [513, 167] on icon "close" at bounding box center [509, 165] width 5 height 5
click at [604, 216] on span "OK" at bounding box center [602, 212] width 10 height 11
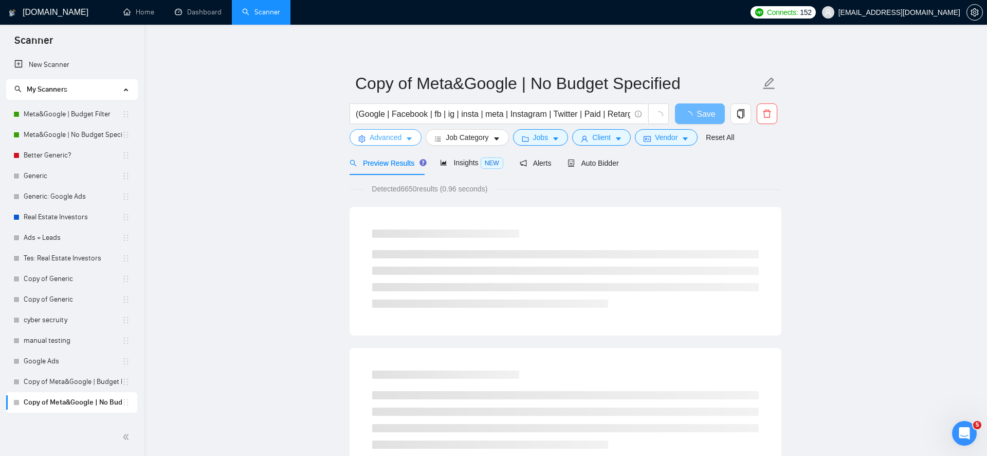
click at [379, 138] on span "Advanced" at bounding box center [386, 137] width 32 height 11
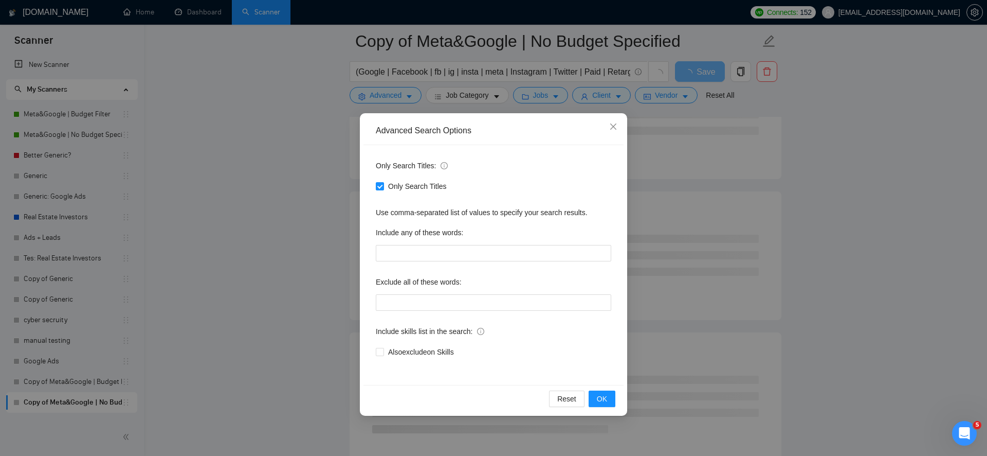
scroll to position [205, 0]
click at [612, 126] on icon "close" at bounding box center [613, 126] width 6 height 6
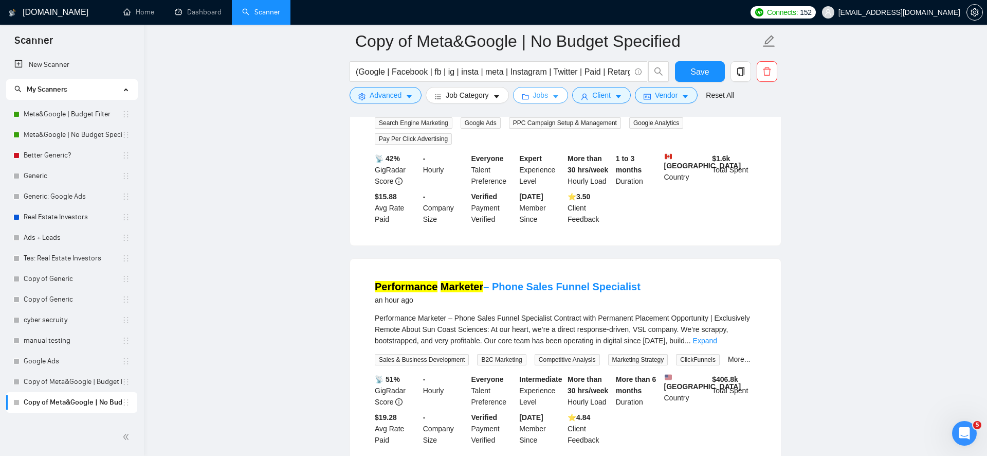
click at [556, 97] on icon "caret-down" at bounding box center [555, 96] width 7 height 7
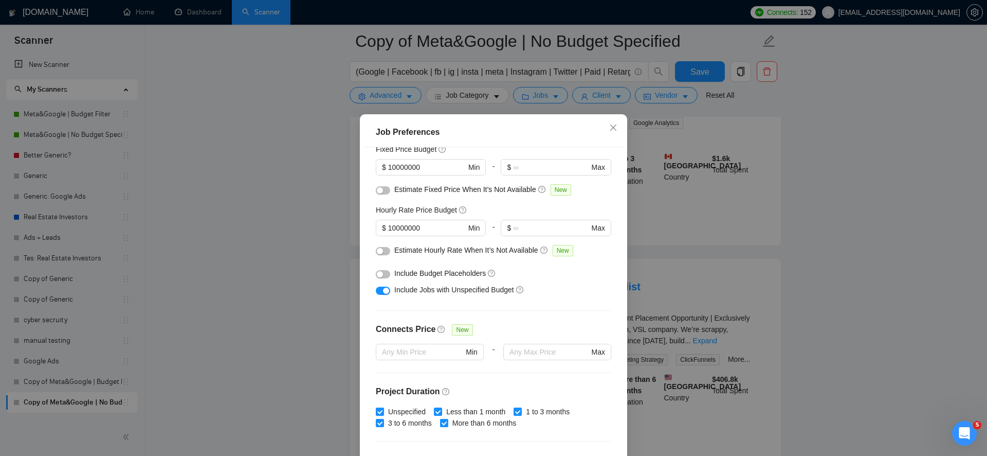
scroll to position [0, 0]
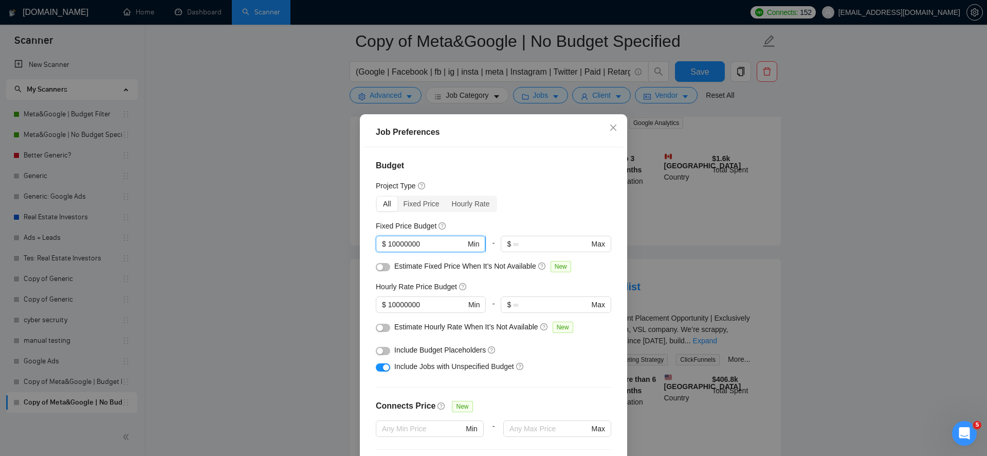
click at [428, 248] on input "10000000" at bounding box center [427, 243] width 78 height 11
click at [453, 310] on input "10000000" at bounding box center [427, 304] width 78 height 11
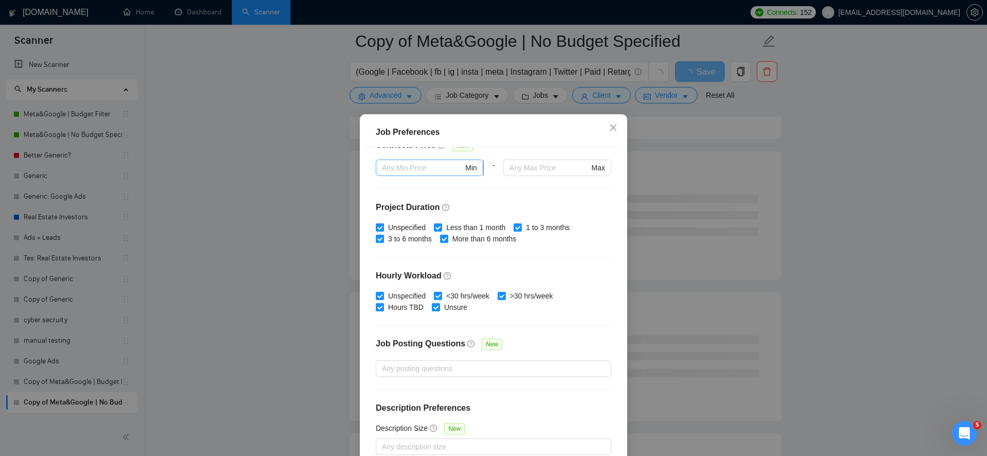
scroll to position [59, 0]
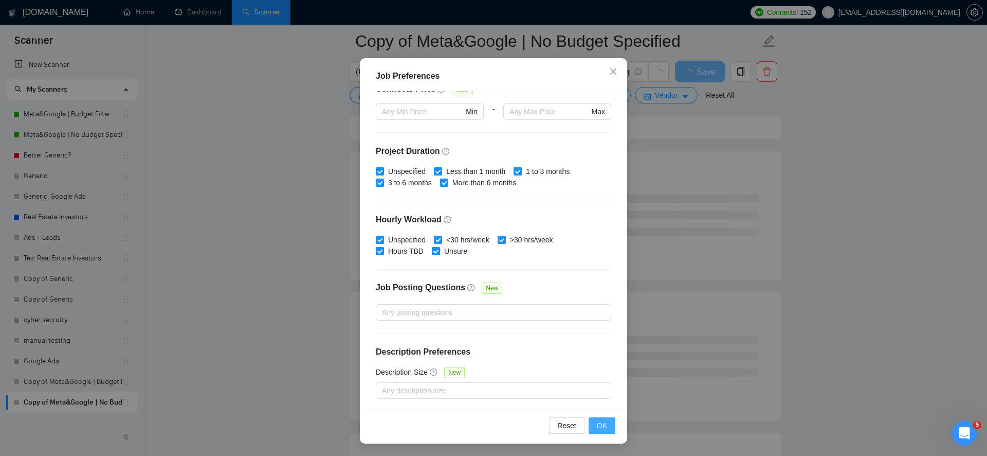
click at [598, 426] on span "OK" at bounding box center [602, 425] width 10 height 11
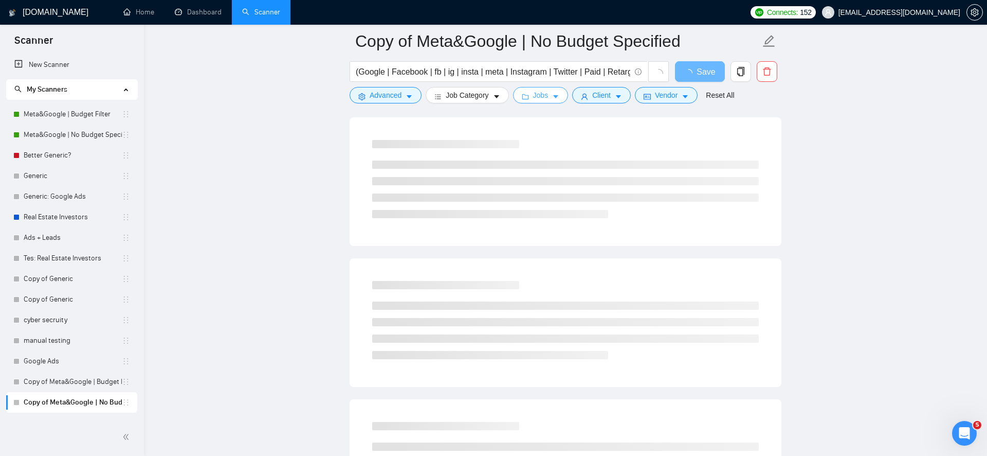
scroll to position [0, 0]
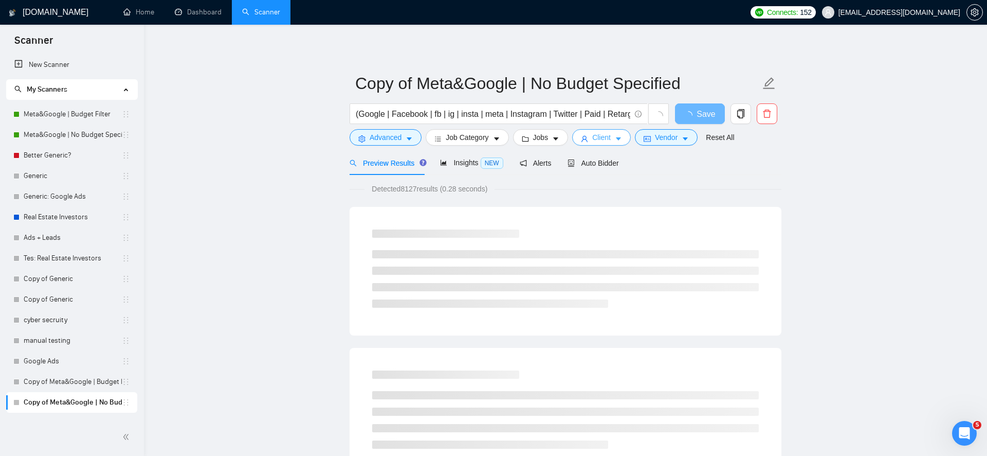
click at [603, 140] on span "Client" at bounding box center [601, 137] width 19 height 11
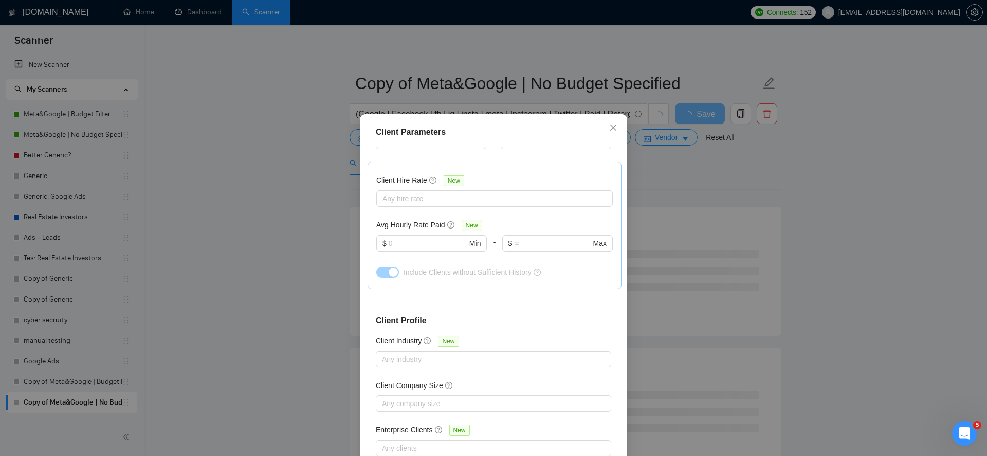
scroll to position [59, 0]
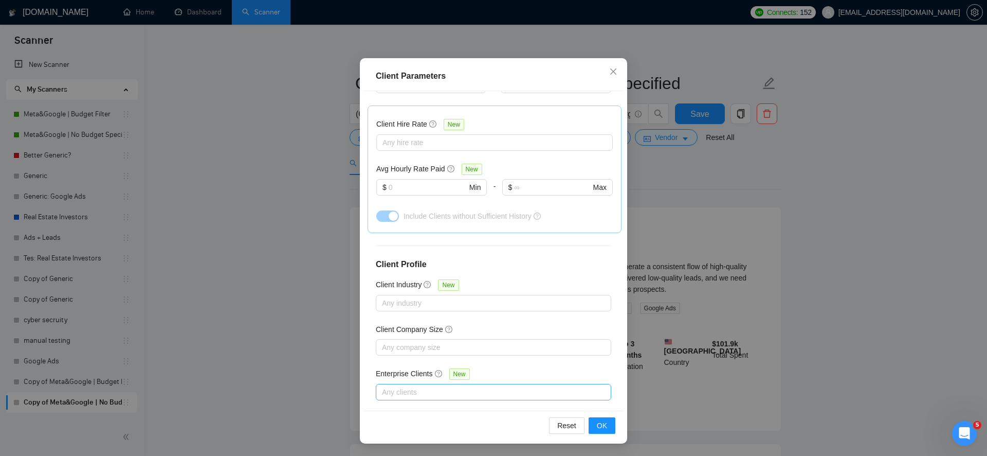
click at [460, 386] on div at bounding box center [488, 392] width 220 height 12
click at [425, 396] on span "Enterprise Clients" at bounding box center [422, 397] width 57 height 8
click at [389, 396] on input "Enterprise Clients" at bounding box center [385, 396] width 7 height 7
checkbox input "true"
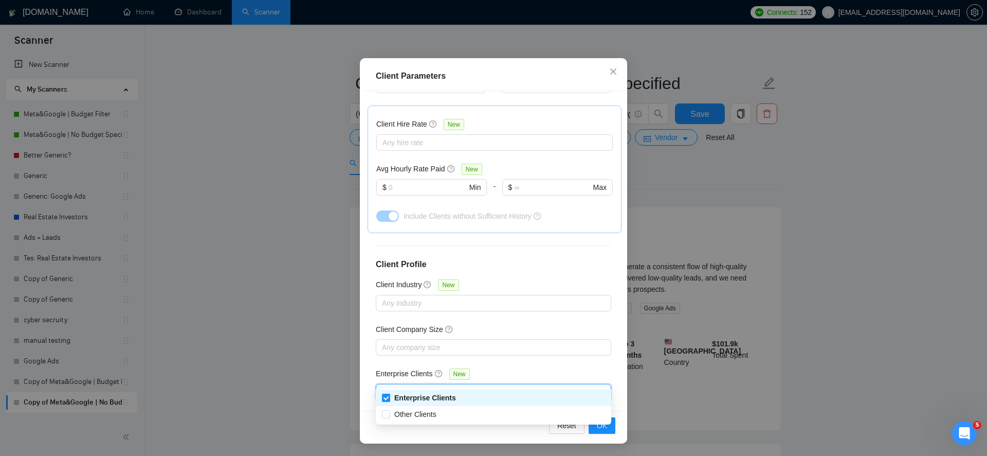
click at [490, 368] on div "Enterprise Clients New" at bounding box center [493, 376] width 235 height 16
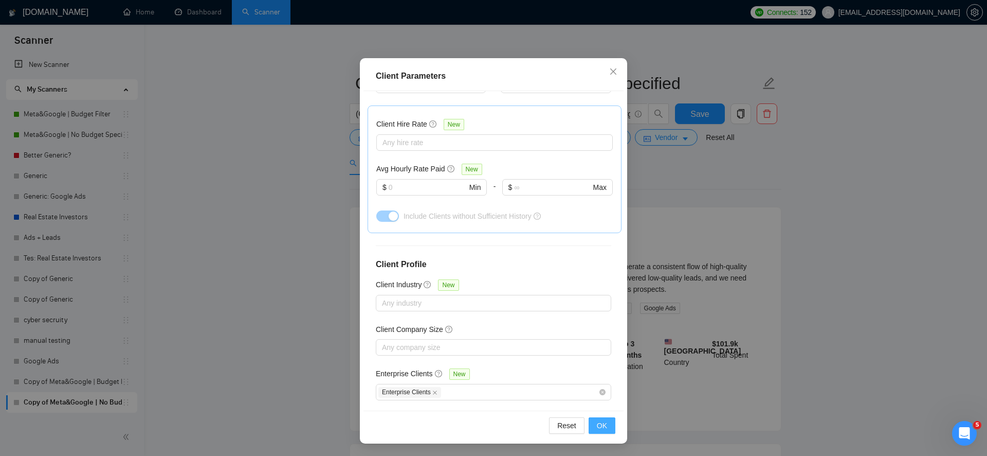
click at [594, 423] on button "OK" at bounding box center [602, 425] width 27 height 16
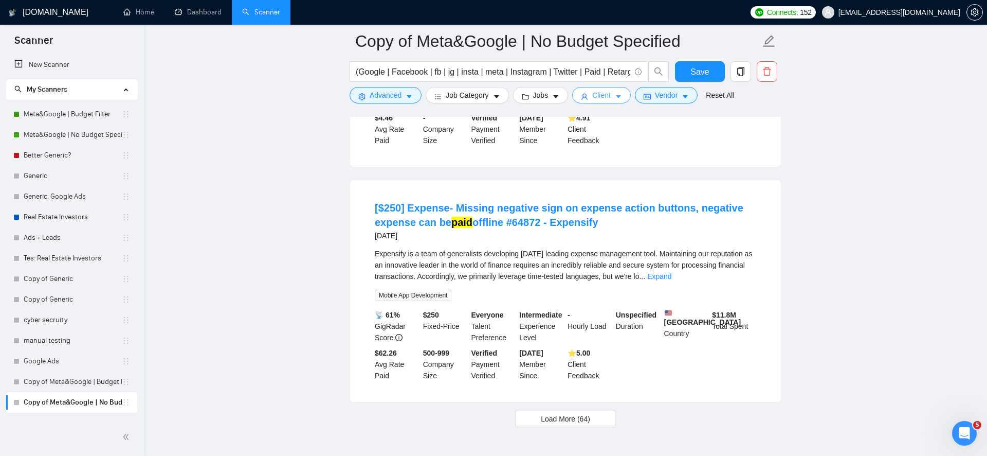
scroll to position [2298, 0]
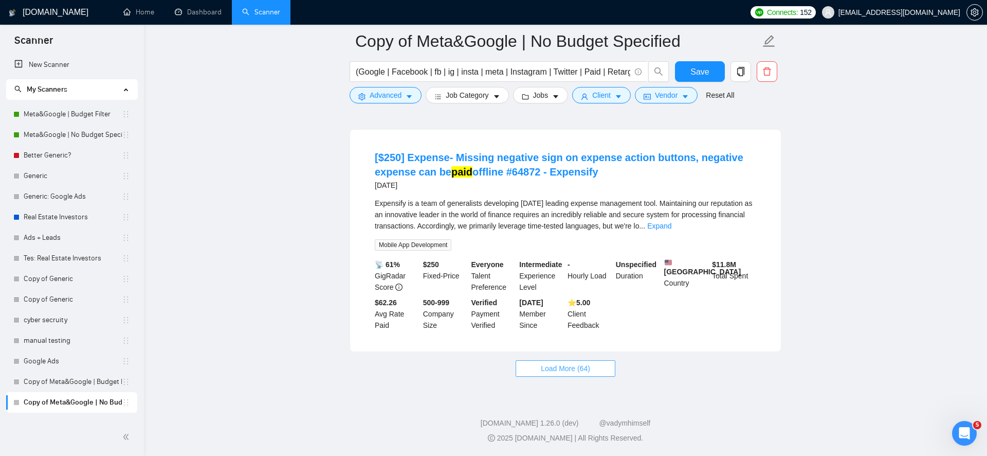
click at [553, 372] on span "Load More (64)" at bounding box center [565, 367] width 49 height 11
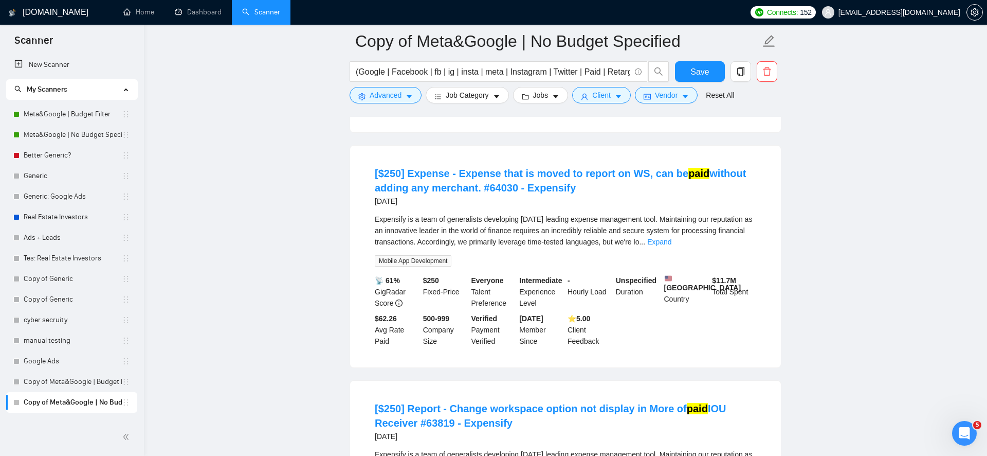
scroll to position [3651, 0]
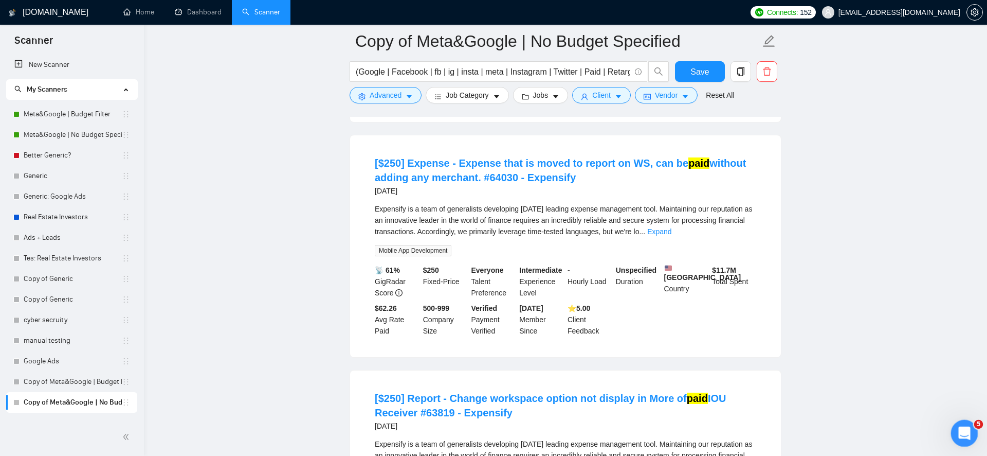
click at [952, 441] on div "Open Intercom Messenger" at bounding box center [963, 431] width 25 height 25
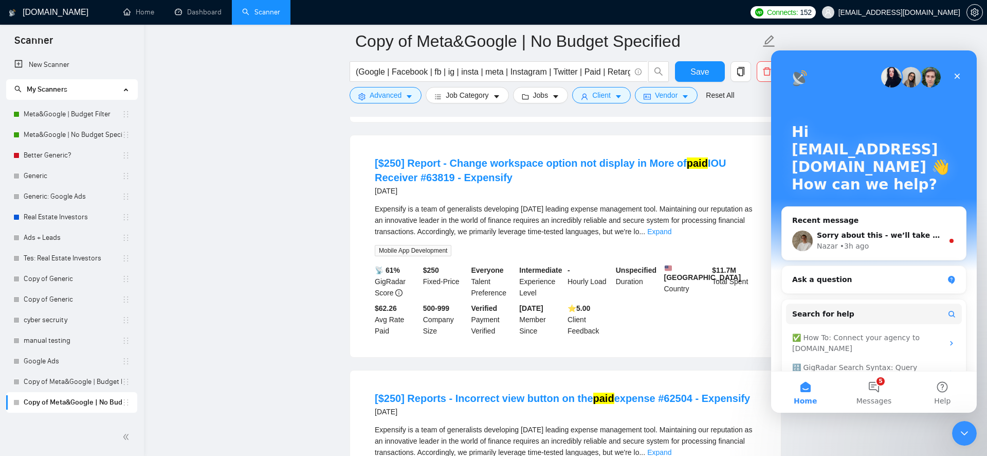
scroll to position [3786, 0]
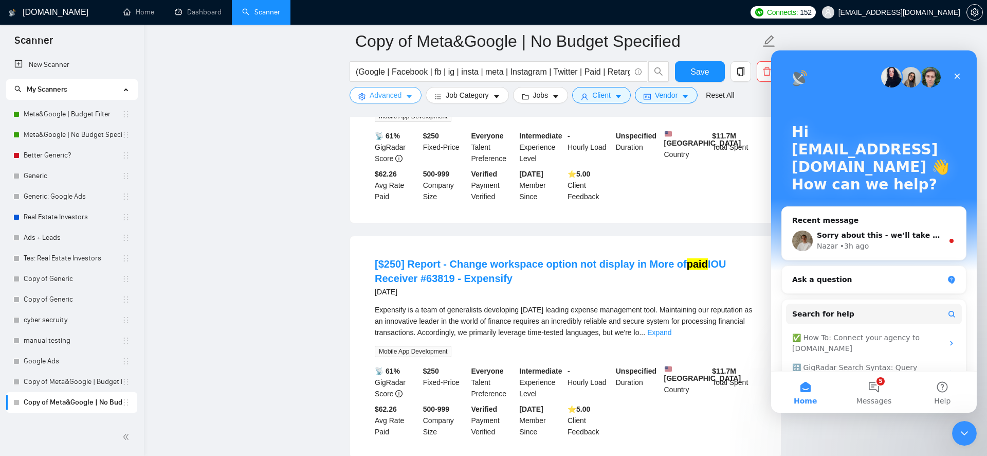
click at [403, 93] on button "Advanced" at bounding box center [386, 95] width 72 height 16
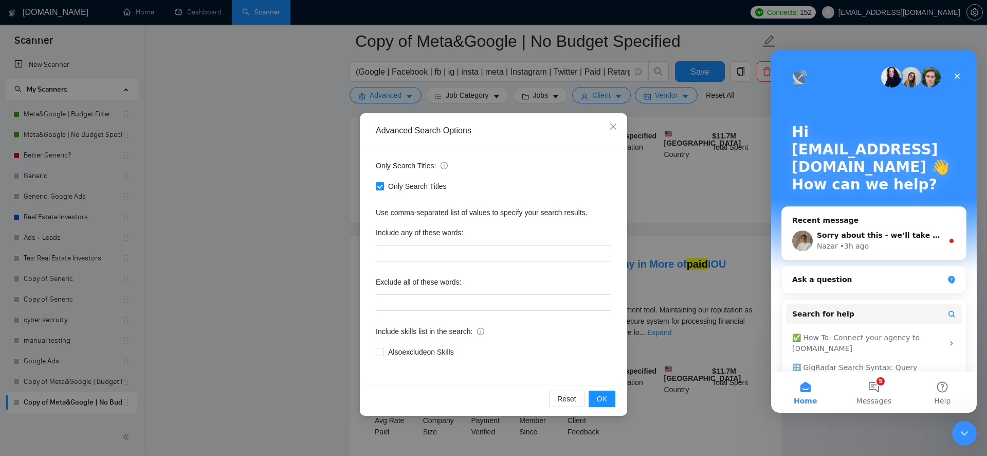
click at [523, 66] on div "Advanced Search Options Only Search Titles: Only Search Titles Use comma-separa…" at bounding box center [493, 228] width 987 height 456
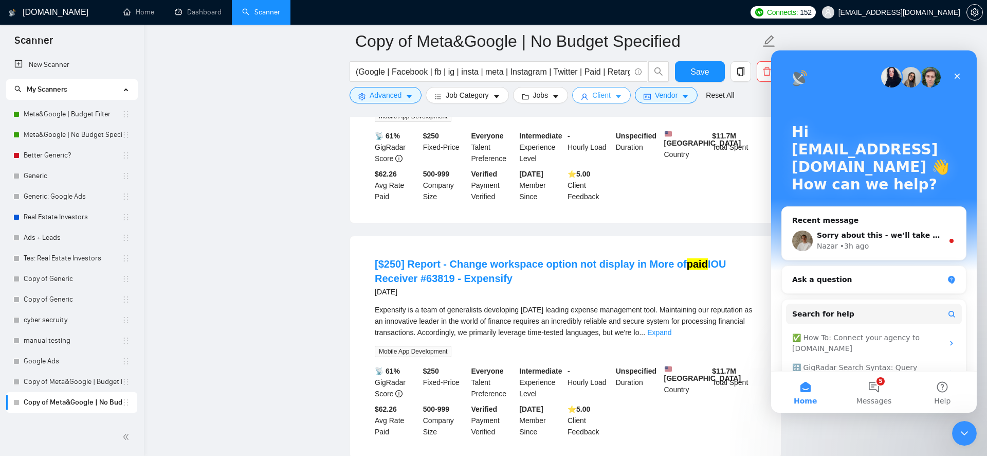
click at [599, 98] on span "Client" at bounding box center [601, 94] width 19 height 11
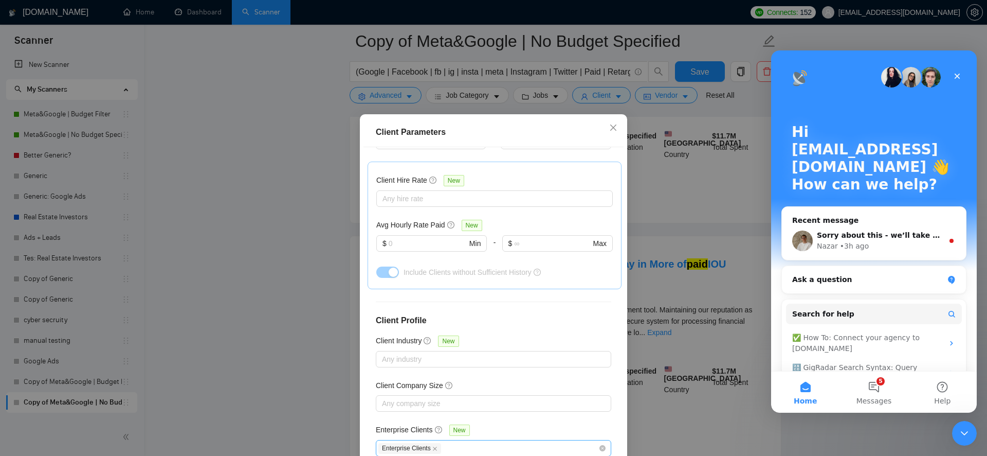
click at [432, 443] on span "Enterprise Clients" at bounding box center [409, 448] width 63 height 11
click at [435, 446] on icon "close" at bounding box center [434, 448] width 5 height 5
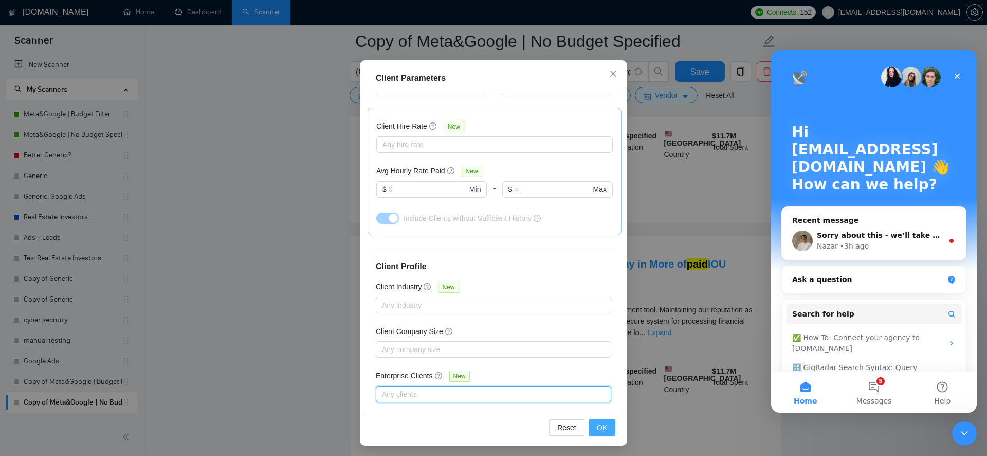
click at [597, 424] on span "OK" at bounding box center [602, 427] width 10 height 11
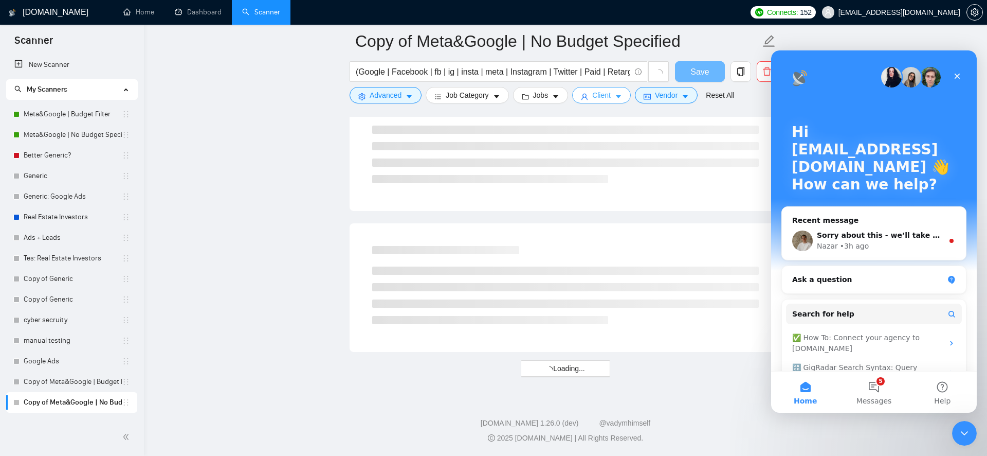
scroll to position [2668, 0]
click at [394, 88] on button "Advanced" at bounding box center [386, 95] width 72 height 16
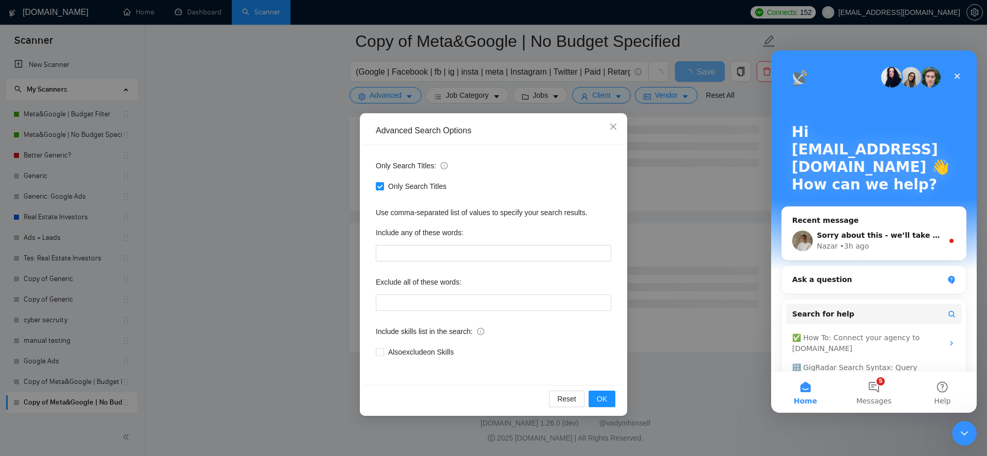
click at [439, 242] on div "Include any of these words:" at bounding box center [493, 234] width 235 height 21
click at [431, 248] on input "text" at bounding box center [493, 253] width 235 height 16
type input "roof*"
click at [604, 404] on span "OK" at bounding box center [602, 398] width 10 height 11
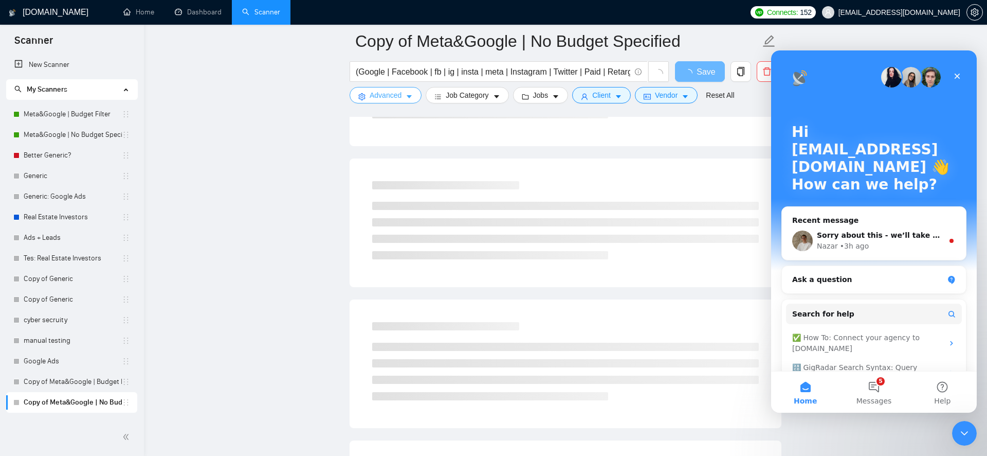
scroll to position [0, 0]
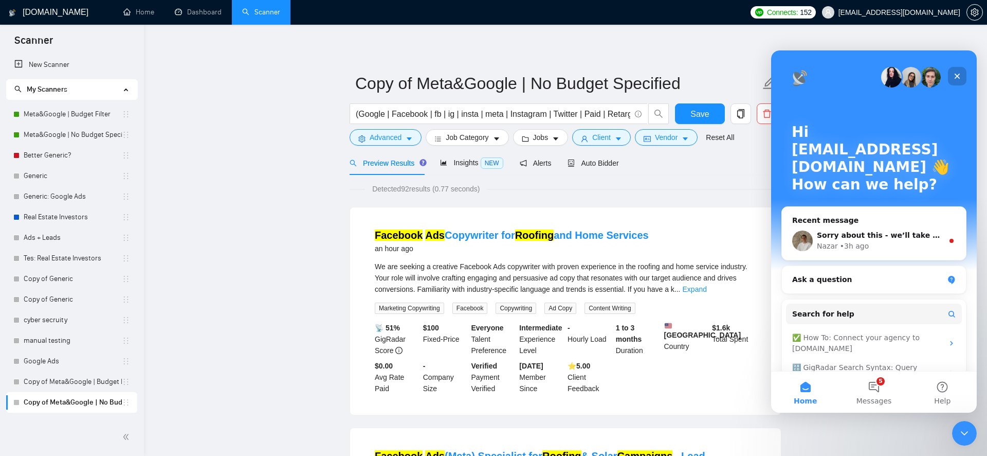
click at [953, 74] on icon "Close" at bounding box center [957, 76] width 8 height 8
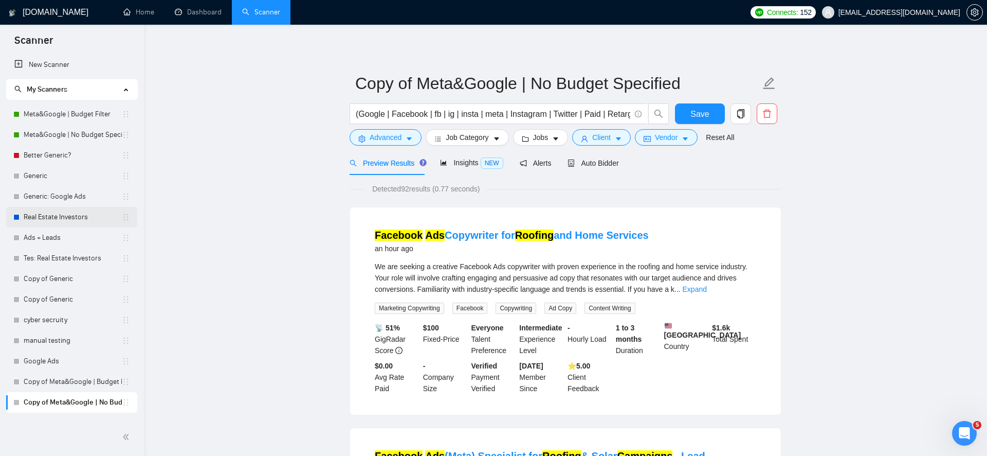
click at [72, 221] on link "Real Estate Investors" at bounding box center [73, 217] width 98 height 21
click at [764, 110] on icon "delete" at bounding box center [766, 113] width 9 height 9
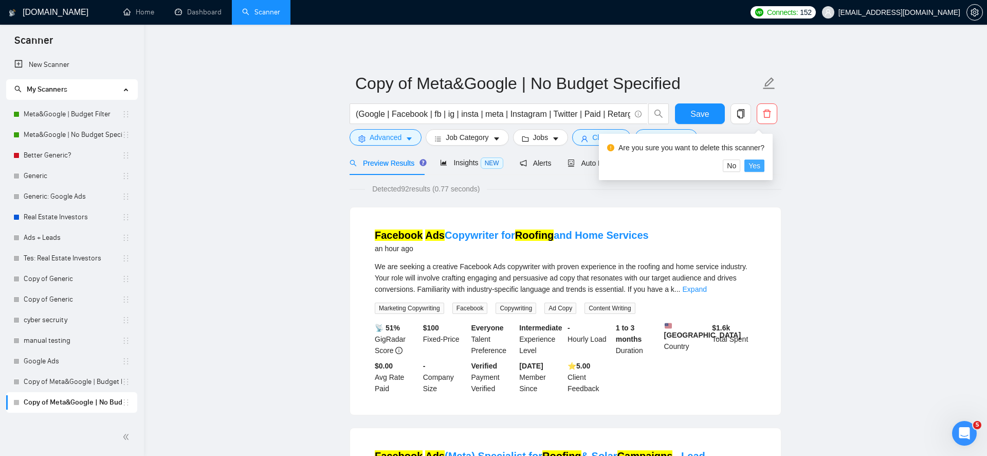
click at [759, 168] on span "Yes" at bounding box center [755, 165] width 12 height 11
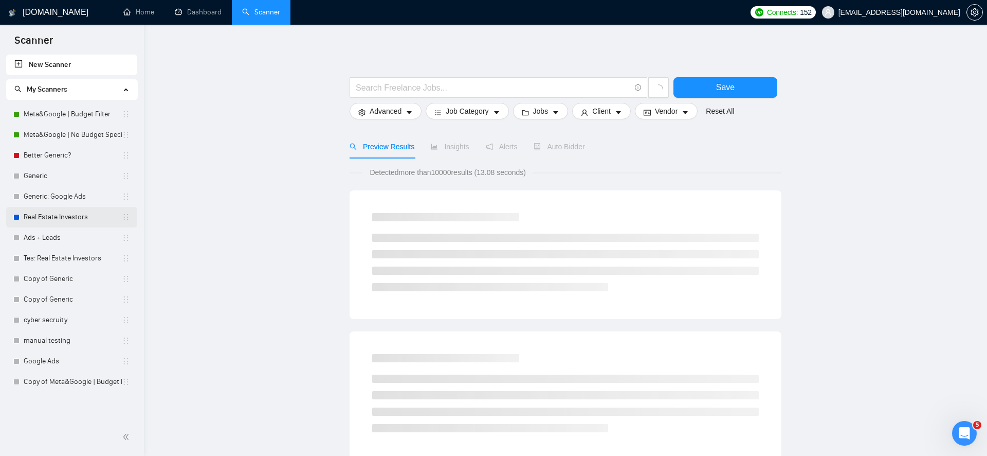
click at [86, 216] on link "Real Estate Investors" at bounding box center [73, 217] width 98 height 21
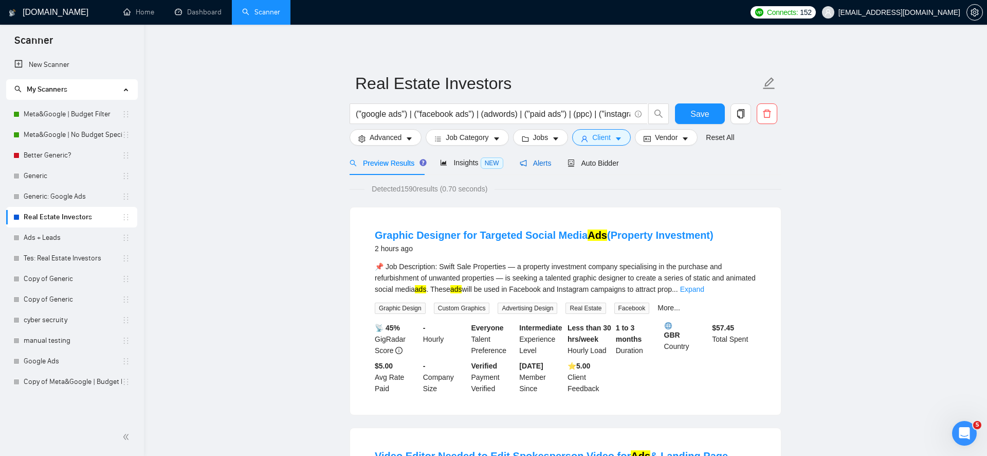
click at [544, 161] on span "Alerts" at bounding box center [536, 163] width 32 height 8
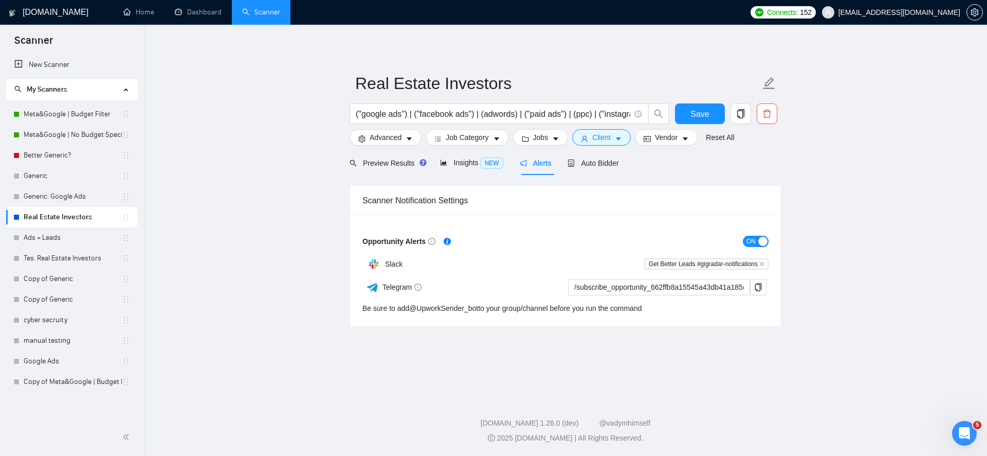
click at [754, 245] on span "ON" at bounding box center [751, 240] width 9 height 11
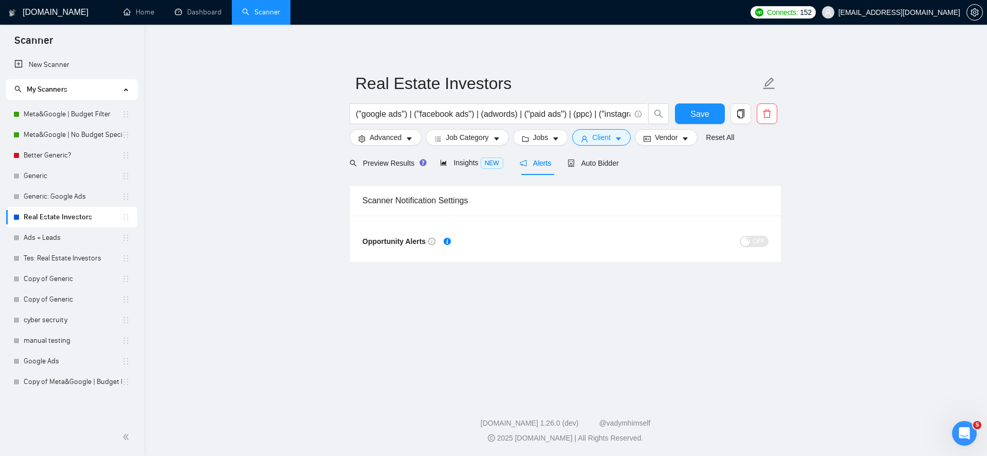
click at [693, 128] on div "Save" at bounding box center [700, 116] width 54 height 26
click at [700, 119] on span "Save" at bounding box center [699, 113] width 19 height 13
